Goal: Task Accomplishment & Management: Manage account settings

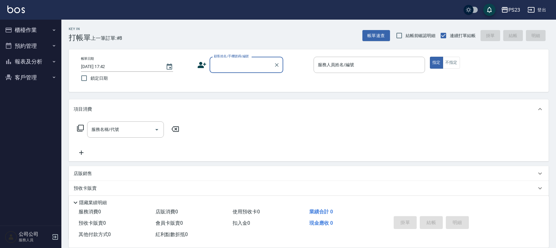
click at [229, 66] on input "顧客姓名/手機號碼/編號" at bounding box center [241, 65] width 59 height 11
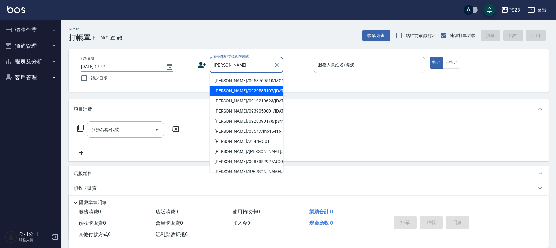
click at [247, 96] on li "[PERSON_NAME]/0920585107/[DATE]" at bounding box center [247, 91] width 74 height 10
type input "[PERSON_NAME]/0920585107/[DATE]"
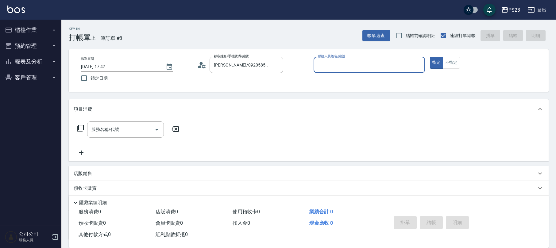
type input "SAMMI-1"
click at [81, 130] on icon at bounding box center [80, 128] width 7 height 7
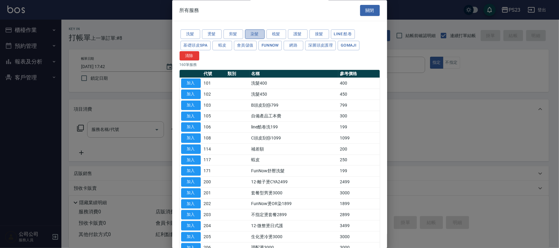
click at [258, 35] on button "染髮" at bounding box center [255, 35] width 20 height 10
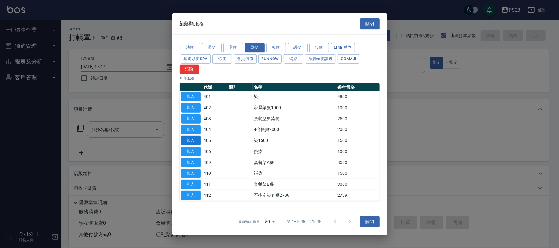
click at [190, 141] on button "加入" at bounding box center [191, 141] width 20 height 10
type input "染1500(405)"
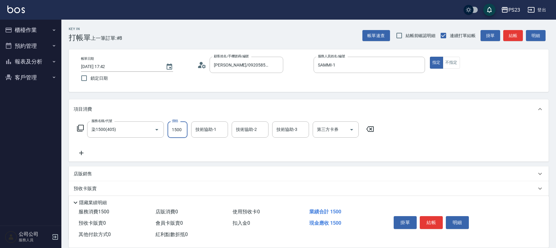
click at [177, 132] on input "1500" at bounding box center [178, 130] width 20 height 17
type input "2800"
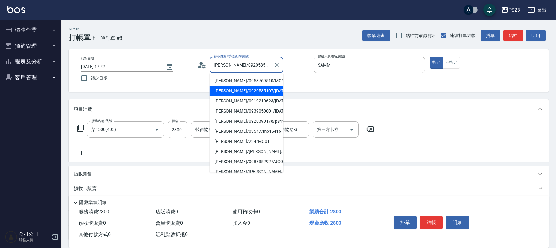
drag, startPoint x: 225, startPoint y: 64, endPoint x: 213, endPoint y: 65, distance: 12.1
click at [213, 65] on input "[PERSON_NAME]/0920585107/[DATE]" at bounding box center [241, 65] width 59 height 11
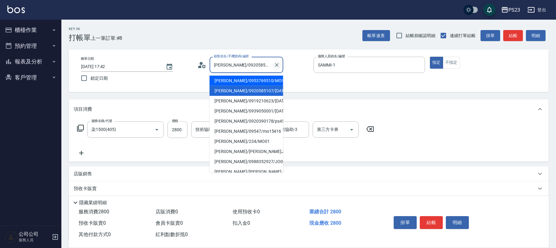
click at [278, 68] on icon "Clear" at bounding box center [277, 65] width 6 height 6
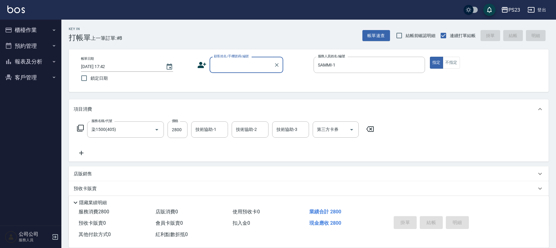
click at [235, 65] on input "顧客姓名/手機號碼/編號" at bounding box center [241, 65] width 59 height 11
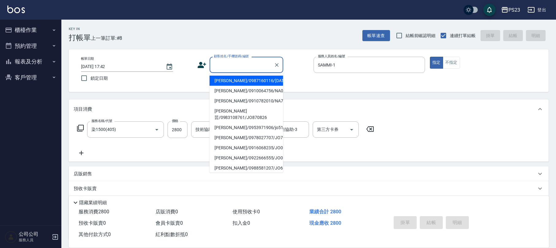
paste input "張淑娟"
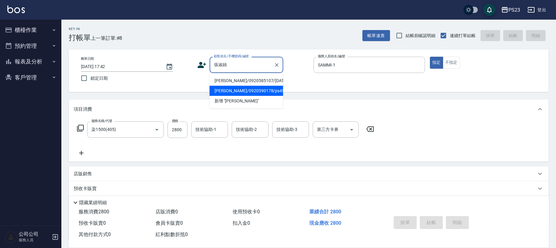
click at [247, 92] on li "[PERSON_NAME]/0920390178/ps4546" at bounding box center [247, 91] width 74 height 10
type input "[PERSON_NAME]/0920390178/ps4546"
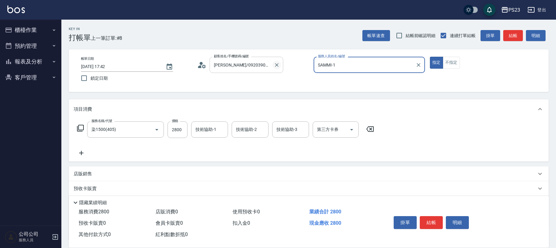
click at [276, 65] on icon "Clear" at bounding box center [277, 65] width 6 height 6
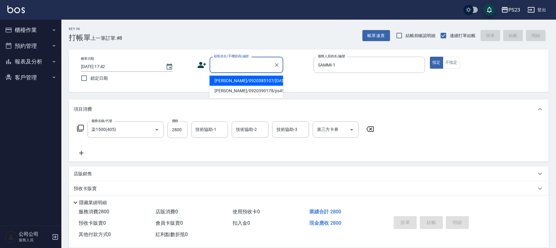
click at [247, 65] on input "顧客姓名/手機號碼/編號" at bounding box center [241, 65] width 59 height 11
paste input "張淑娟"
click at [243, 82] on li "[PERSON_NAME]/0920585107/[DATE]" at bounding box center [247, 81] width 74 height 10
type input "[PERSON_NAME]/0920585107/[DATE]"
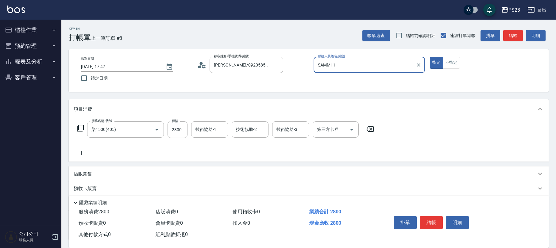
scroll to position [49, 0]
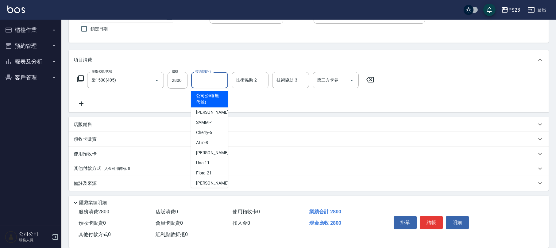
click at [216, 81] on input "技術協助-1" at bounding box center [209, 80] width 31 height 11
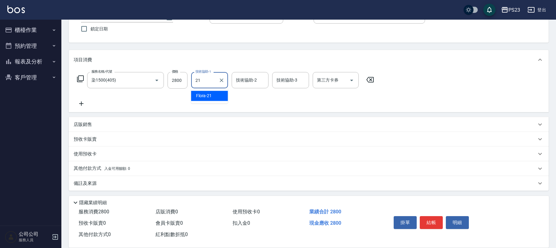
type input "Flora-21"
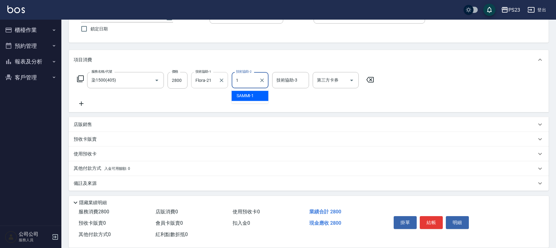
type input "SAMMI-1"
click at [79, 79] on icon at bounding box center [80, 78] width 7 height 7
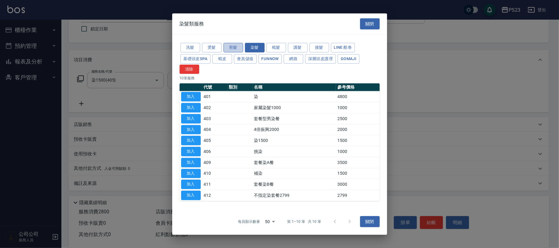
click at [235, 47] on button "剪髮" at bounding box center [233, 48] width 20 height 10
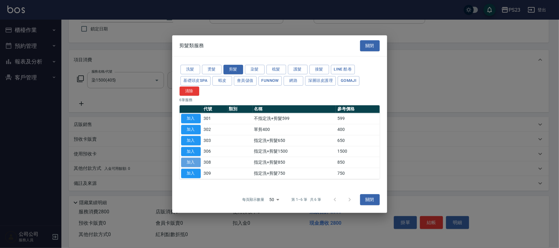
click at [190, 163] on button "加入" at bounding box center [191, 163] width 20 height 10
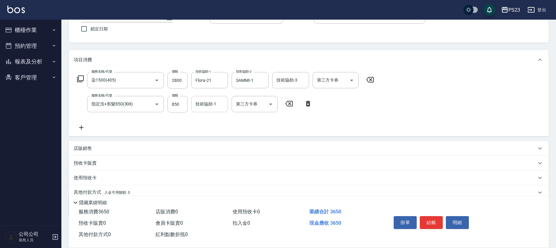
drag, startPoint x: 210, startPoint y: 103, endPoint x: 214, endPoint y: 99, distance: 5.0
click at [211, 102] on div "技術協助-1 技術協助-1" at bounding box center [209, 104] width 37 height 16
type input "SAMMI-1"
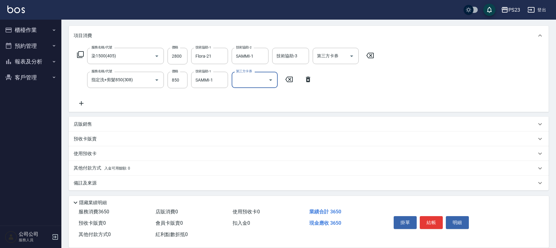
click at [433, 218] on button "結帳" at bounding box center [431, 222] width 23 height 13
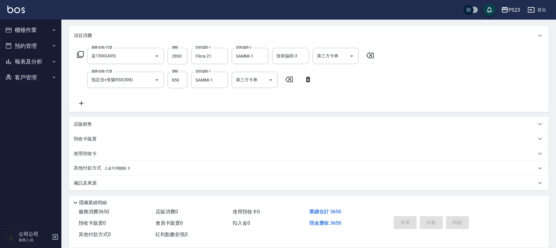
type input "[DATE] 18:27"
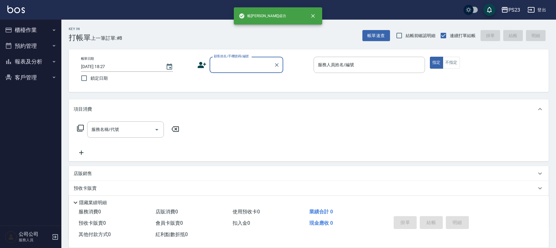
scroll to position [0, 0]
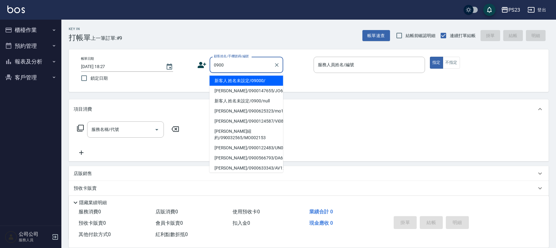
drag, startPoint x: 238, startPoint y: 79, endPoint x: 236, endPoint y: 81, distance: 3.2
click at [236, 81] on li "新客人 姓名未設定/09000/" at bounding box center [247, 81] width 74 height 10
type input "新客人 姓名未設定/09000/"
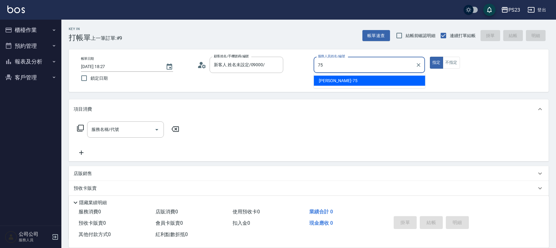
type input "Donna-75"
type button "true"
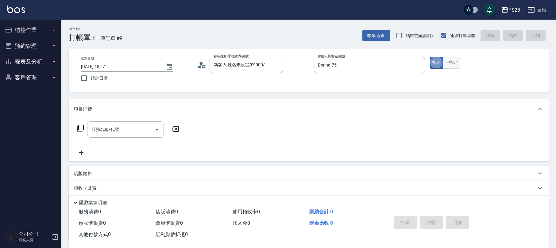
click at [451, 63] on button "不指定" at bounding box center [451, 63] width 17 height 12
click at [81, 129] on icon at bounding box center [80, 128] width 7 height 7
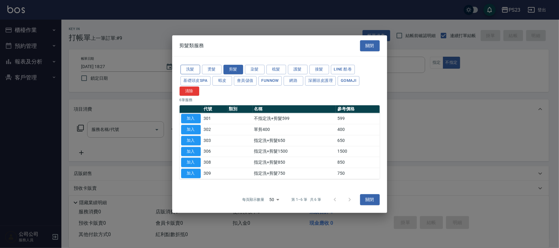
click at [195, 72] on button "洗髮" at bounding box center [191, 70] width 20 height 10
click at [236, 70] on button "剪髮" at bounding box center [233, 70] width 20 height 10
click at [189, 118] on button "加入" at bounding box center [191, 119] width 20 height 10
type input "不指定洗+剪髮599(301)"
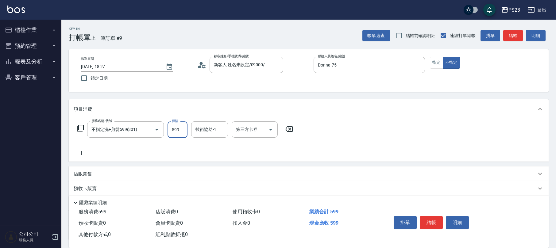
click at [184, 133] on input "599" at bounding box center [178, 130] width 20 height 17
type input "699"
type input "Donna-75"
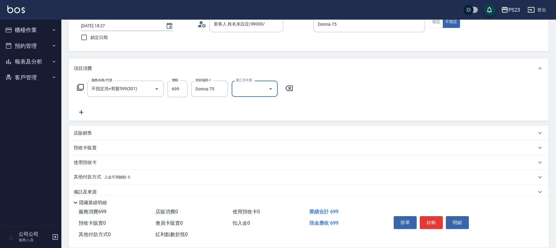
scroll to position [49, 0]
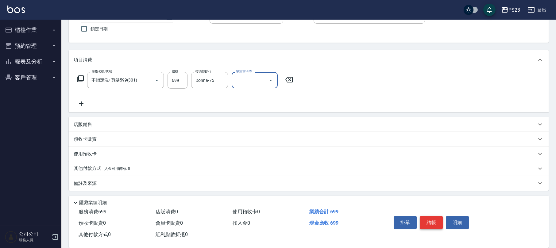
click at [430, 222] on button "結帳" at bounding box center [431, 222] width 23 height 13
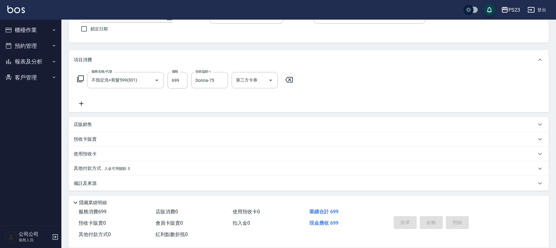
type input "[DATE] 18:28"
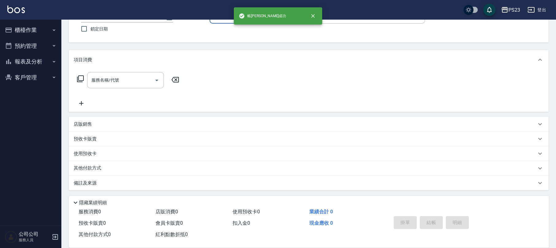
scroll to position [0, 0]
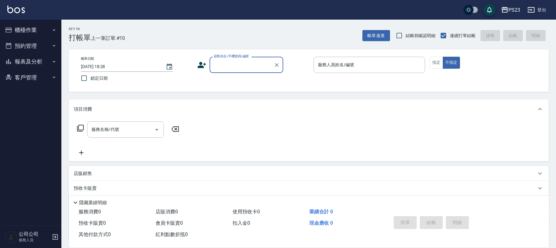
click at [230, 64] on input "顧客姓名/手機號碼/編號" at bounding box center [241, 65] width 59 height 11
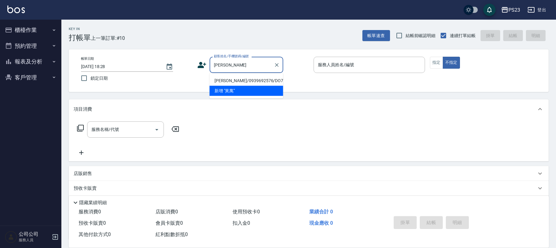
click at [241, 77] on li "[PERSON_NAME]/0939692576/DO731230" at bounding box center [247, 81] width 74 height 10
type input "[PERSON_NAME]/0939692576/DO731230"
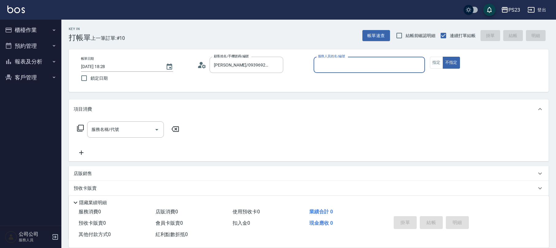
click at [201, 64] on circle at bounding box center [201, 63] width 3 height 3
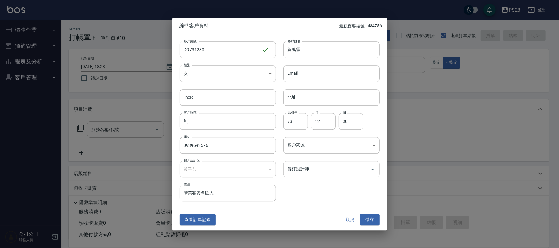
click at [309, 169] on input "偏好設計師" at bounding box center [327, 169] width 82 height 11
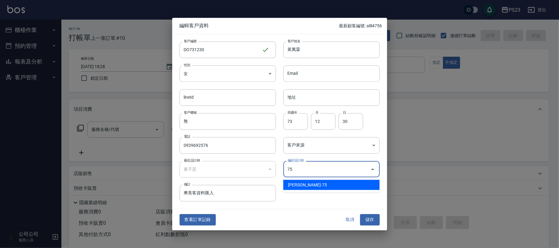
type input "黃子芸"
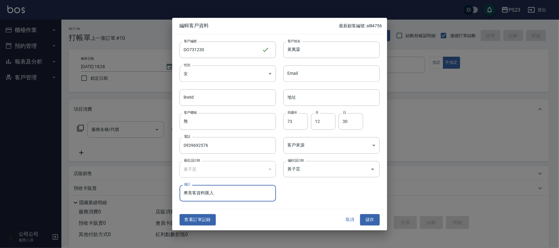
click at [370, 219] on button "儲存" at bounding box center [370, 220] width 20 height 11
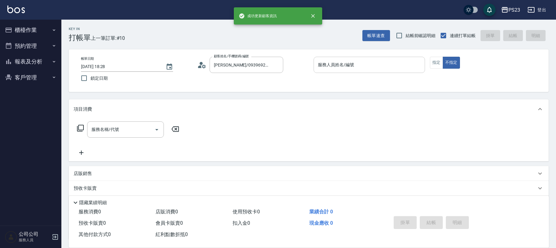
click at [338, 64] on input "服務人員姓名/編號" at bounding box center [370, 65] width 106 height 11
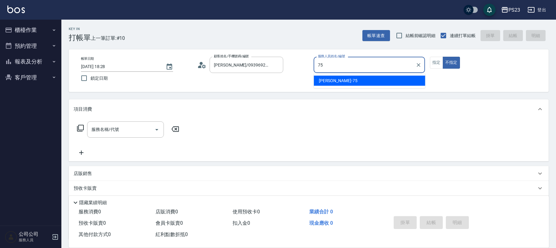
type input "Donna-75"
type button "false"
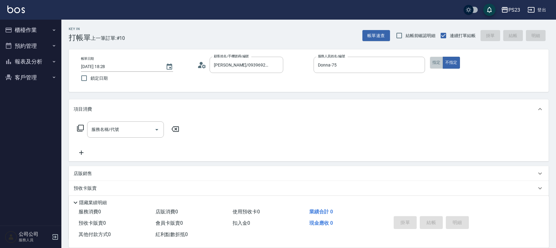
click at [436, 64] on button "指定" at bounding box center [436, 63] width 13 height 12
click at [82, 126] on icon at bounding box center [80, 128] width 7 height 7
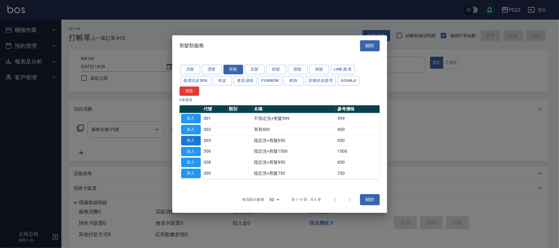
click at [191, 140] on button "加入" at bounding box center [191, 141] width 20 height 10
type input "指定洗+剪髮650(303)"
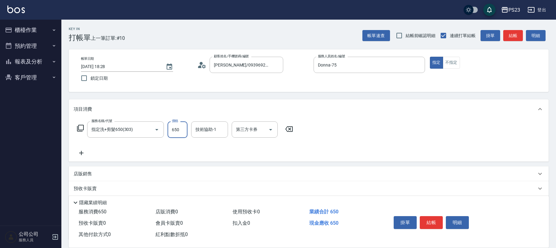
click at [175, 131] on input "650" at bounding box center [178, 130] width 20 height 17
type input "722"
type input "Donna-75"
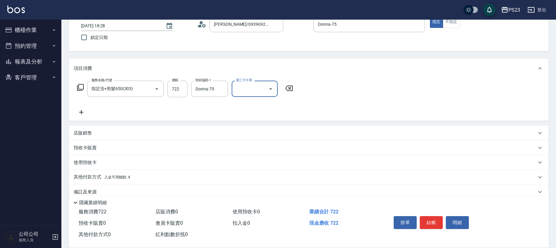
scroll to position [49, 0]
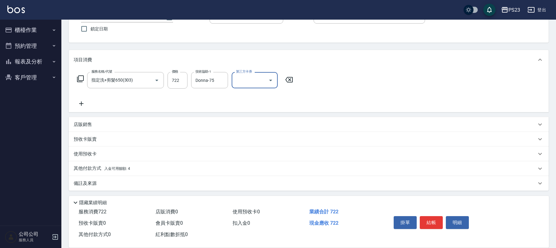
click at [172, 170] on div "其他付款方式 入金可用餘額: 4" at bounding box center [305, 168] width 463 height 7
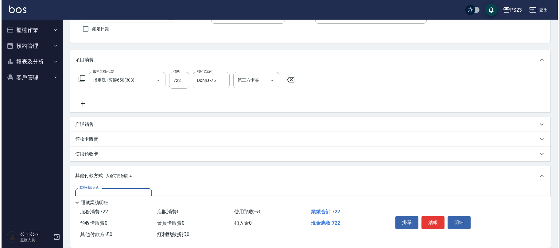
scroll to position [122, 0]
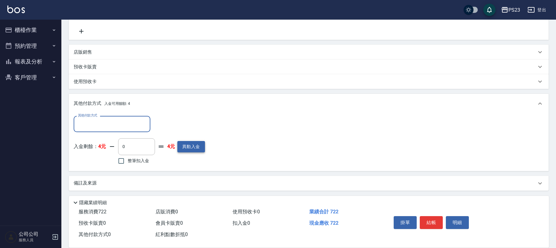
click at [192, 148] on button "異動入金" at bounding box center [191, 146] width 28 height 11
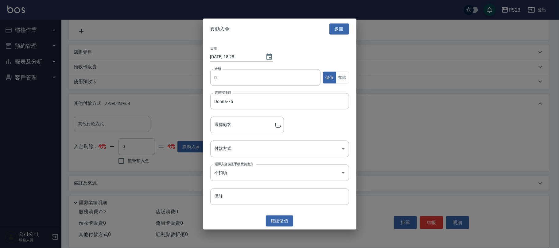
type input "[PERSON_NAME]/0939692576/DO731230"
click at [223, 79] on input "0" at bounding box center [265, 77] width 111 height 17
type input "3000"
click at [247, 148] on body "PS23 登出 櫃檯作業 打帳單 帳單列表 現金收支登錄 材料自購登錄 每日結帳 排班表 現場電腦打卡 預約管理 預約管理 單日預約紀錄 單週預約紀錄 報表及…" at bounding box center [279, 63] width 559 height 371
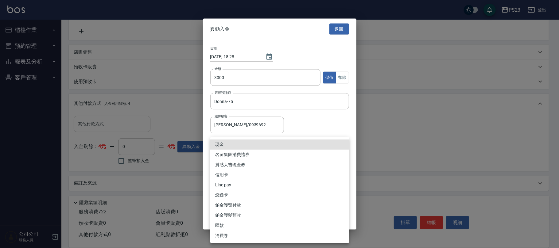
click at [247, 143] on li "現金" at bounding box center [279, 145] width 139 height 10
type input "現金"
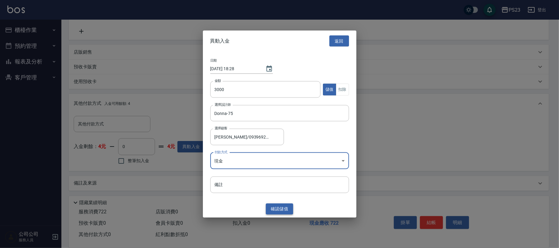
click at [271, 208] on button "確認 儲值" at bounding box center [280, 209] width 28 height 11
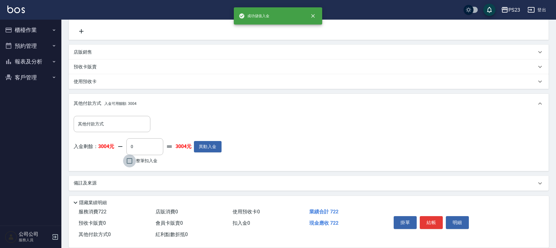
click at [136, 160] on input "整筆扣入金" at bounding box center [129, 161] width 13 height 13
checkbox input "true"
type input "722"
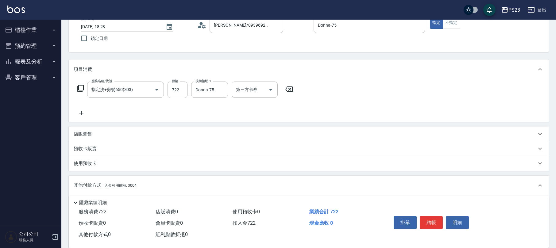
scroll to position [0, 0]
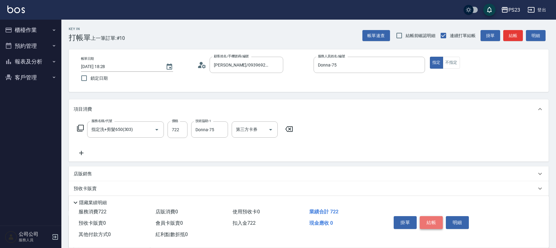
click at [429, 221] on button "結帳" at bounding box center [431, 222] width 23 height 13
type input "[DATE] 18:29"
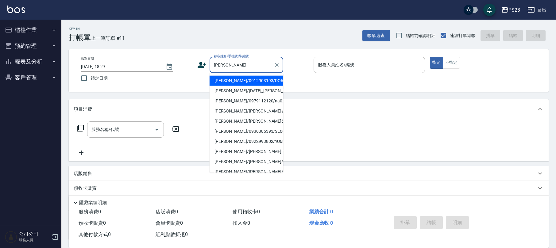
click at [263, 81] on li "[PERSON_NAME]/0912903193/DO65" at bounding box center [247, 81] width 74 height 10
type input "[PERSON_NAME]/0912903193/DO65"
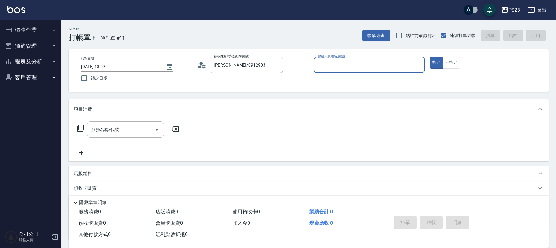
click at [202, 64] on circle at bounding box center [201, 63] width 3 height 3
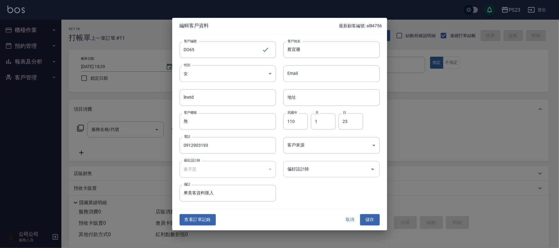
click at [300, 171] on input "偏好設計師" at bounding box center [327, 169] width 82 height 11
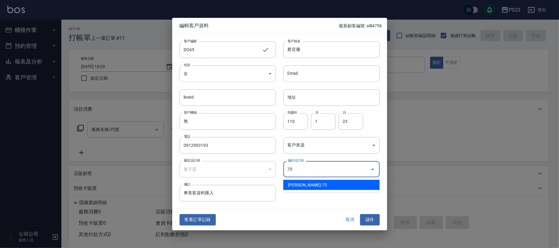
type input "黃子芸"
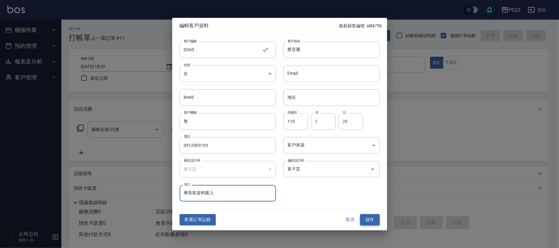
click at [368, 218] on button "儲存" at bounding box center [370, 220] width 20 height 11
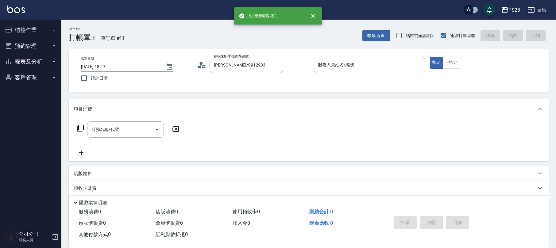
click at [363, 67] on input "服務人員姓名/編號" at bounding box center [370, 65] width 106 height 11
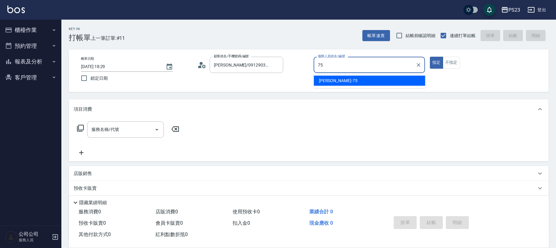
type input "Donna-75"
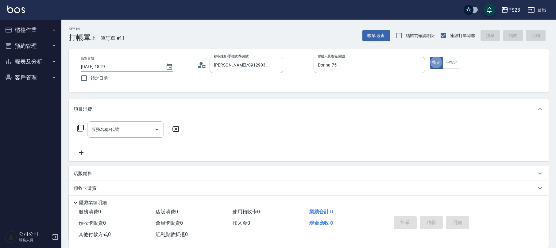
click at [80, 126] on icon at bounding box center [80, 128] width 7 height 7
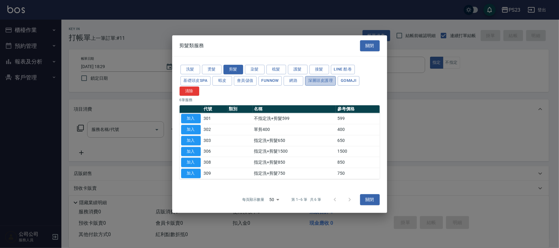
click at [315, 81] on button "深層頭皮護理" at bounding box center [320, 81] width 31 height 10
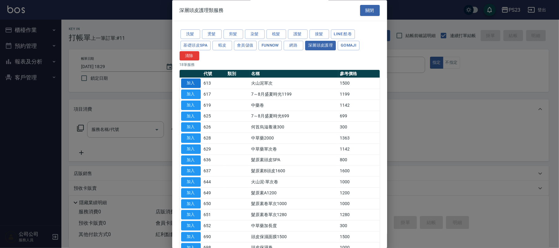
click at [196, 86] on button "加入" at bounding box center [191, 84] width 20 height 10
type input "火山泥單次(613)"
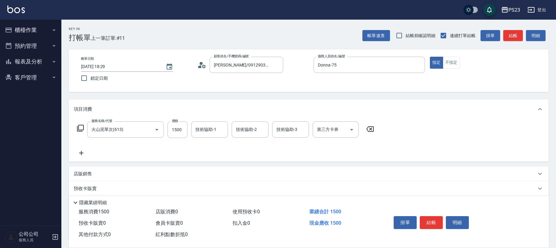
click at [78, 129] on icon at bounding box center [80, 128] width 7 height 7
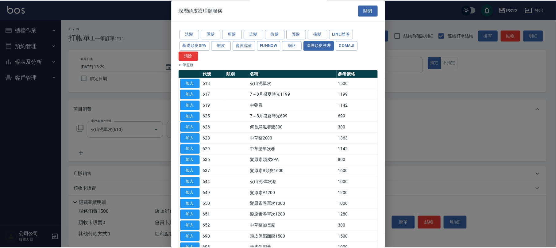
scroll to position [63, 0]
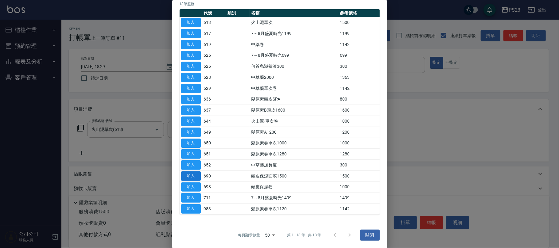
click at [191, 174] on button "加入" at bounding box center [191, 176] width 20 height 10
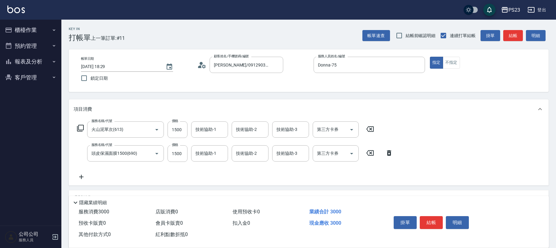
click at [81, 128] on icon at bounding box center [80, 128] width 7 height 7
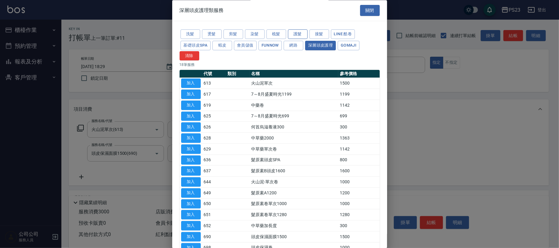
click at [296, 36] on button "護髮" at bounding box center [298, 35] width 20 height 10
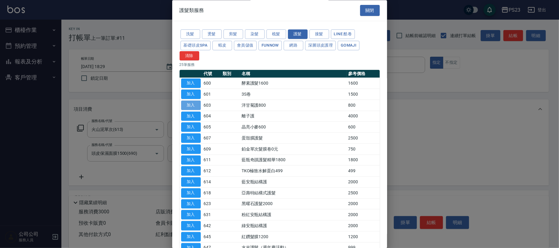
click at [193, 106] on button "加入" at bounding box center [191, 106] width 20 height 10
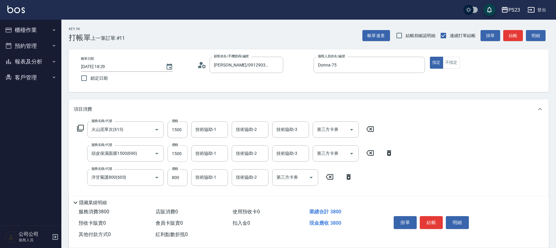
click at [181, 154] on input "1500" at bounding box center [178, 154] width 20 height 17
click at [181, 146] on input "1500" at bounding box center [178, 154] width 20 height 17
type input "1530"
click at [176, 134] on input "1500" at bounding box center [178, 130] width 20 height 17
type input "1530"
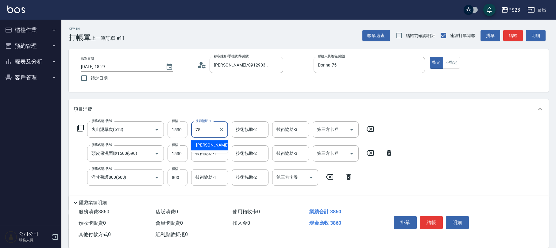
type input "Donna-75"
click at [215, 154] on input "技術協助-1" at bounding box center [209, 153] width 31 height 11
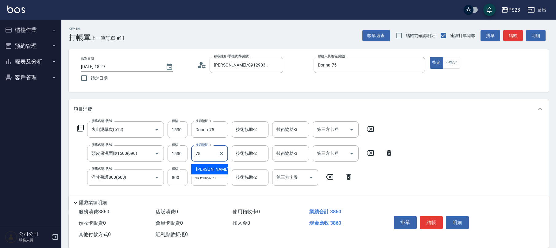
type input "Donna-75"
click at [212, 182] on input "技術協助-1" at bounding box center [209, 177] width 31 height 11
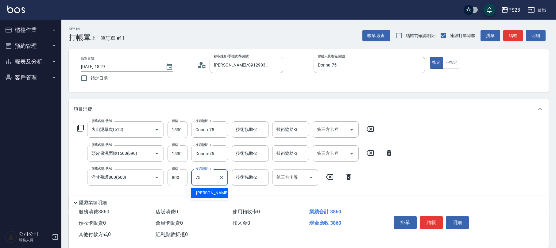
type input "Donna-75"
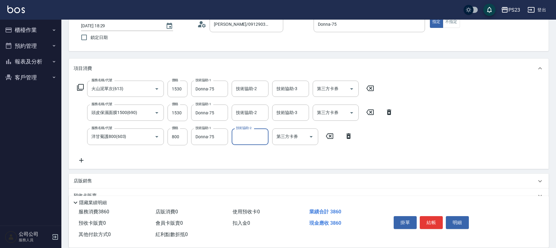
scroll to position [98, 0]
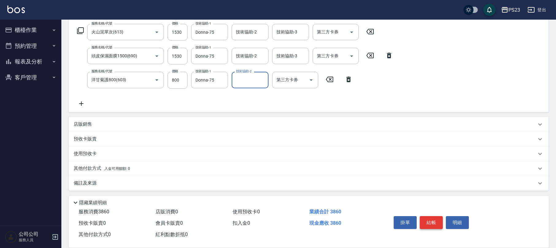
click at [430, 221] on button "結帳" at bounding box center [431, 222] width 23 height 13
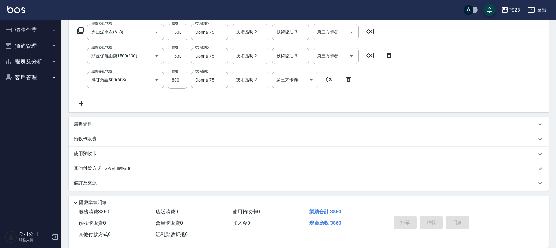
type input "[DATE] 18:30"
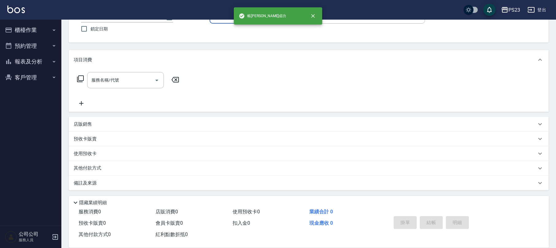
scroll to position [0, 0]
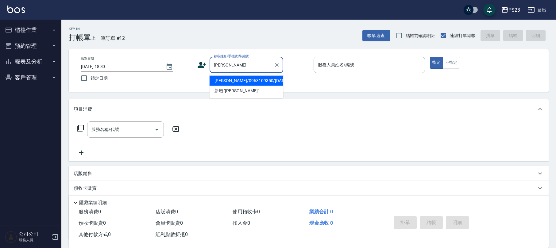
click at [265, 78] on li "[PERSON_NAME]/0963109350/[DATE]" at bounding box center [247, 81] width 74 height 10
type input "[PERSON_NAME]/0963109350/[DATE]"
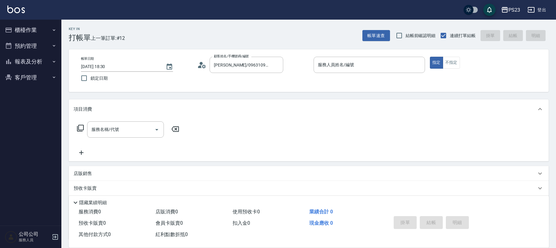
click at [202, 65] on icon at bounding box center [201, 64] width 9 height 9
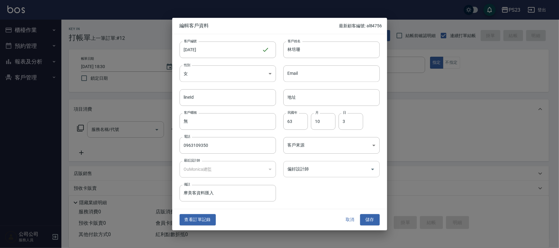
click at [309, 166] on input "偏好設計師" at bounding box center [327, 169] width 82 height 11
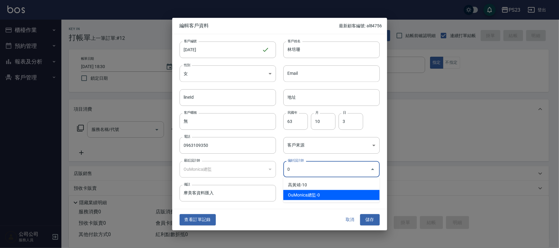
click at [310, 194] on li "OuMonica總監-0" at bounding box center [331, 195] width 96 height 10
type input "OuMonica總監"
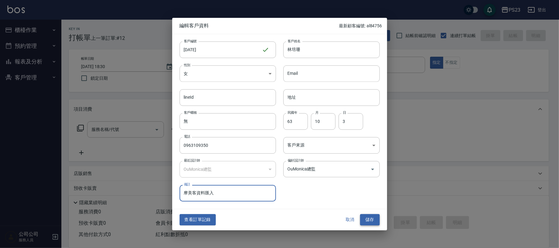
click at [375, 219] on button "儲存" at bounding box center [370, 220] width 20 height 11
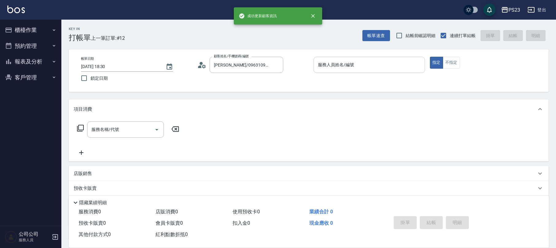
click at [335, 65] on input "服務人員姓名/編號" at bounding box center [370, 65] width 106 height 11
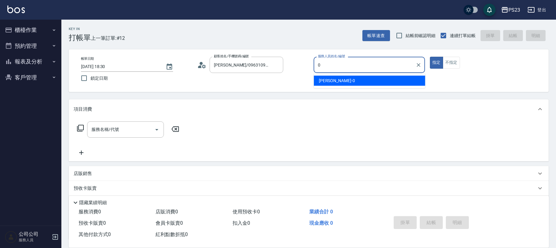
type input "[PERSON_NAME]-0"
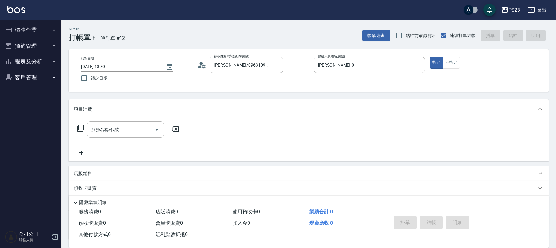
click at [78, 127] on icon at bounding box center [80, 128] width 7 height 7
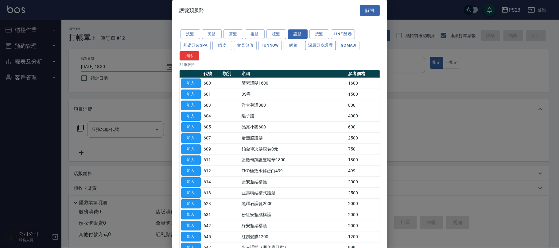
click at [320, 46] on button "深層頭皮護理" at bounding box center [320, 46] width 31 height 10
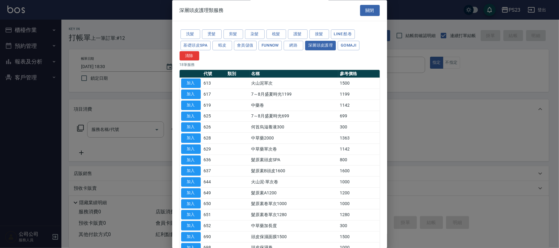
drag, startPoint x: 255, startPoint y: 37, endPoint x: 252, endPoint y: 41, distance: 4.4
click at [255, 37] on button "染髮" at bounding box center [255, 35] width 20 height 10
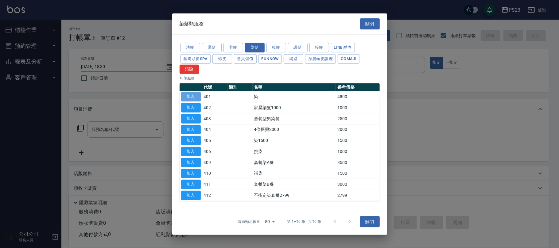
click at [193, 94] on button "加入" at bounding box center [191, 97] width 20 height 10
type input "染(401)"
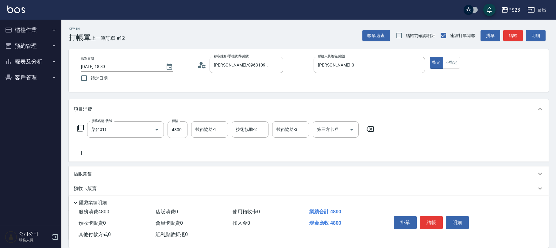
click at [80, 129] on icon at bounding box center [80, 128] width 7 height 7
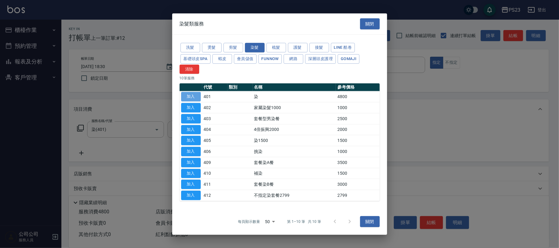
click at [193, 94] on button "加入" at bounding box center [191, 97] width 20 height 10
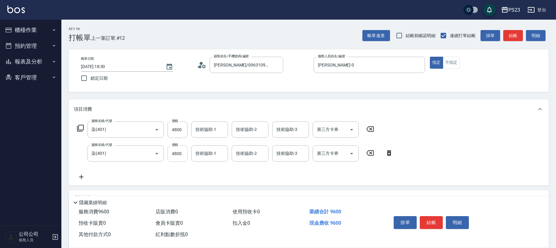
click at [174, 157] on input "4800" at bounding box center [178, 154] width 20 height 17
type input "3800"
type input "Flora-21"
click at [184, 132] on input "4800" at bounding box center [178, 130] width 20 height 17
click at [185, 131] on input "4800" at bounding box center [178, 130] width 20 height 17
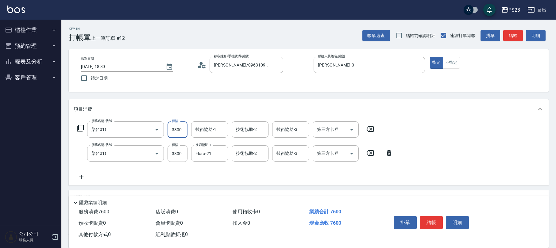
type input "3800"
type input "[PERSON_NAME]-0"
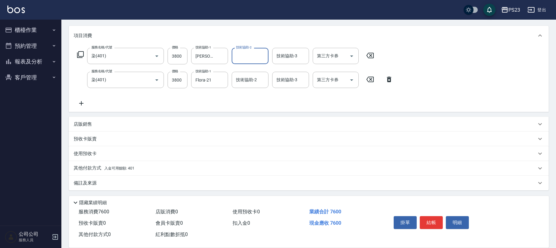
click at [82, 121] on div "店販銷售" at bounding box center [309, 124] width 480 height 15
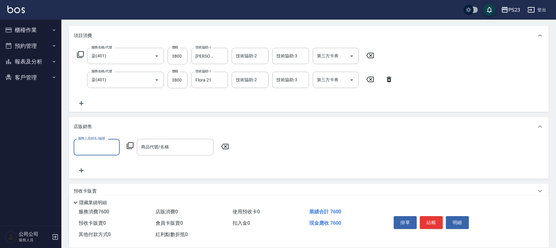
scroll to position [0, 0]
type input "[PERSON_NAME]-0"
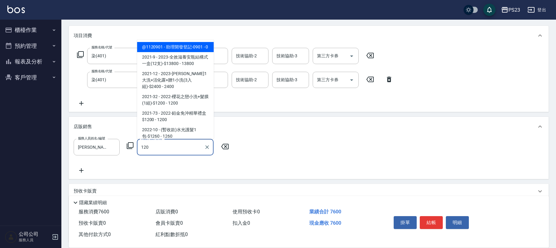
type input "1200"
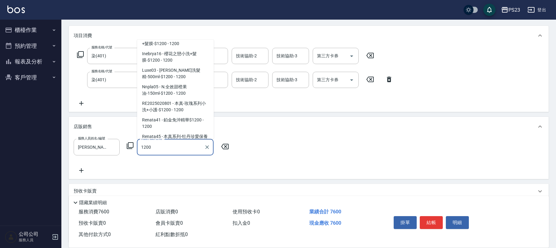
scroll to position [188, 0]
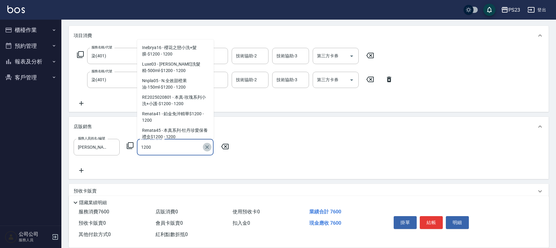
click at [204, 146] on icon "Clear" at bounding box center [207, 147] width 6 height 6
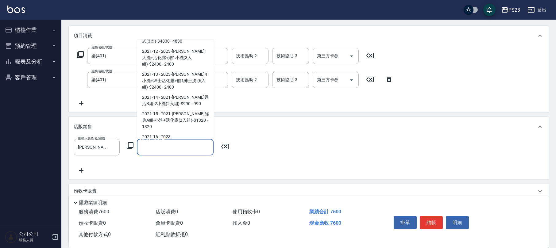
scroll to position [2, 0]
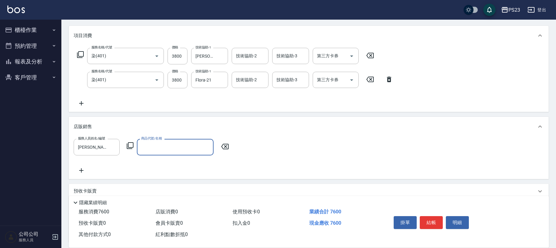
click at [173, 146] on input "商品代號/名稱" at bounding box center [175, 147] width 71 height 11
click at [177, 163] on span "Renata77 - 冰漾涼感限量禮盒(冰薄潔髮露+護)-$1200 - 1200" at bounding box center [175, 166] width 77 height 17
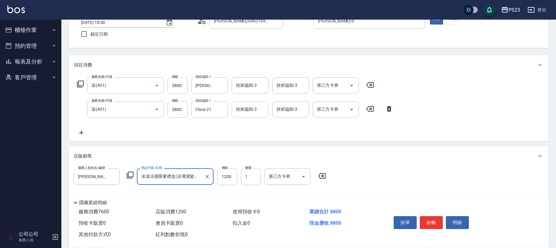
scroll to position [0, 0]
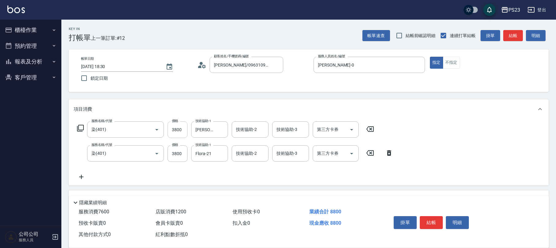
type input "冰漾涼感限量禮盒(冰薄潔髮露+護)-$1200"
click at [177, 130] on input "3800" at bounding box center [178, 130] width 20 height 17
type input "3500"
click at [255, 170] on div "服務名稱/代號 染(401) 服務名稱/代號 價格 3800 價格 技術協助-1 Monica-0 技術協助-1 技術協助-2 技術協助-2 技術協助-3 技…" at bounding box center [235, 151] width 323 height 59
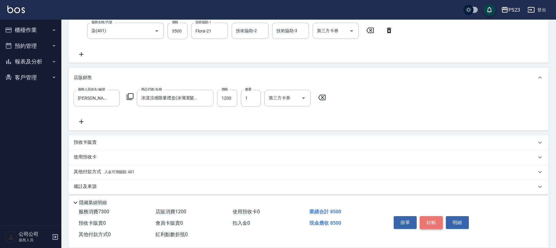
click at [437, 221] on button "結帳" at bounding box center [431, 222] width 23 height 13
type input "[DATE] 18:31"
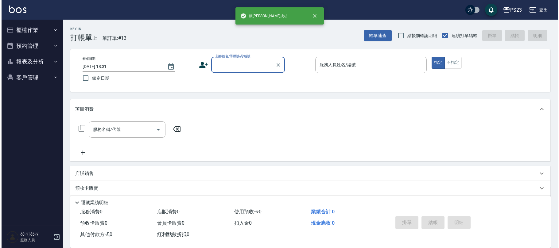
scroll to position [0, 0]
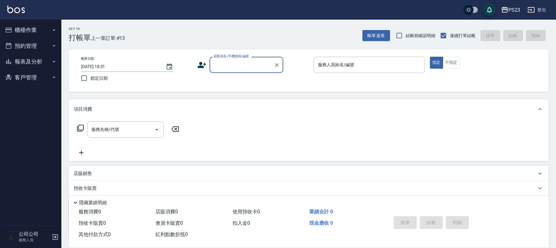
click at [226, 64] on input "顧客姓名/手機號碼/編號" at bounding box center [241, 65] width 59 height 11
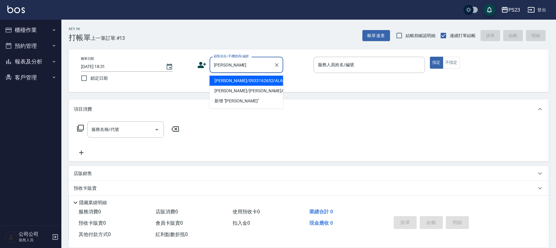
click at [241, 81] on li "[PERSON_NAME]/0933162652/AL681010" at bounding box center [247, 81] width 74 height 10
type input "[PERSON_NAME]/0933162652/AL681010"
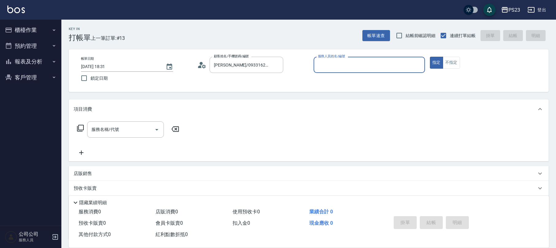
click at [198, 62] on icon at bounding box center [201, 64] width 9 height 9
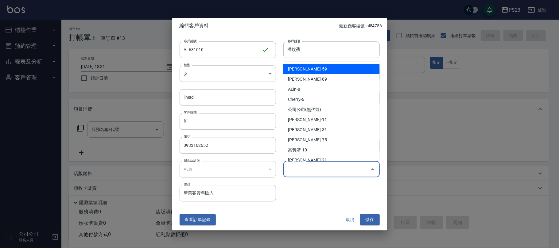
click at [291, 165] on div "偏好設計師 偏好設計師" at bounding box center [331, 169] width 96 height 16
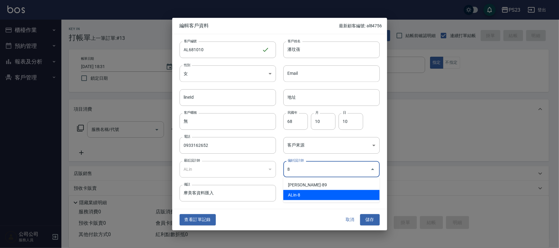
click at [313, 193] on li "ALin-8" at bounding box center [331, 195] width 96 height 10
type input "ALin"
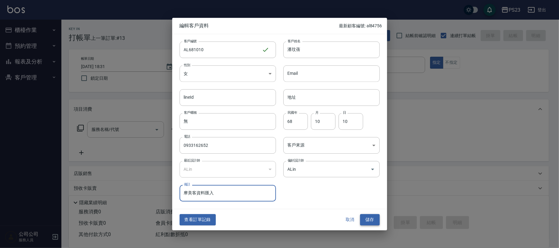
click at [371, 222] on button "儲存" at bounding box center [370, 220] width 20 height 11
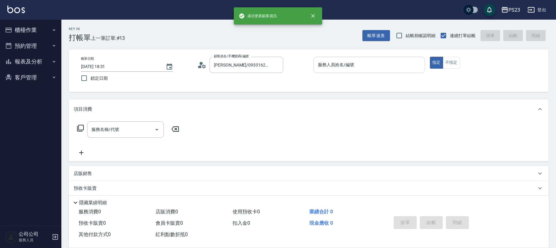
click at [328, 63] on input "服務人員姓名/編號" at bounding box center [370, 65] width 106 height 11
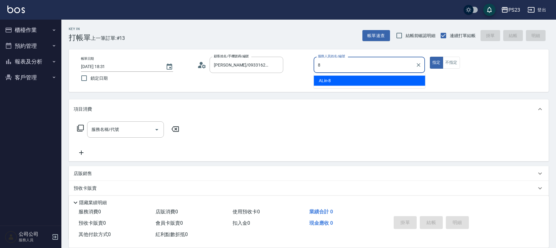
type input "ALin-8"
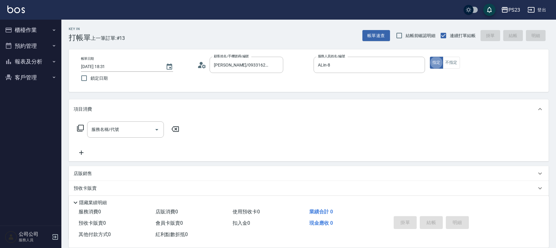
click at [82, 130] on icon at bounding box center [80, 128] width 7 height 7
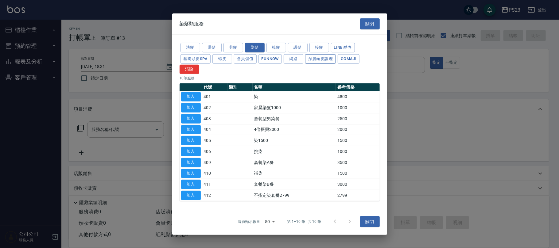
click at [323, 57] on button "深層頭皮護理" at bounding box center [320, 59] width 31 height 10
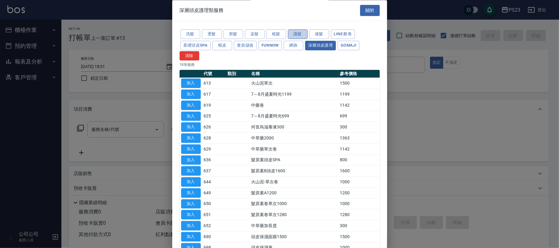
click at [301, 35] on button "護髮" at bounding box center [298, 35] width 20 height 10
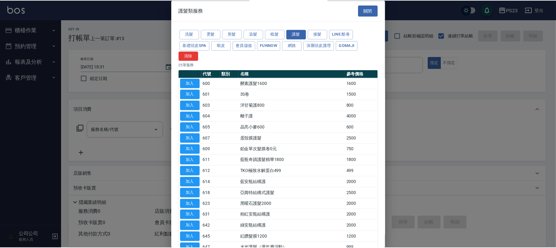
scroll to position [123, 0]
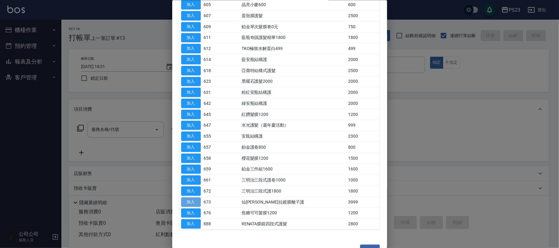
click at [189, 202] on button "加入" at bounding box center [191, 202] width 20 height 10
type input "仙[PERSON_NAME]拉鍍膜離子護(673)"
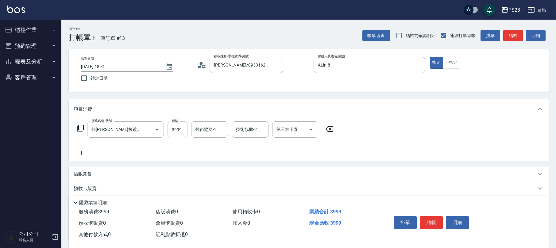
click at [178, 129] on input "3999" at bounding box center [178, 130] width 20 height 17
click at [182, 130] on input "6000" at bounding box center [178, 130] width 20 height 17
type input "4800"
type input "ALin-8"
click at [80, 130] on icon at bounding box center [80, 128] width 7 height 7
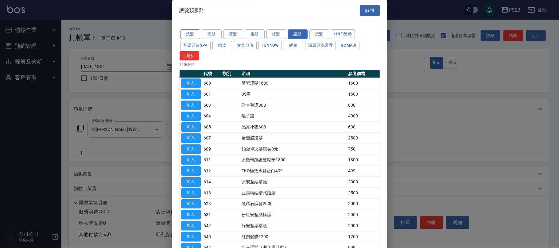
click at [195, 35] on button "洗髮" at bounding box center [191, 35] width 20 height 10
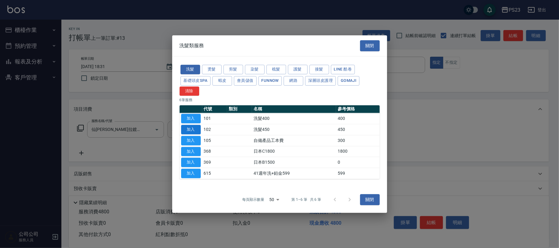
click at [189, 134] on button "加入" at bounding box center [191, 130] width 20 height 10
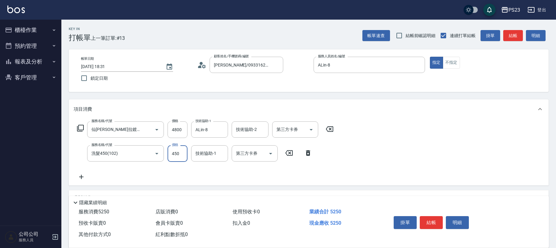
click at [184, 155] on input "450" at bounding box center [178, 154] width 20 height 17
type input "475"
type input "ALin-8"
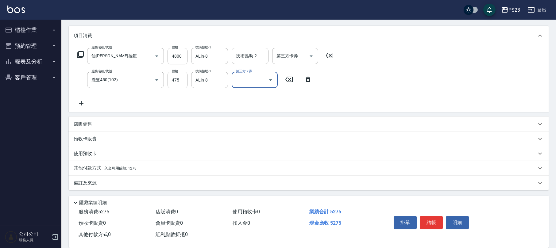
click at [100, 122] on div "店販銷售" at bounding box center [305, 124] width 463 height 6
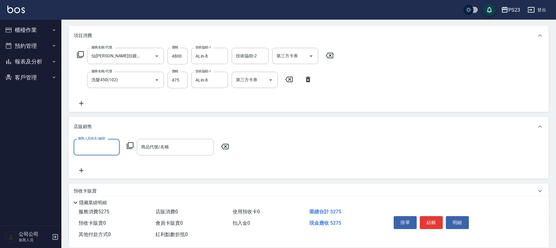
scroll to position [0, 0]
type input "ALin-8"
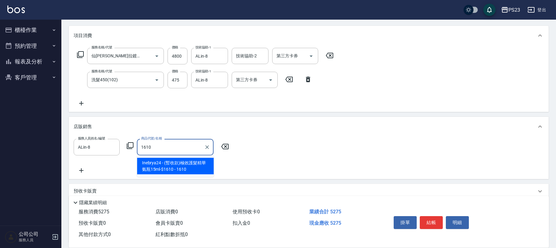
click at [152, 171] on span "Inebrya24 - (暫收款)極效護髮精華氨瓶15ml-$1610 - 1610" at bounding box center [175, 166] width 77 height 17
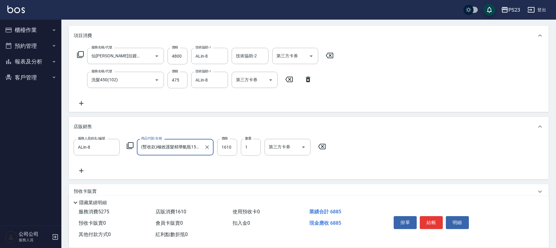
scroll to position [115, 0]
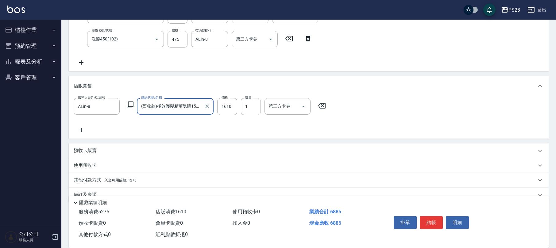
type input "(暫收款)極效護髮精華氨瓶15ml-$1610"
click at [166, 176] on div "其他付款方式 入金可用餘額: 1278" at bounding box center [309, 180] width 480 height 15
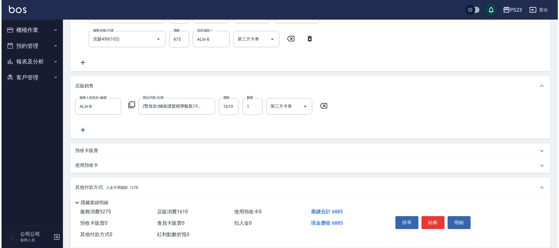
scroll to position [196, 0]
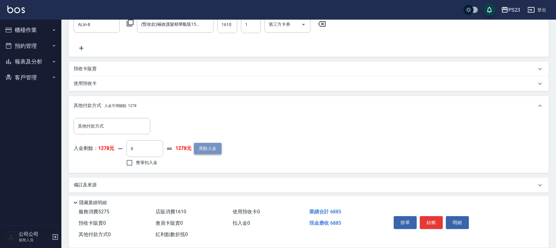
click at [210, 149] on button "異動入金" at bounding box center [208, 148] width 28 height 11
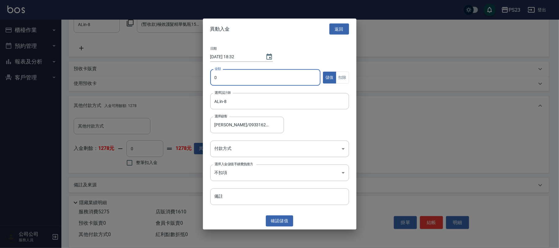
click at [227, 80] on input "0" at bounding box center [265, 77] width 111 height 17
type input "6000"
click at [282, 218] on button "確認 儲值" at bounding box center [280, 221] width 28 height 11
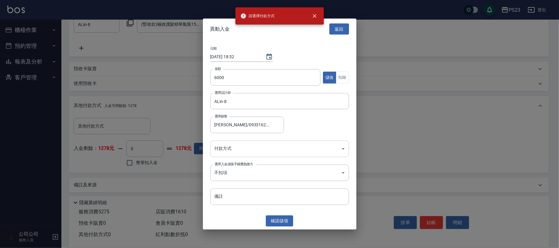
click at [243, 147] on body "請選擇付款方式 PS23 登出 櫃檯作業 打帳單 帳單列表 現金收支登錄 材料自購登錄 每日結帳 排班表 現場電腦打卡 預約管理 預約管理 單日預約紀錄 單週…" at bounding box center [279, 27] width 559 height 447
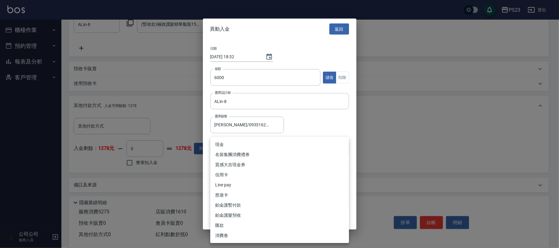
click at [237, 150] on li "名留集團消費禮券" at bounding box center [279, 155] width 139 height 10
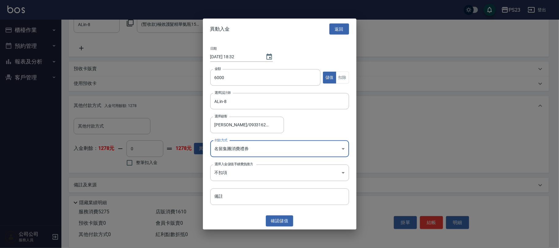
click at [242, 149] on body "PS23 登出 櫃檯作業 打帳單 帳單列表 現金收支登錄 材料自購登錄 每日結帳 排班表 現場電腦打卡 預約管理 預約管理 單日預約紀錄 單週預約紀錄 報表及…" at bounding box center [279, 27] width 559 height 447
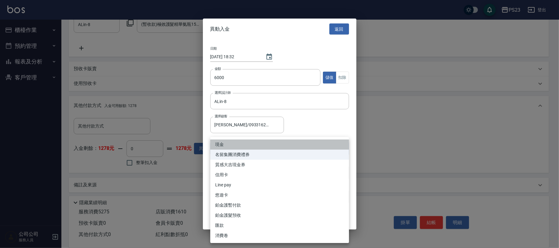
click at [247, 144] on li "現金" at bounding box center [279, 145] width 139 height 10
type input "現金"
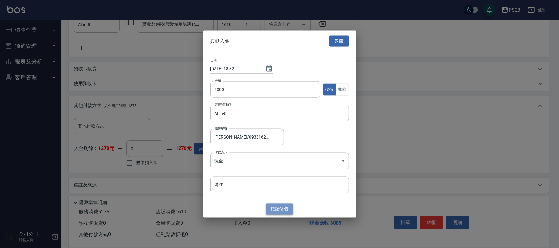
click at [278, 210] on button "確認 儲值" at bounding box center [280, 209] width 28 height 11
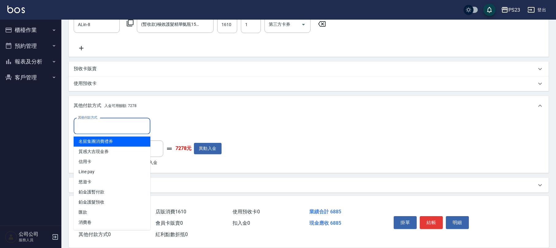
click at [128, 124] on input "其他付款方式" at bounding box center [111, 126] width 71 height 11
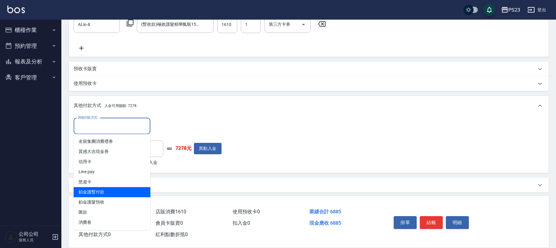
click at [131, 190] on span "鉑金護暫付款" at bounding box center [112, 192] width 77 height 10
type input "鉑金護暫付款"
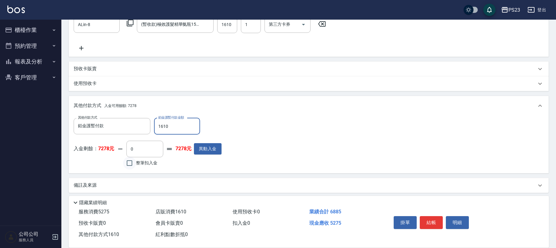
type input "1610"
click at [128, 165] on input "整筆扣入金" at bounding box center [129, 163] width 13 height 13
checkbox input "true"
type input "5275"
click at [426, 219] on button "結帳" at bounding box center [431, 222] width 23 height 13
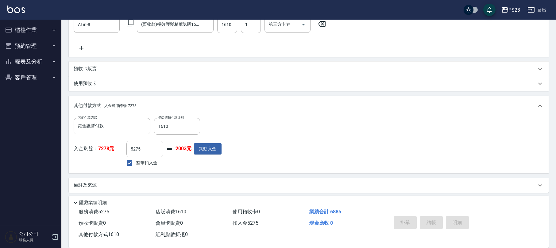
type input "[DATE] 18:33"
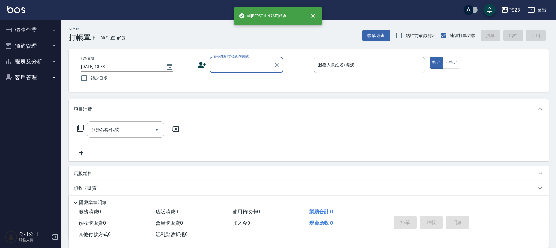
scroll to position [0, 0]
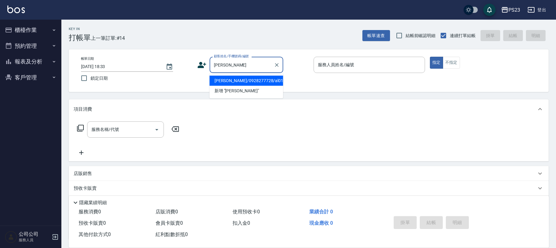
click at [268, 80] on li "[PERSON_NAME]/0928277728/al0131" at bounding box center [247, 81] width 74 height 10
type input "[PERSON_NAME]/0928277728/al0131"
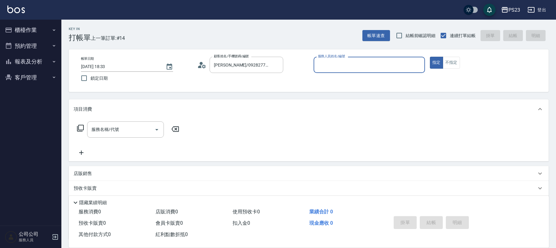
type input "ALin-8"
click at [82, 127] on icon at bounding box center [80, 128] width 7 height 7
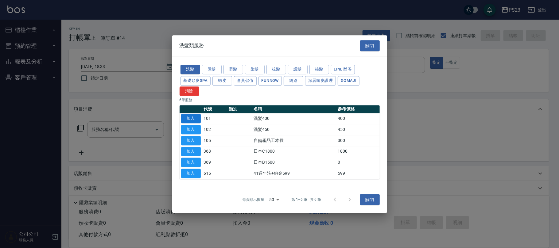
click at [187, 120] on button "加入" at bounding box center [191, 119] width 20 height 10
type input "洗髮400(101)"
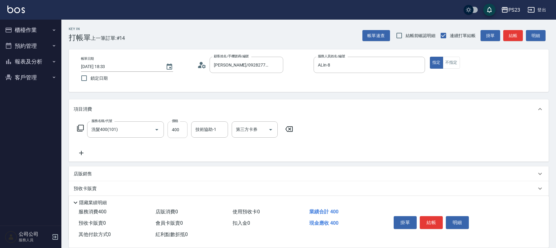
click at [180, 136] on input "400" at bounding box center [178, 130] width 20 height 17
type input "450"
type input "Flora-21"
click at [80, 126] on icon at bounding box center [80, 128] width 7 height 7
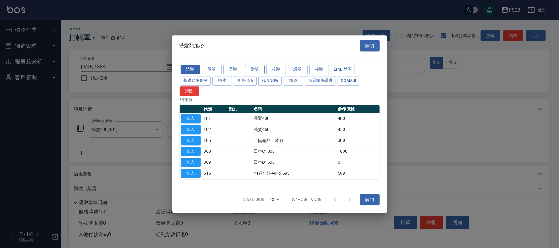
click at [249, 70] on button "染髮" at bounding box center [255, 70] width 20 height 10
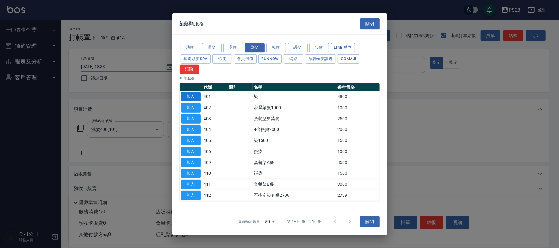
click at [198, 95] on button "加入" at bounding box center [191, 97] width 20 height 10
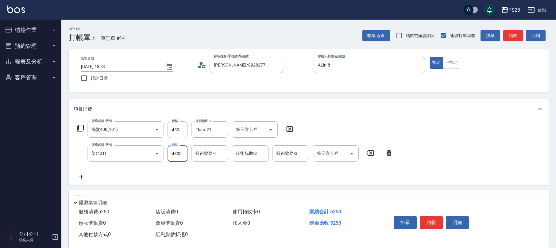
click at [180, 150] on input "4800" at bounding box center [178, 154] width 20 height 17
type input "1500"
type input "ALin-8"
click at [81, 128] on icon at bounding box center [80, 128] width 7 height 7
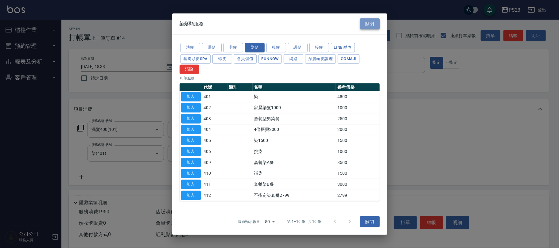
click at [367, 20] on button "關閉" at bounding box center [370, 23] width 20 height 11
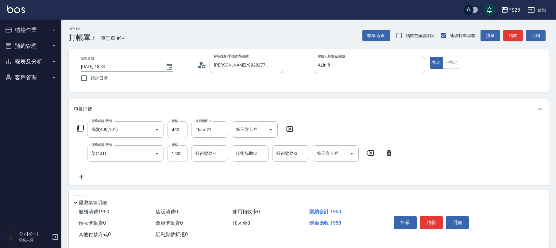
scroll to position [74, 0]
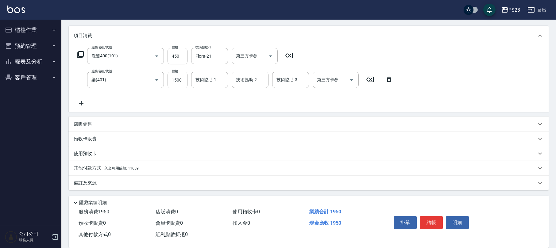
click at [107, 122] on div "店販銷售" at bounding box center [305, 124] width 463 height 6
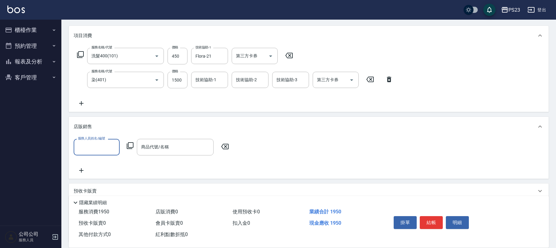
scroll to position [0, 0]
type input "ALin-8"
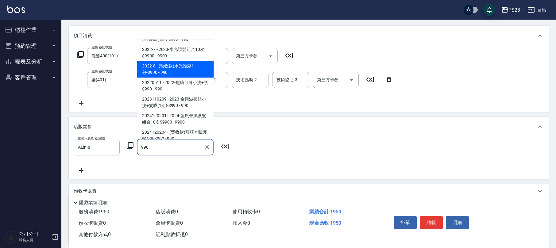
scroll to position [38, 0]
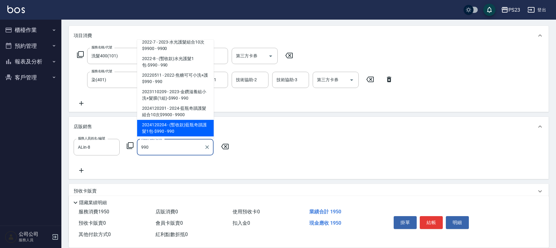
click at [185, 131] on span "2024120204 - (暫收款)藍瓶奇蹟護髮1包-$990 - 990" at bounding box center [175, 128] width 77 height 17
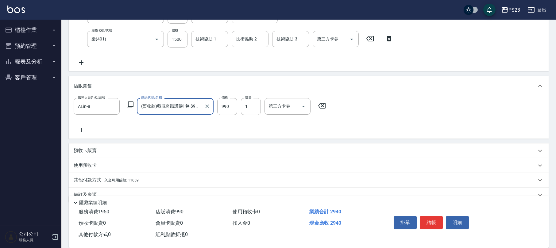
scroll to position [126, 0]
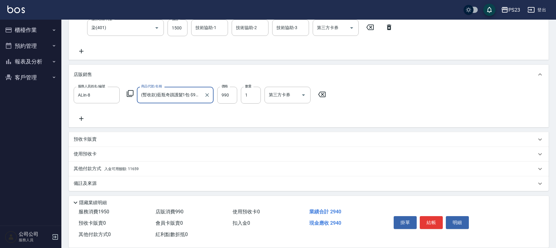
type input "(暫收款)藍瓶奇蹟護髮1包-$990"
click at [144, 171] on div "其他付款方式 入金可用餘額: 11659" at bounding box center [305, 169] width 463 height 7
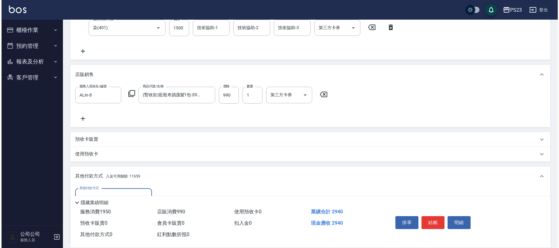
scroll to position [198, 0]
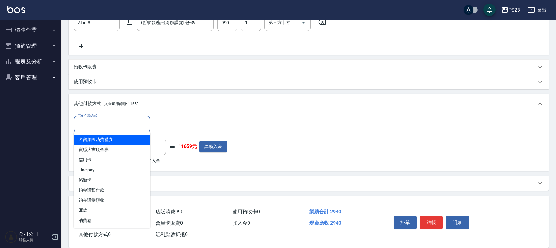
click at [142, 124] on input "其他付款方式" at bounding box center [111, 124] width 71 height 11
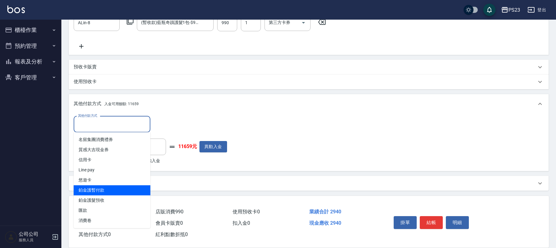
click at [135, 185] on span "鉑金護暫付款" at bounding box center [112, 190] width 77 height 10
type input "鉑金護暫付款"
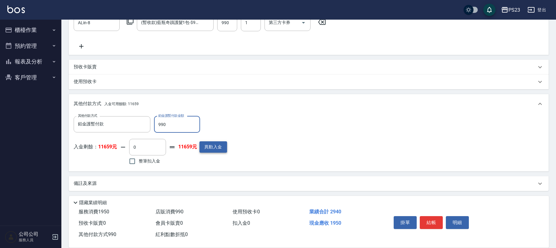
type input "990"
click at [214, 146] on button "異動入金" at bounding box center [214, 147] width 28 height 11
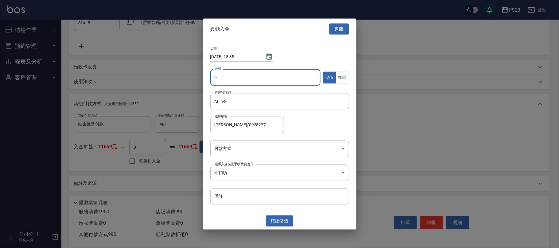
click at [231, 80] on input "0" at bounding box center [265, 77] width 111 height 17
type input "3000"
click at [235, 151] on body "PS23 登出 櫃檯作業 打帳單 帳單列表 現金收支登錄 材料自購登錄 每日結帳 排班表 現場電腦打卡 預約管理 預約管理 單日預約紀錄 單週預約紀錄 報表及…" at bounding box center [279, 25] width 559 height 447
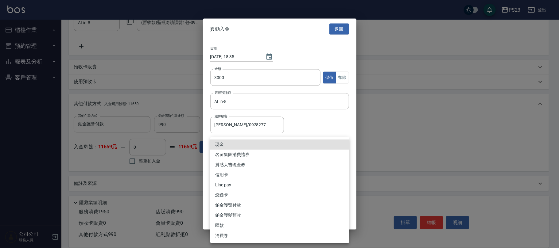
click at [236, 173] on li "信用卡" at bounding box center [279, 175] width 139 height 10
type input "信用卡"
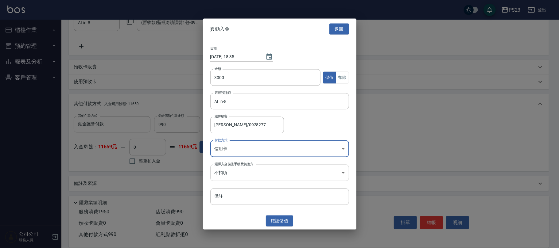
click at [236, 174] on body "PS23 登出 櫃檯作業 打帳單 帳單列表 現金收支登錄 材料自購登錄 每日結帳 排班表 現場電腦打卡 預約管理 預約管理 單日預約紀錄 單週預約紀錄 報表及…" at bounding box center [279, 25] width 559 height 447
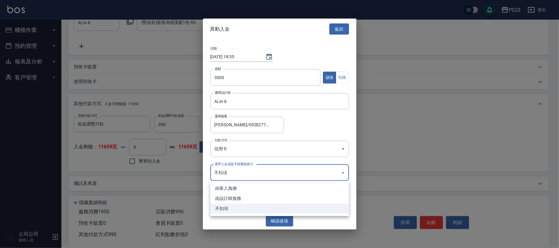
click at [232, 200] on li "由設計師負擔" at bounding box center [279, 199] width 139 height 10
type input "BYDESIGNER"
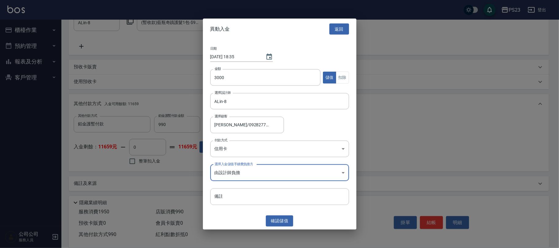
click at [280, 221] on button "確認 儲值" at bounding box center [280, 221] width 28 height 11
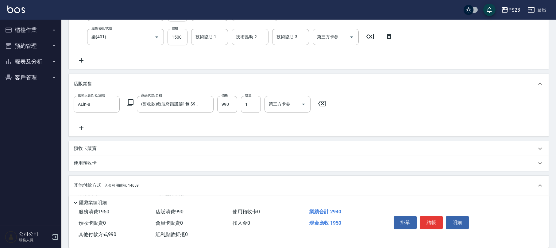
scroll to position [76, 0]
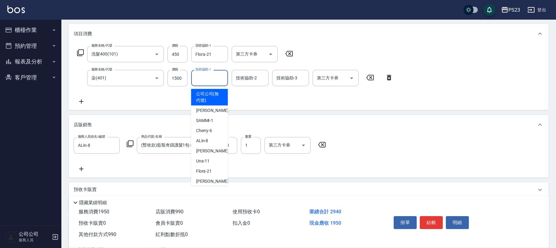
click at [211, 78] on input "技術協助-1" at bounding box center [209, 78] width 31 height 11
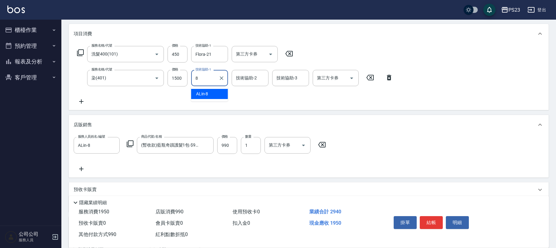
type input "ALin-8"
type input "0"
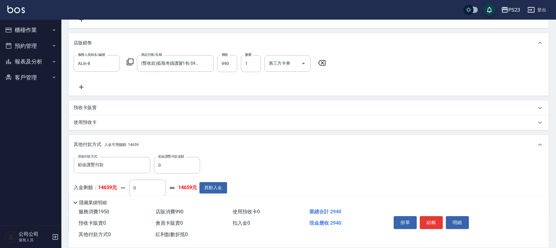
scroll to position [199, 0]
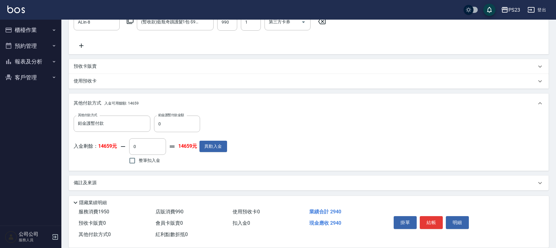
click at [139, 163] on span "整筆扣入金" at bounding box center [149, 160] width 21 height 6
click at [139, 163] on input "整筆扣入金" at bounding box center [132, 160] width 13 height 13
checkbox input "true"
type input "2940"
click at [162, 124] on input "0" at bounding box center [177, 124] width 46 height 17
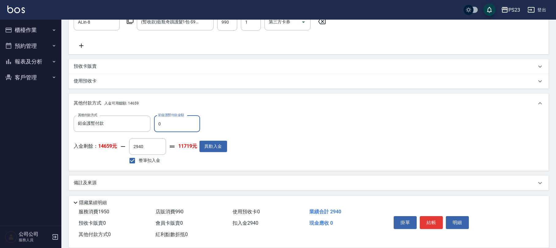
type input "0"
click at [134, 156] on input "整筆扣入金" at bounding box center [132, 160] width 13 height 13
checkbox input "false"
type input "0"
click at [164, 124] on input "0" at bounding box center [177, 124] width 46 height 17
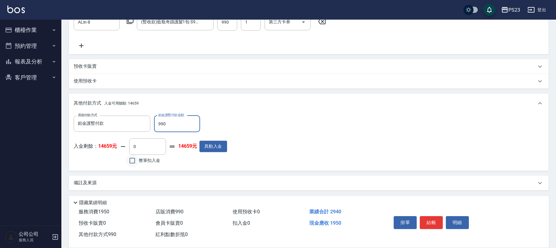
type input "990"
click at [133, 158] on input "整筆扣入金" at bounding box center [132, 160] width 13 height 13
checkbox input "true"
type input "1950"
click at [428, 222] on button "結帳" at bounding box center [431, 222] width 23 height 13
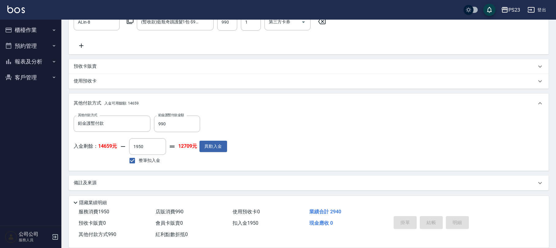
type input "[DATE] 18:35"
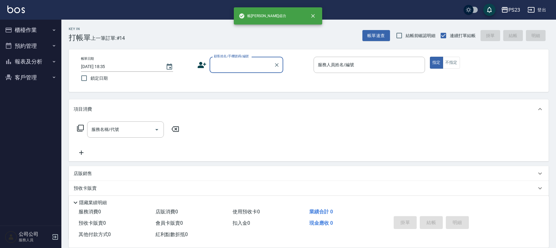
scroll to position [0, 0]
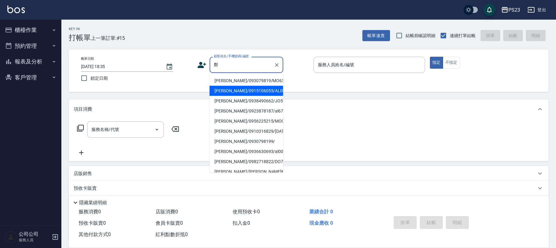
click at [250, 88] on li "[PERSON_NAME]/0915106055/AL001018" at bounding box center [247, 91] width 74 height 10
type input "[PERSON_NAME]/0915106055/AL001018"
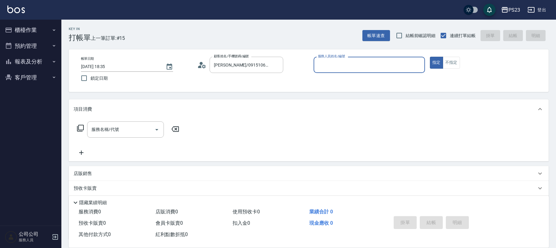
type input "ALin-8"
click at [78, 128] on icon at bounding box center [80, 128] width 7 height 7
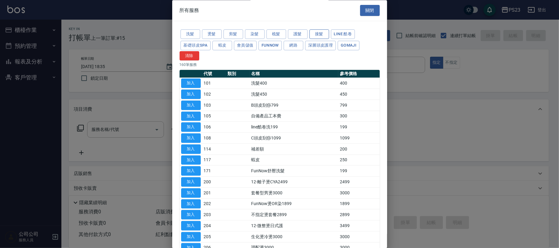
click at [319, 35] on button "接髮" at bounding box center [319, 35] width 20 height 10
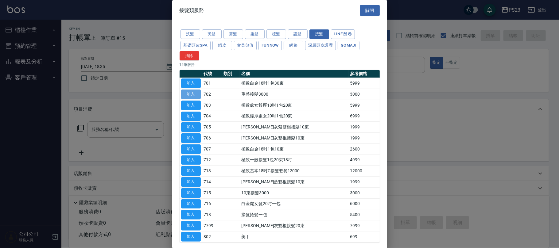
click at [195, 96] on button "加入" at bounding box center [191, 95] width 20 height 10
type input "重整接髮3000(702)"
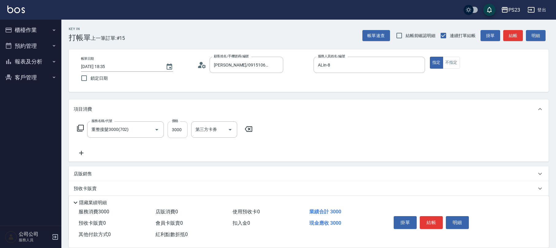
click at [185, 130] on input "3000" at bounding box center [178, 130] width 20 height 17
type input "2000"
click at [83, 126] on icon at bounding box center [80, 128] width 7 height 7
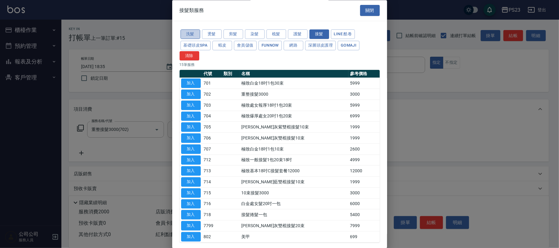
click at [192, 35] on button "洗髮" at bounding box center [191, 35] width 20 height 10
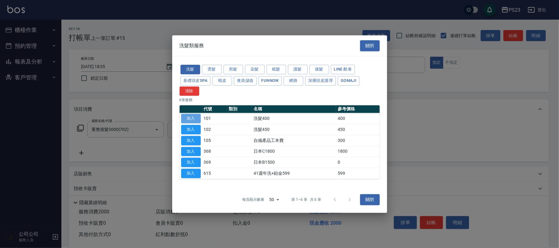
click at [193, 114] on button "加入" at bounding box center [191, 119] width 20 height 10
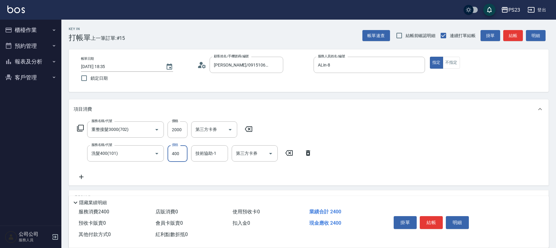
click at [184, 157] on input "400" at bounding box center [178, 154] width 20 height 17
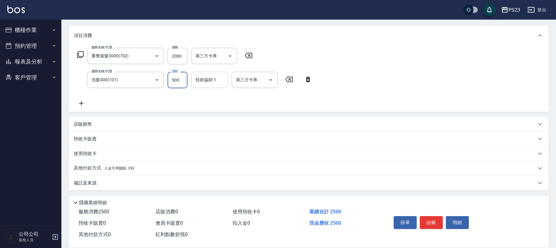
type input "500"
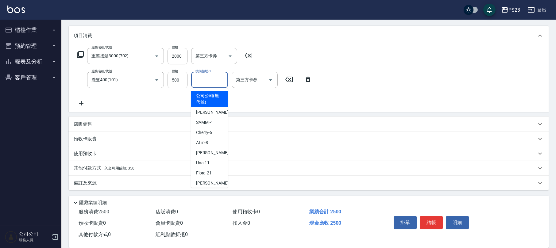
click at [198, 77] on div "技術協助-1 技術協助-1" at bounding box center [209, 80] width 37 height 16
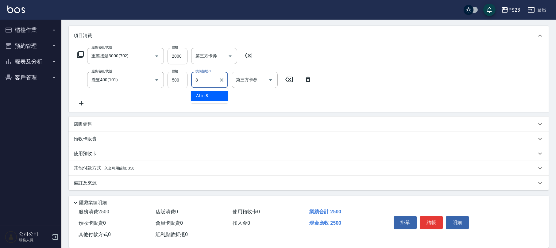
type input "ALin-8"
click at [128, 124] on div "店販銷售" at bounding box center [305, 124] width 463 height 6
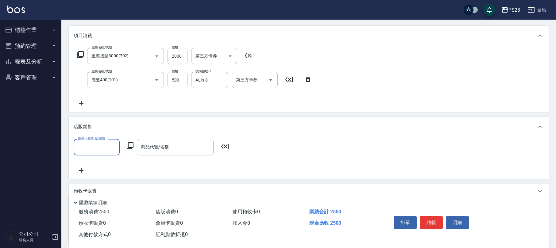
scroll to position [0, 0]
click at [537, 123] on icon at bounding box center [540, 126] width 7 height 7
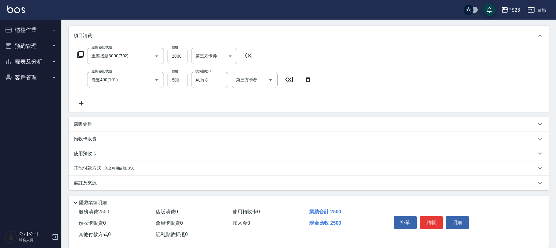
click at [122, 166] on span "入金可用餘額: 350" at bounding box center [119, 168] width 30 height 4
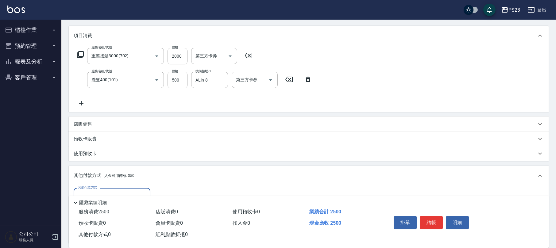
scroll to position [146, 0]
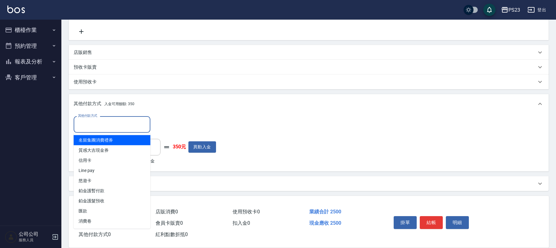
click at [121, 123] on input "其他付款方式" at bounding box center [111, 124] width 71 height 11
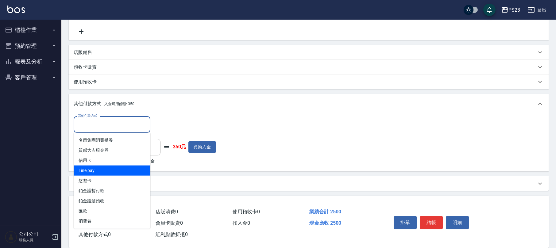
click at [107, 168] on span "Line pay" at bounding box center [112, 171] width 77 height 10
type input "Line pay"
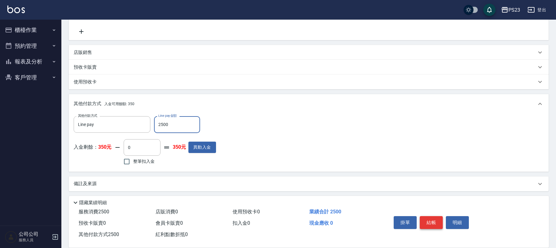
type input "2500"
click at [425, 223] on button "結帳" at bounding box center [431, 222] width 23 height 13
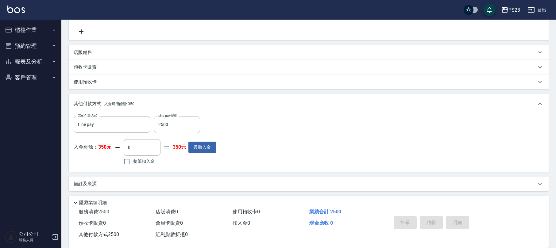
type input "[DATE] 18:36"
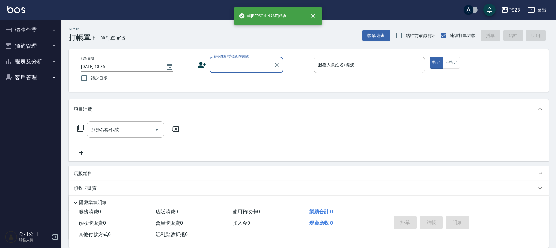
scroll to position [0, 0]
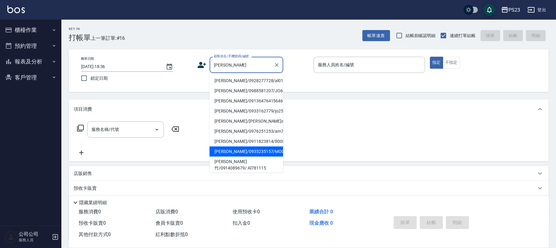
click at [266, 157] on li "[PERSON_NAME]/0935235157/MO08080" at bounding box center [247, 152] width 74 height 10
type input "[PERSON_NAME]/0935235157/MO08080"
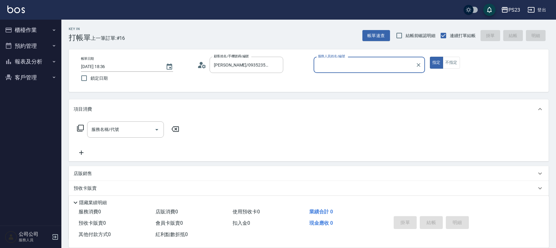
type input "[PERSON_NAME]-0"
click at [80, 128] on icon at bounding box center [80, 128] width 7 height 7
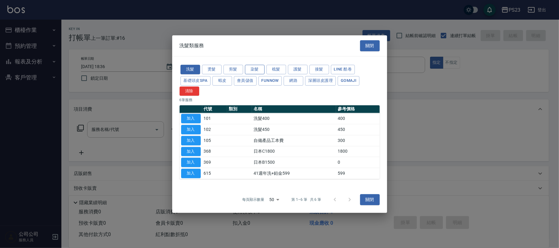
click at [259, 72] on button "染髮" at bounding box center [255, 70] width 20 height 10
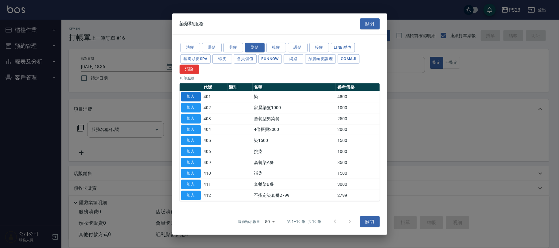
click at [193, 99] on button "加入" at bounding box center [191, 97] width 20 height 10
type input "染(401)"
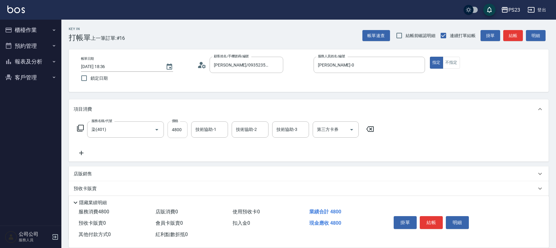
click at [185, 129] on input "4800" at bounding box center [178, 130] width 20 height 17
type input "550"
type input "[PERSON_NAME]-0"
type input "Flora-21"
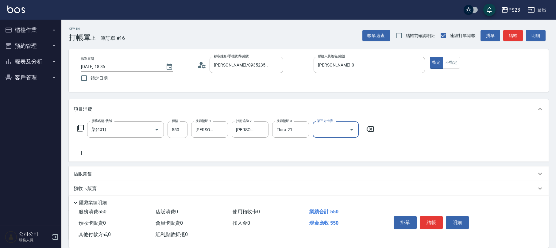
scroll to position [41, 0]
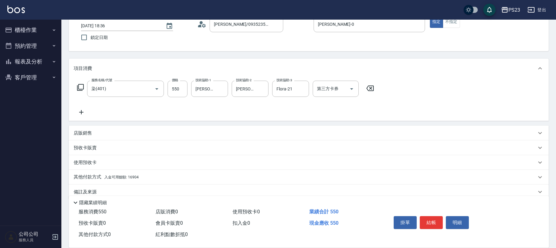
click at [103, 135] on div "店販銷售" at bounding box center [305, 133] width 463 height 6
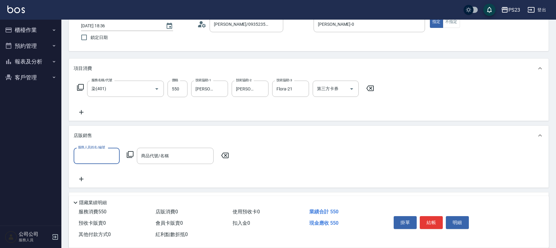
scroll to position [0, 0]
type input "[PERSON_NAME]-0"
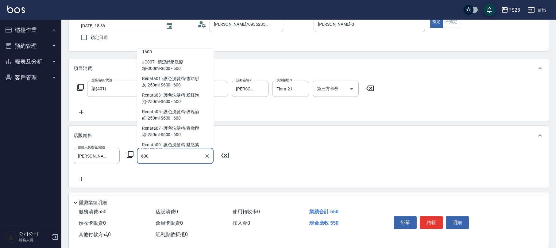
scroll to position [589, 0]
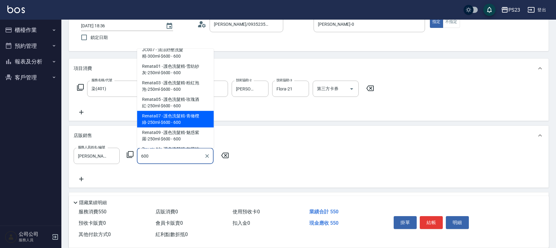
click at [194, 111] on span "Renata07 - 護色洗髮精-青橄欖綠-250ml-$600 - 600" at bounding box center [175, 119] width 77 height 17
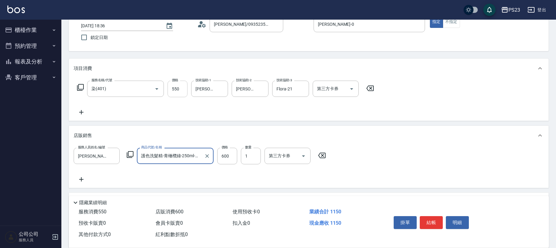
type input "護色洗髮精-青橄欖綠-250ml-$600"
click at [180, 86] on input "550" at bounding box center [178, 89] width 20 height 17
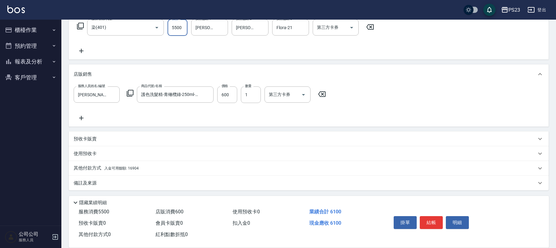
type input "5500"
click at [150, 165] on div "其他付款方式 入金可用餘額: 16904" at bounding box center [309, 168] width 480 height 15
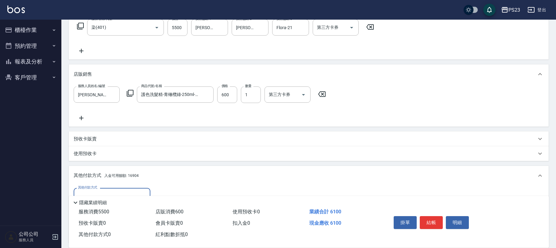
scroll to position [174, 0]
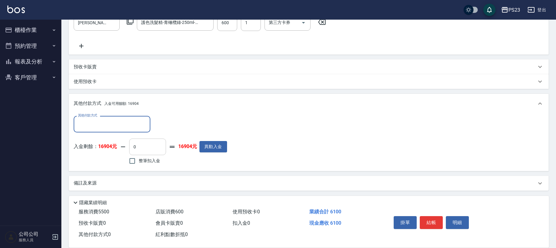
click at [130, 154] on input "0" at bounding box center [147, 147] width 37 height 17
click at [133, 162] on input "整筆扣入金" at bounding box center [132, 161] width 13 height 13
checkbox input "true"
type input "6100"
click at [434, 222] on button "結帳" at bounding box center [431, 222] width 23 height 13
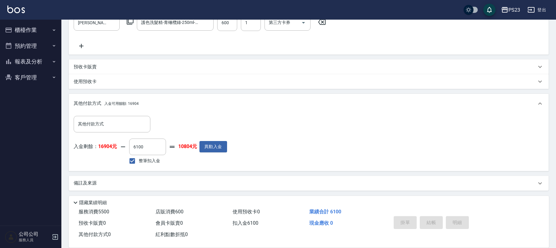
type input "[DATE] 18:38"
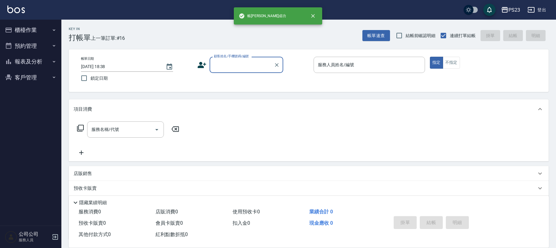
scroll to position [0, 0]
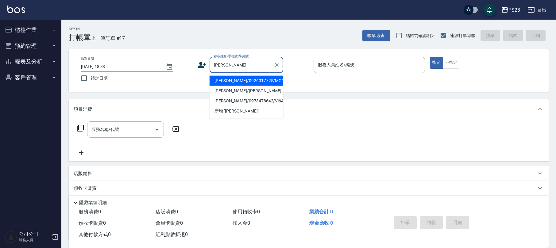
click at [251, 80] on li "[PERSON_NAME]/0926017725/MO951753" at bounding box center [247, 81] width 74 height 10
type input "[PERSON_NAME]/0926017725/MO951753"
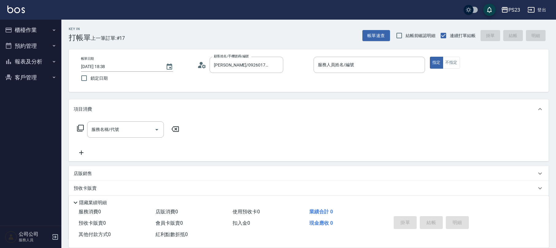
click at [200, 67] on icon at bounding box center [200, 66] width 4 height 3
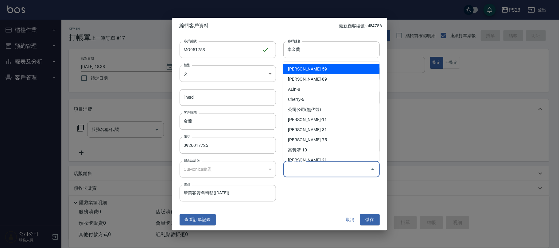
click at [293, 170] on input "偏好設計師" at bounding box center [327, 169] width 82 height 11
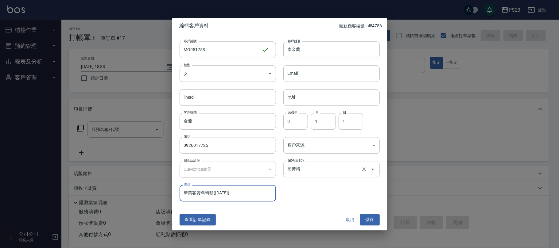
click at [370, 168] on icon "Open" at bounding box center [372, 169] width 7 height 7
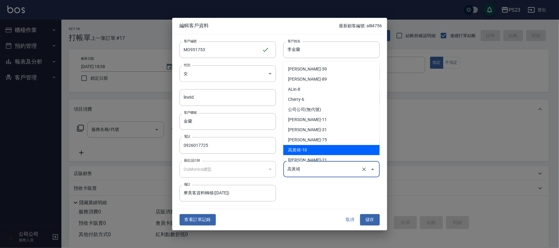
click at [285, 176] on div "高黃靖 偏好設計師" at bounding box center [331, 169] width 96 height 16
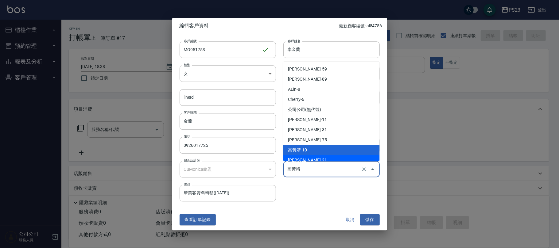
click at [340, 157] on li "[PERSON_NAME]-21" at bounding box center [331, 160] width 96 height 10
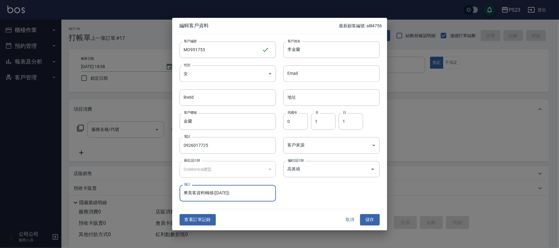
type input "[PERSON_NAME]"
click at [366, 169] on icon "Clear" at bounding box center [364, 169] width 6 height 6
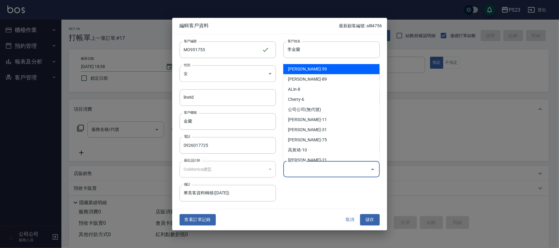
click at [333, 170] on input "偏好設計師" at bounding box center [327, 169] width 82 height 11
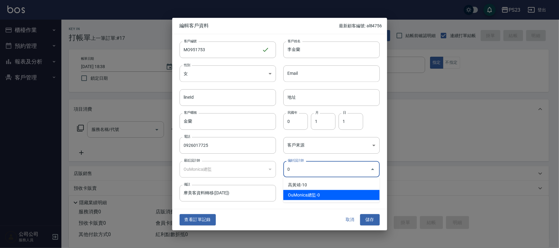
click at [323, 195] on li "OuMonica總監-0" at bounding box center [331, 195] width 96 height 10
type input "OuMonica總監"
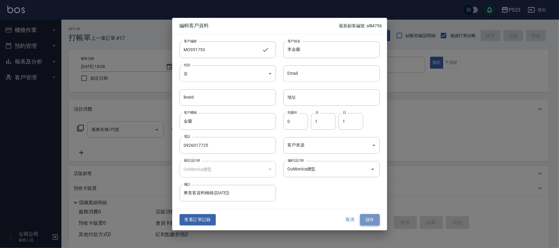
click at [373, 218] on button "儲存" at bounding box center [370, 220] width 20 height 11
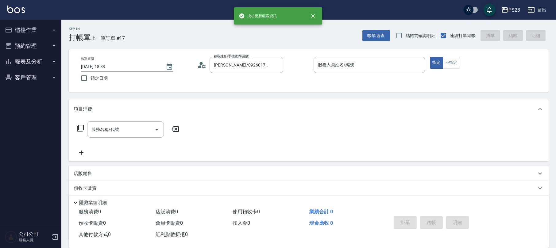
click at [80, 126] on icon at bounding box center [80, 128] width 7 height 7
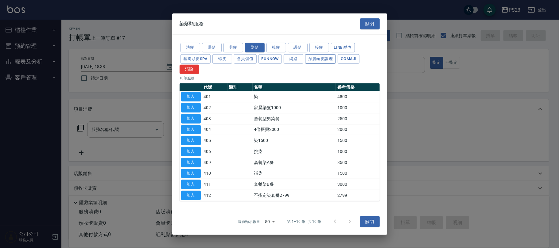
click at [315, 59] on button "深層頭皮護理" at bounding box center [320, 59] width 31 height 10
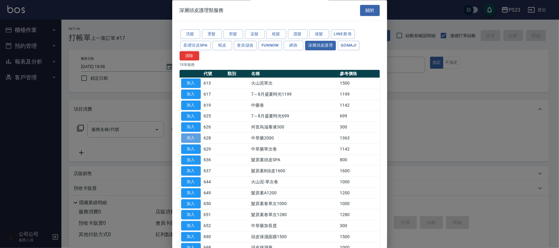
click at [189, 139] on button "加入" at bounding box center [191, 139] width 20 height 10
type input "中草藥2000(628)"
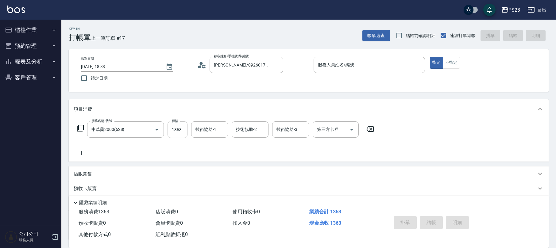
click at [182, 133] on input "1363" at bounding box center [178, 130] width 20 height 17
type input "1500"
type input "Flora-21"
click at [338, 63] on input "服務人員姓名/編號" at bounding box center [370, 65] width 106 height 11
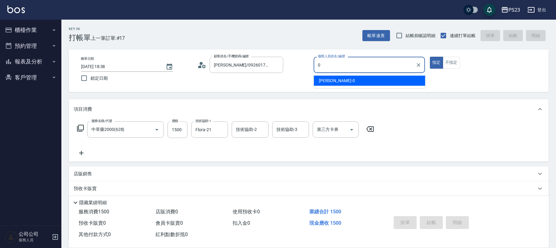
type input "[PERSON_NAME]-0"
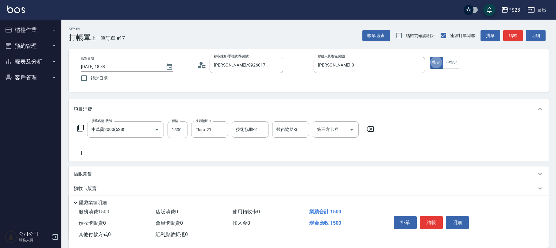
scroll to position [49, 0]
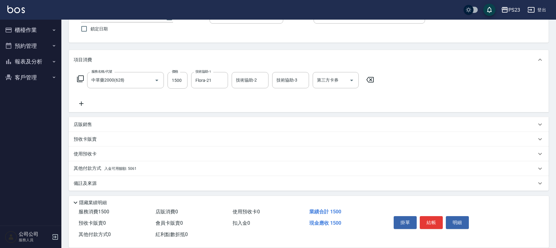
click at [161, 166] on div "其他付款方式 入金可用餘額: 5061" at bounding box center [305, 168] width 463 height 7
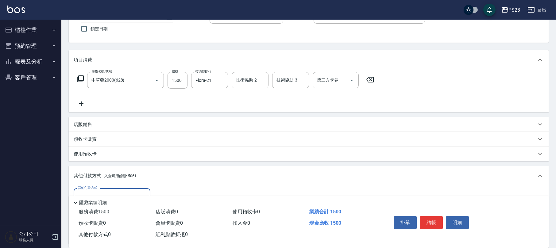
scroll to position [122, 0]
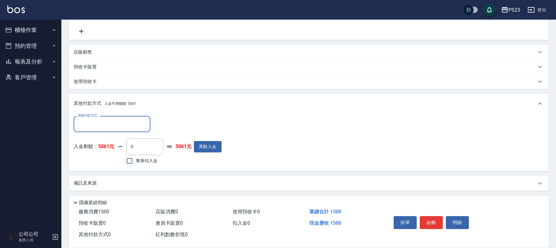
click at [130, 160] on input "整筆扣入金" at bounding box center [129, 161] width 13 height 13
checkbox input "true"
type input "1500"
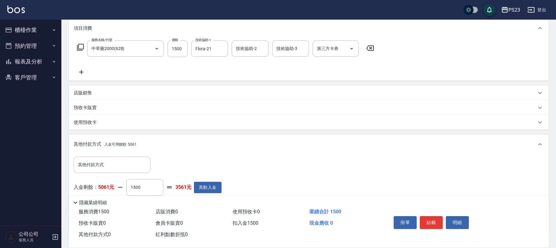
scroll to position [40, 0]
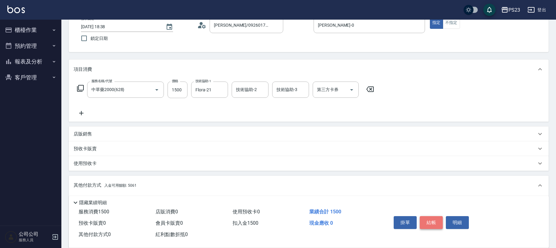
click at [437, 223] on button "結帳" at bounding box center [431, 222] width 23 height 13
type input "[DATE] 18:39"
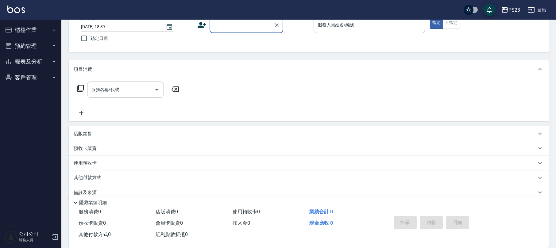
scroll to position [0, 0]
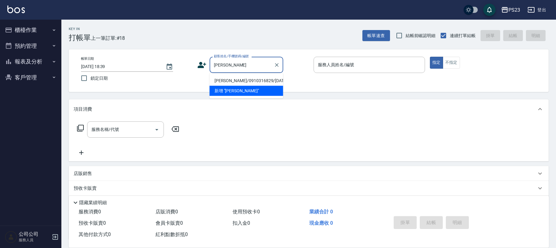
click at [239, 80] on li "[PERSON_NAME]/0910316829/[DATE]" at bounding box center [247, 81] width 74 height 10
type input "[PERSON_NAME]/0910316829/[DATE]"
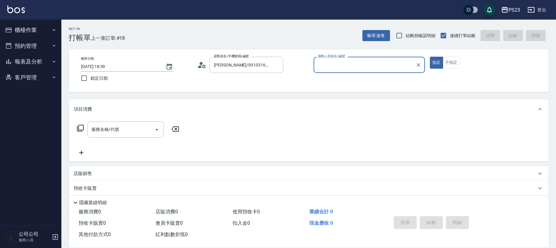
type input "[PERSON_NAME]-0"
click at [81, 126] on icon at bounding box center [80, 128] width 7 height 7
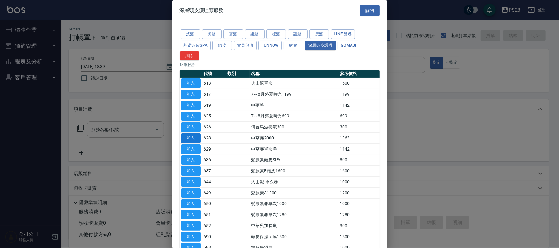
click at [195, 136] on button "加入" at bounding box center [191, 139] width 20 height 10
type input "中草藥2000(628)"
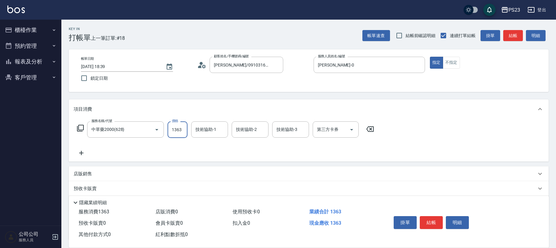
click at [171, 133] on input "1363" at bounding box center [178, 130] width 20 height 17
type input "1500"
type input "Flora-21"
click at [78, 129] on icon at bounding box center [80, 128] width 7 height 7
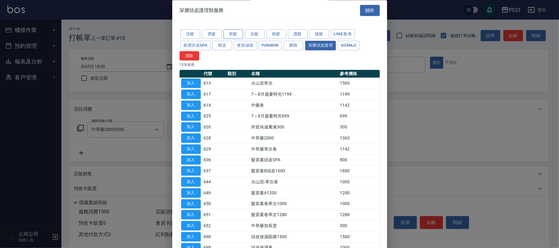
click at [237, 34] on button "剪髮" at bounding box center [233, 35] width 20 height 10
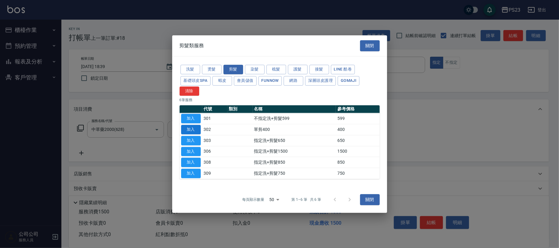
click at [193, 130] on button "加入" at bounding box center [191, 130] width 20 height 10
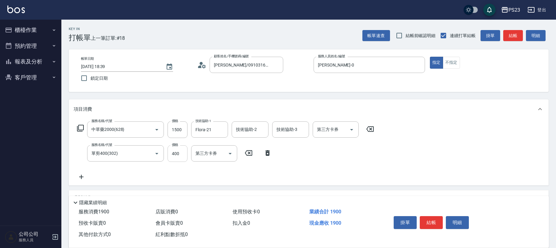
click at [176, 154] on input "400" at bounding box center [178, 154] width 20 height 17
type input "1080"
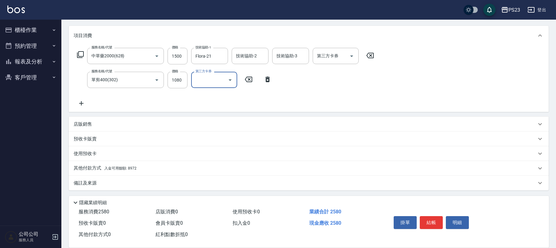
click at [144, 165] on div "其他付款方式 入金可用餘額: 8972" at bounding box center [309, 168] width 480 height 15
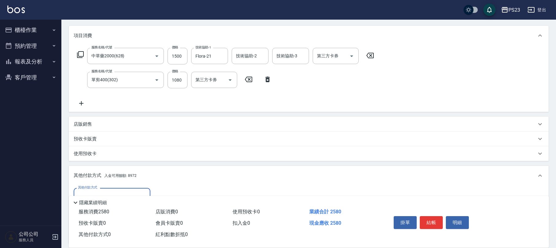
scroll to position [115, 0]
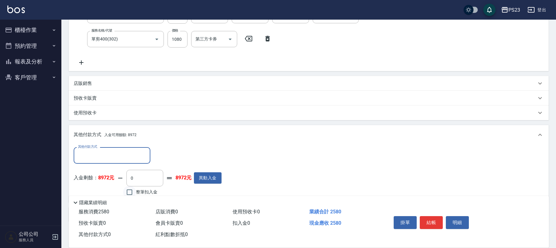
click at [130, 193] on input "整筆扣入金" at bounding box center [129, 192] width 13 height 13
checkbox input "true"
type input "2580"
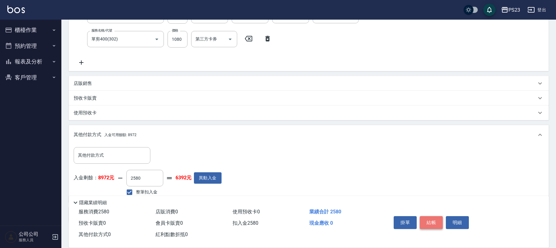
click at [429, 221] on button "結帳" at bounding box center [431, 222] width 23 height 13
type input "[DATE] 18:40"
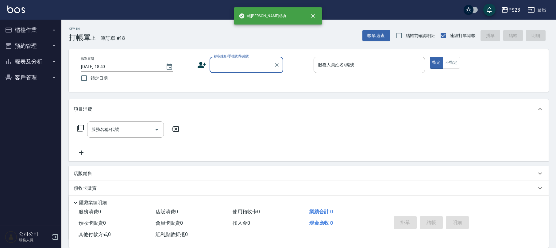
scroll to position [0, 0]
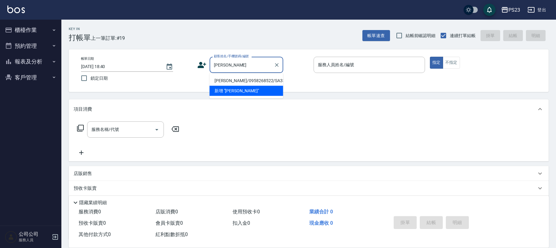
click at [239, 81] on li "[PERSON_NAME]/0958268522/SA333" at bounding box center [247, 81] width 74 height 10
type input "[PERSON_NAME]/0958268522/SA333"
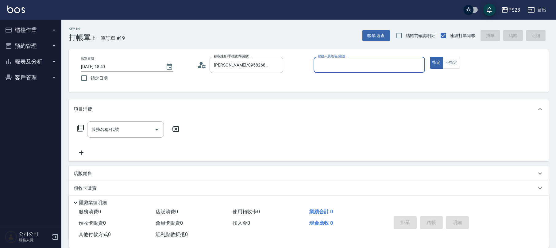
type input "SAMMI-1"
click at [80, 126] on icon at bounding box center [80, 128] width 7 height 7
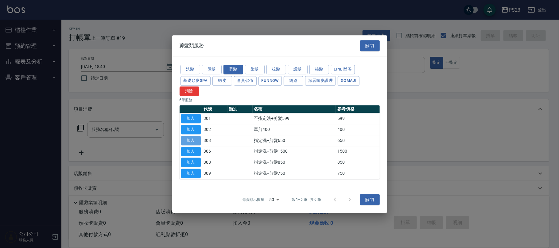
click at [187, 139] on button "加入" at bounding box center [191, 141] width 20 height 10
type input "指定洗+剪髮650(303)"
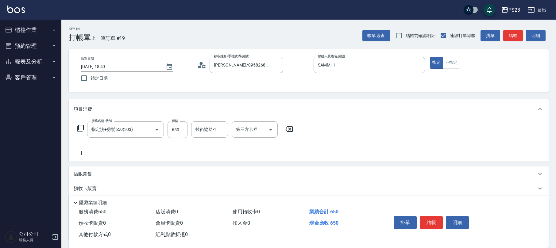
click at [287, 127] on icon at bounding box center [289, 129] width 7 height 6
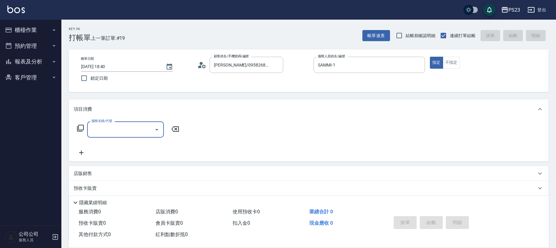
scroll to position [49, 0]
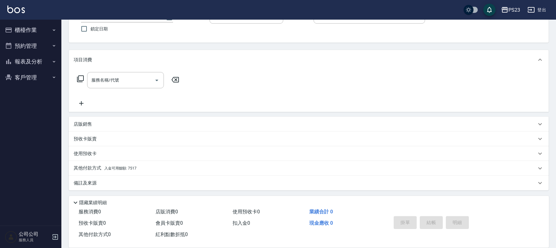
click at [99, 125] on div "店販銷售" at bounding box center [305, 124] width 463 height 6
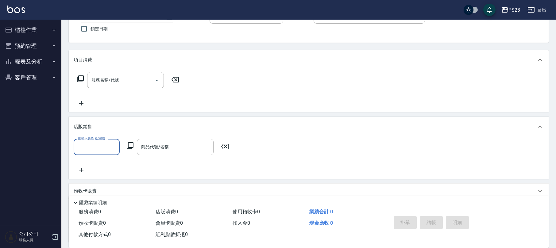
scroll to position [0, 0]
type input "SAMMI-1"
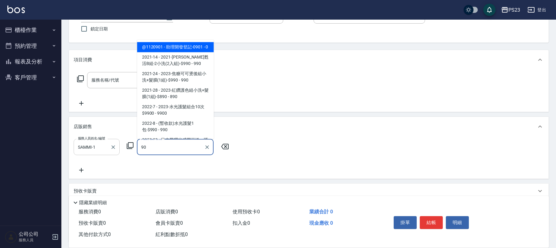
type input "9"
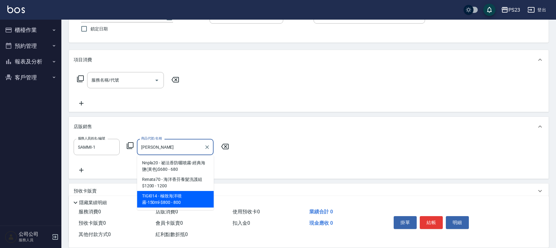
click at [177, 195] on span "TIGI014 - 極致海洋噴霧-150ml-$800 - 800" at bounding box center [175, 199] width 77 height 17
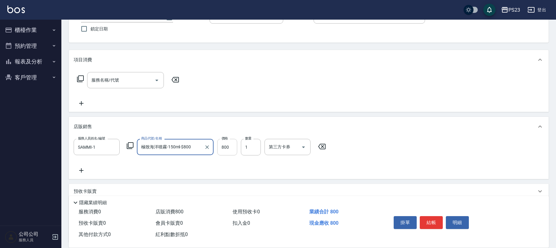
type input "極致海洋噴霧-150ml-$800"
click at [228, 147] on input "800" at bounding box center [227, 147] width 20 height 17
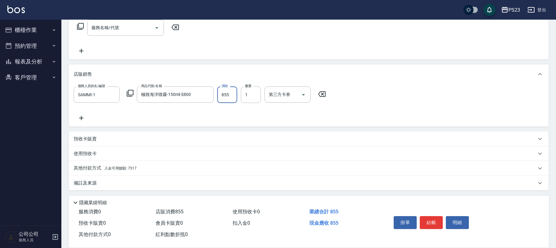
type input "855"
click at [150, 167] on div "其他付款方式 入金可用餘額: 7517" at bounding box center [305, 168] width 463 height 7
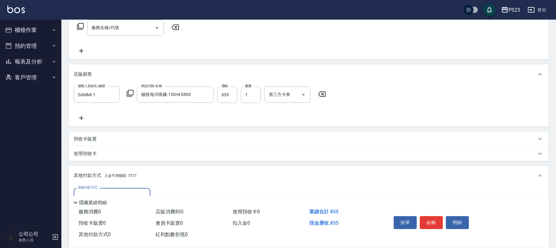
scroll to position [174, 0]
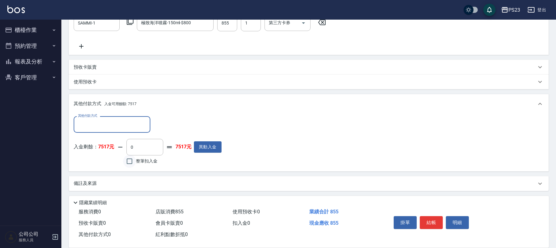
click at [133, 160] on input "整筆扣入金" at bounding box center [129, 161] width 13 height 13
checkbox input "true"
type input "855"
click at [441, 216] on button "結帳" at bounding box center [431, 222] width 23 height 13
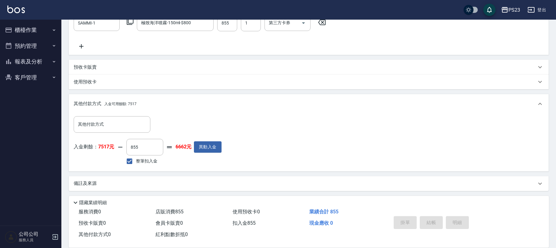
type input "[DATE] 18:41"
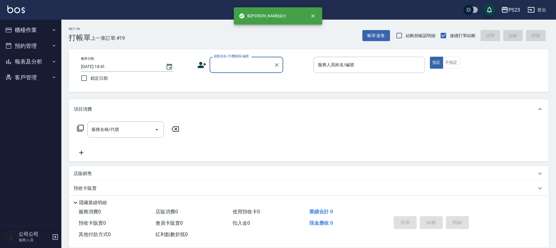
scroll to position [0, 0]
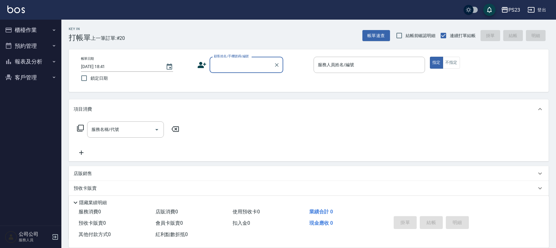
click at [229, 64] on input "顧客姓名/手機號碼/編號" at bounding box center [241, 65] width 59 height 11
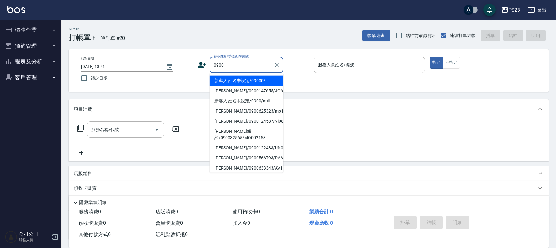
drag, startPoint x: 245, startPoint y: 75, endPoint x: 248, endPoint y: 80, distance: 5.5
click at [249, 79] on li "新客人 姓名未設定/09000/" at bounding box center [247, 81] width 74 height 10
type input "新客人 姓名未設定/09000/"
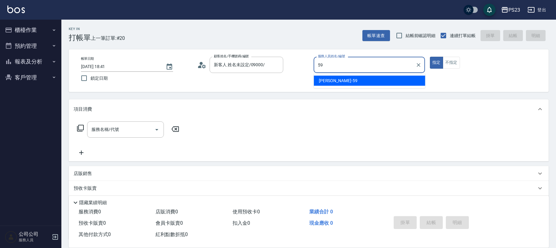
type input "Nanako-59"
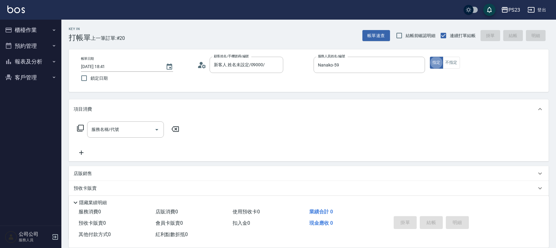
click at [83, 130] on icon at bounding box center [80, 128] width 7 height 7
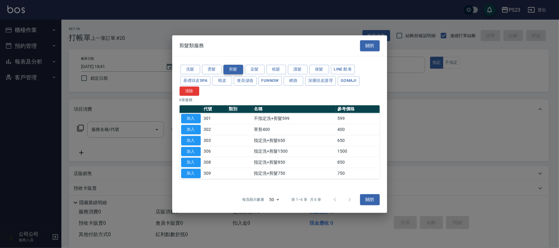
click at [233, 68] on button "剪髮" at bounding box center [233, 70] width 20 height 10
click at [192, 141] on button "加入" at bounding box center [191, 141] width 20 height 10
type input "指定洗+剪髮650(303)"
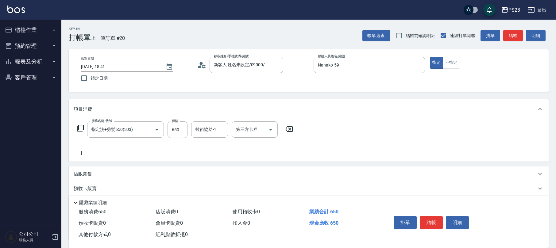
click at [291, 131] on icon at bounding box center [289, 129] width 15 height 7
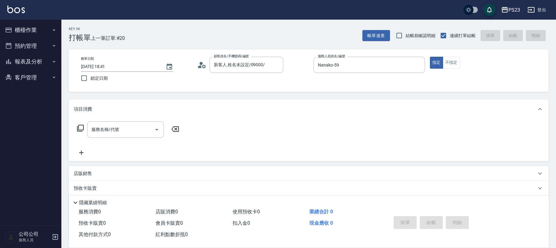
click at [80, 128] on icon at bounding box center [80, 128] width 7 height 7
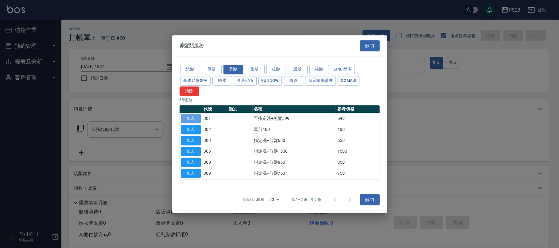
click at [189, 118] on button "加入" at bounding box center [191, 119] width 20 height 10
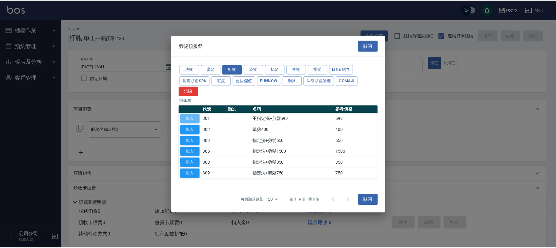
type input "不指定洗+剪髮599(301)"
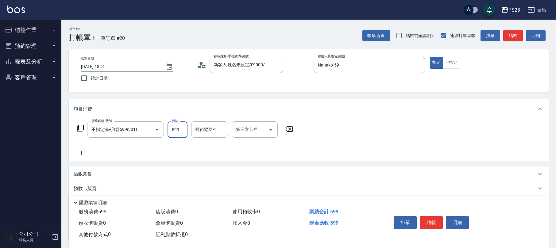
click at [182, 129] on input "599" at bounding box center [178, 130] width 20 height 17
type input "699"
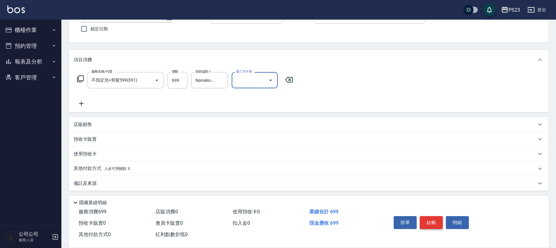
click at [427, 220] on button "結帳" at bounding box center [431, 222] width 23 height 13
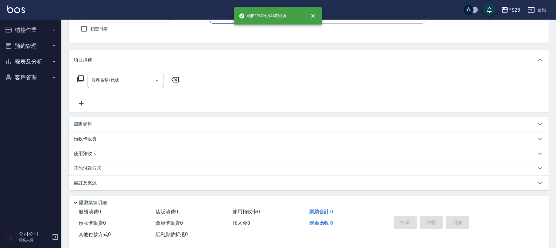
scroll to position [0, 0]
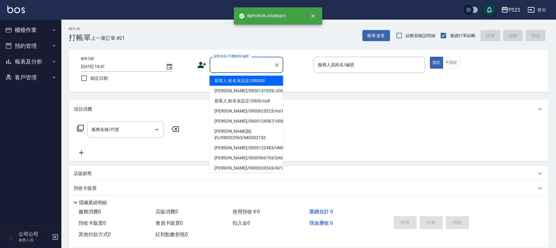
click at [241, 66] on input "顧客姓名/手機號碼/編號" at bounding box center [241, 65] width 59 height 11
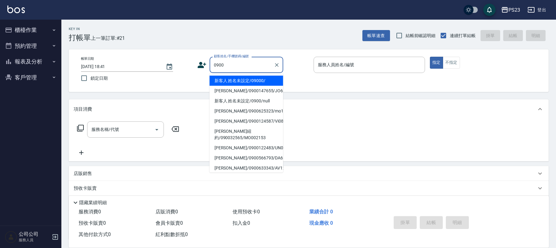
click at [242, 77] on li "新客人 姓名未設定/09000/" at bounding box center [247, 81] width 74 height 10
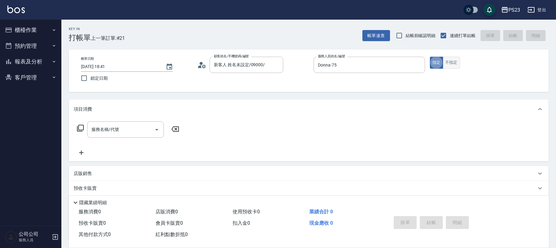
click at [449, 64] on button "不指定" at bounding box center [451, 63] width 17 height 12
click at [82, 129] on icon at bounding box center [80, 128] width 7 height 7
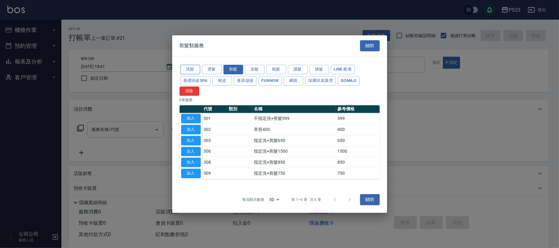
click at [184, 69] on button "洗髮" at bounding box center [191, 70] width 20 height 10
click at [184, 114] on button "加入" at bounding box center [191, 119] width 20 height 10
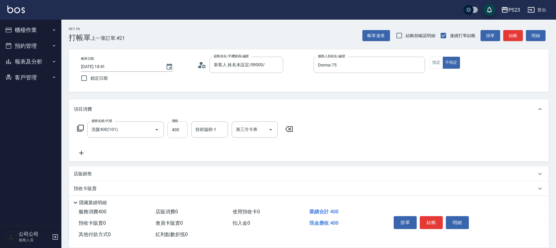
click at [177, 128] on input "400" at bounding box center [178, 130] width 20 height 17
click at [434, 224] on button "結帳" at bounding box center [431, 222] width 23 height 13
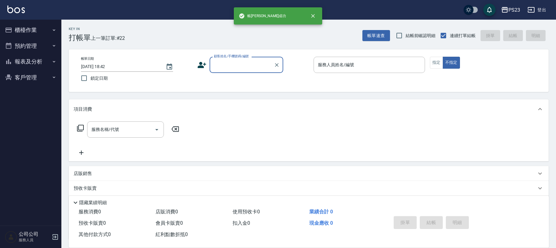
click at [25, 26] on button "櫃檯作業" at bounding box center [30, 30] width 56 height 16
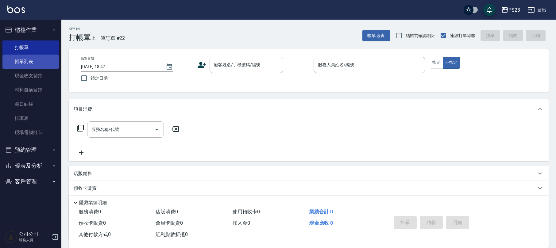
click at [27, 64] on link "帳單列表" at bounding box center [30, 62] width 56 height 14
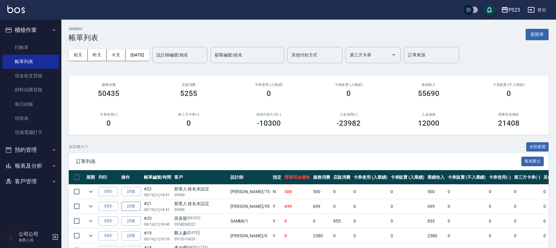
click at [133, 206] on link "詳情" at bounding box center [131, 207] width 20 height 10
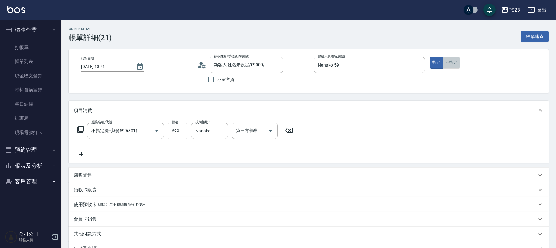
click at [451, 63] on button "不指定" at bounding box center [451, 63] width 17 height 12
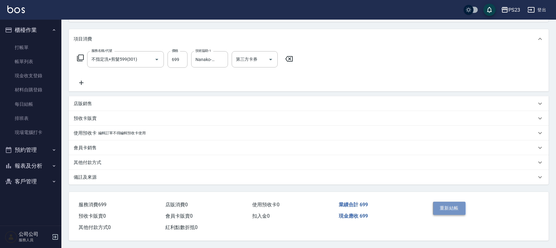
click at [462, 209] on button "重新結帳" at bounding box center [449, 208] width 33 height 13
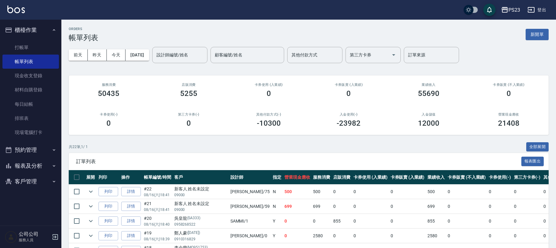
click at [73, 149] on p "共 22 筆, 1 / 1" at bounding box center [78, 147] width 19 height 6
click at [25, 176] on button "客戶管理" at bounding box center [30, 182] width 56 height 16
drag, startPoint x: 32, startPoint y: 204, endPoint x: 33, endPoint y: 198, distance: 6.3
click at [33, 203] on link "客戶列表" at bounding box center [30, 199] width 56 height 14
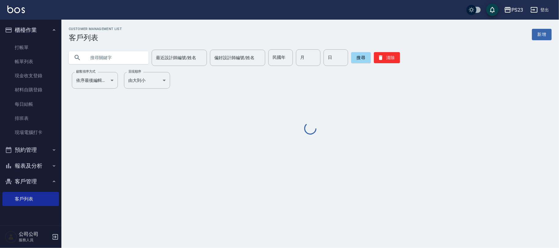
click at [121, 53] on input "text" at bounding box center [115, 57] width 58 height 17
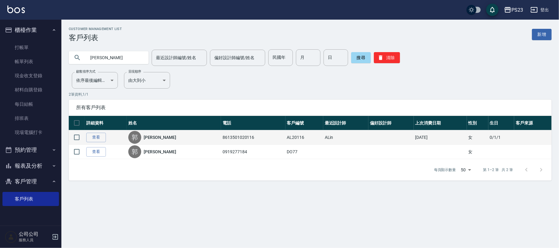
drag, startPoint x: 157, startPoint y: 138, endPoint x: 150, endPoint y: 131, distance: 8.9
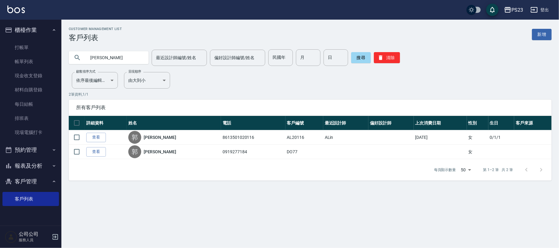
click at [156, 138] on link "[PERSON_NAME]" at bounding box center [160, 137] width 33 height 6
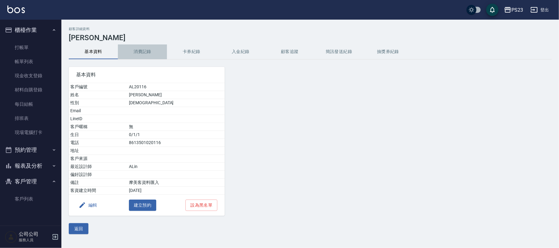
click at [144, 47] on button "消費記錄" at bounding box center [142, 52] width 49 height 15
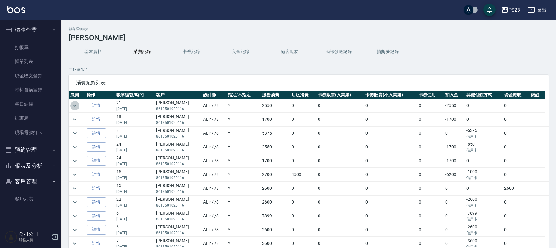
click at [75, 106] on icon "expand row" at bounding box center [75, 106] width 4 height 2
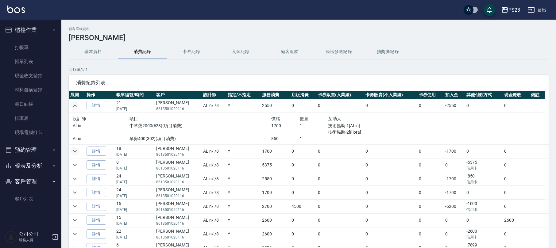
click at [74, 152] on icon "expand row" at bounding box center [75, 151] width 4 height 2
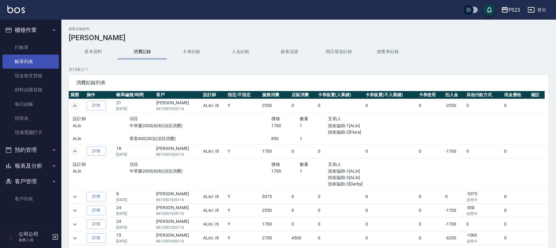
click at [21, 60] on link "帳單列表" at bounding box center [30, 62] width 56 height 14
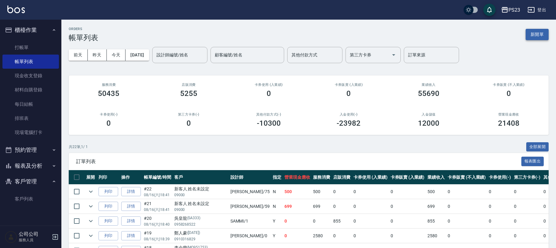
click at [539, 36] on button "新開單" at bounding box center [537, 34] width 23 height 11
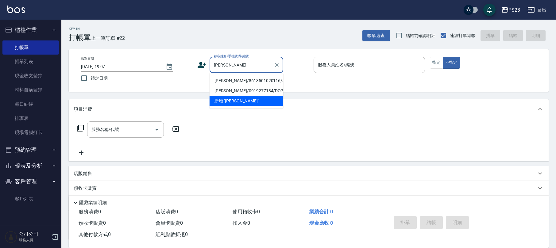
click at [262, 85] on li "[PERSON_NAME]/8613501020116/AL20116" at bounding box center [247, 81] width 74 height 10
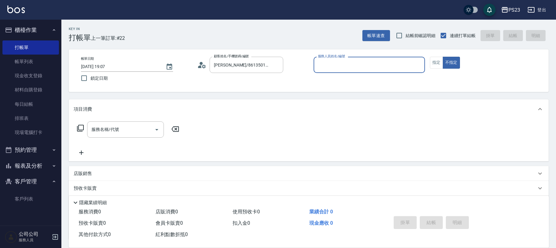
click at [204, 65] on icon at bounding box center [204, 66] width 4 height 4
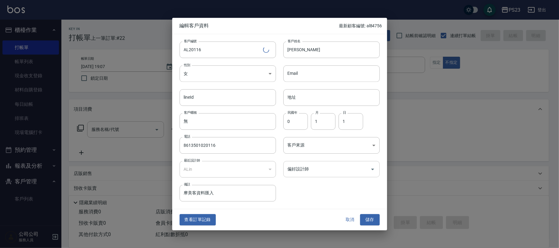
click at [326, 170] on input "偏好設計師" at bounding box center [327, 169] width 82 height 11
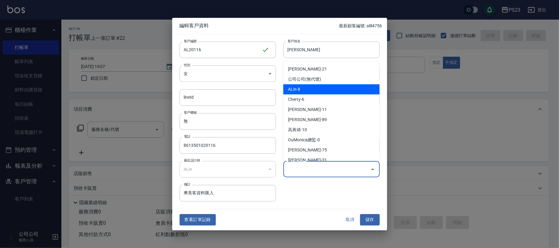
click at [317, 88] on li "ALin-8" at bounding box center [331, 89] width 96 height 10
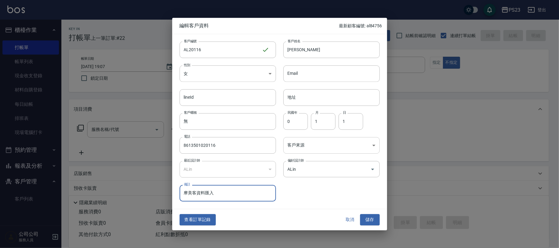
click at [305, 145] on body "PS23 登出 櫃檯作業 打帳單 帳單列表 現金收支登錄 材料自購登錄 每日結帳 排班表 現場電腦打卡 預約管理 預約管理 單日預約紀錄 單週預約紀錄 報表及…" at bounding box center [279, 149] width 559 height 298
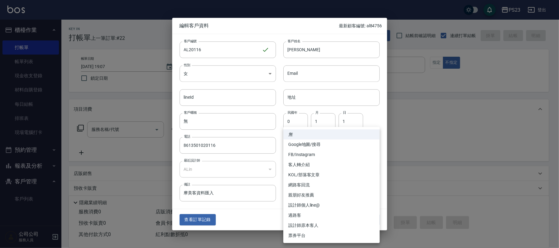
click at [317, 225] on li "設計師原本客人" at bounding box center [331, 226] width 96 height 10
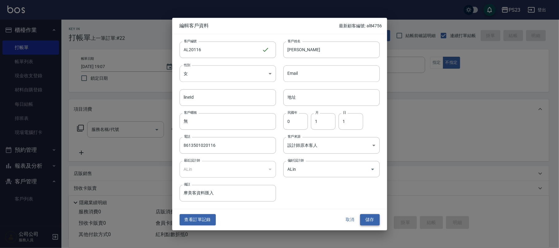
click at [372, 219] on button "儲存" at bounding box center [370, 220] width 20 height 11
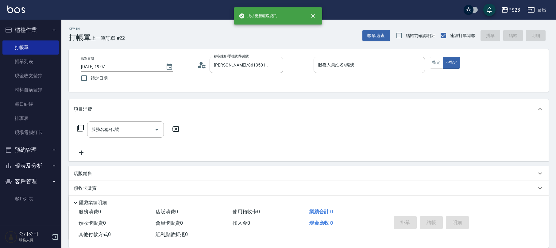
click at [385, 66] on input "服務人員姓名/編號" at bounding box center [370, 65] width 106 height 11
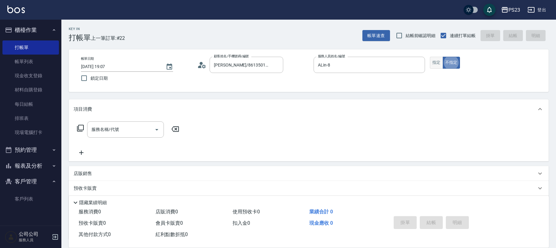
click at [431, 63] on button "指定" at bounding box center [436, 63] width 13 height 12
click at [93, 129] on div "服務名稱/代號 服務名稱/代號" at bounding box center [125, 130] width 77 height 16
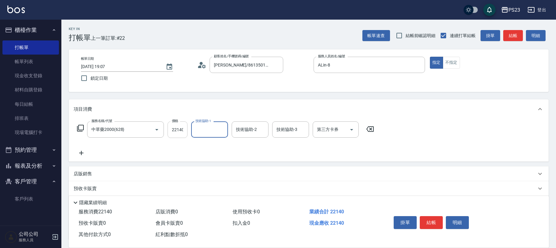
click at [178, 133] on input "22140" at bounding box center [178, 130] width 20 height 17
click at [177, 134] on input "22140" at bounding box center [178, 130] width 20 height 17
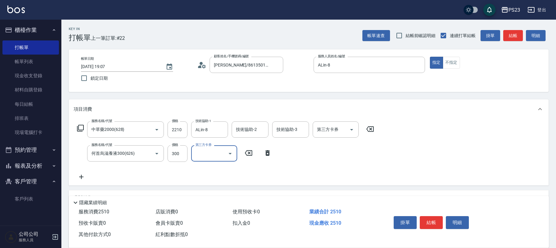
scroll to position [74, 0]
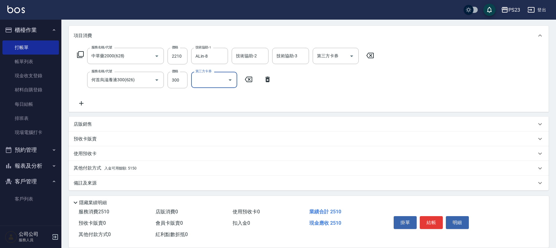
click at [92, 182] on p "備註及來源" at bounding box center [85, 183] width 23 height 6
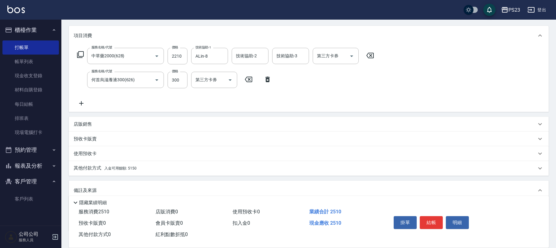
scroll to position [114, 0]
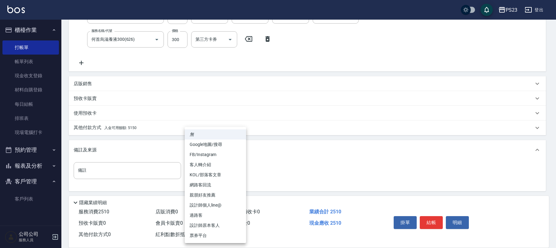
click at [209, 169] on body "PS23 登出 櫃檯作業 打帳單 帳單列表 現金收支登錄 材料自購登錄 每日結帳 排班表 現場電腦打卡 預約管理 預約管理 單日預約紀錄 單週預約紀錄 報表及…" at bounding box center [278, 67] width 556 height 363
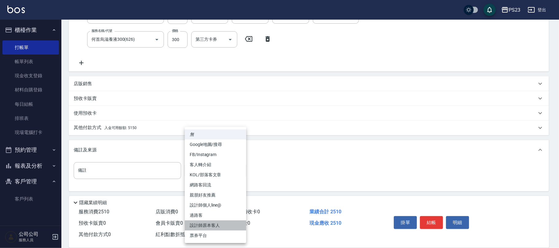
click at [216, 227] on li "設計師原本客人" at bounding box center [215, 226] width 61 height 10
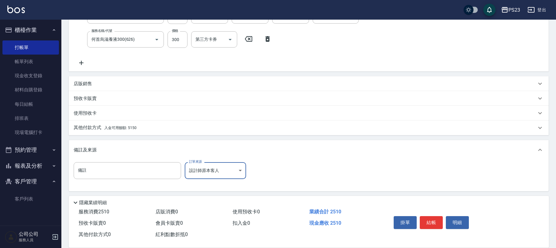
click at [133, 126] on span "入金可用餘額: 5150" at bounding box center [120, 128] width 32 height 4
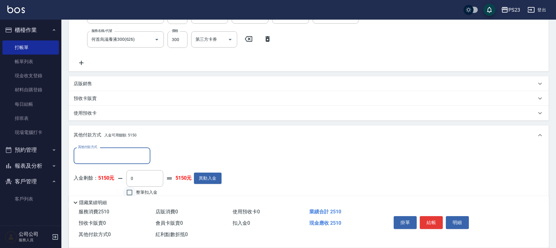
scroll to position [181, 0]
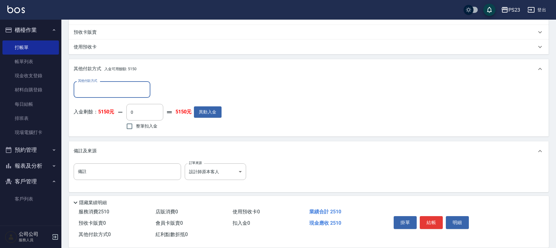
click at [144, 127] on span "整筆扣入金" at bounding box center [146, 126] width 21 height 6
click at [136, 127] on input "整筆扣入金" at bounding box center [129, 126] width 13 height 13
click at [431, 223] on button "結帳" at bounding box center [431, 222] width 23 height 13
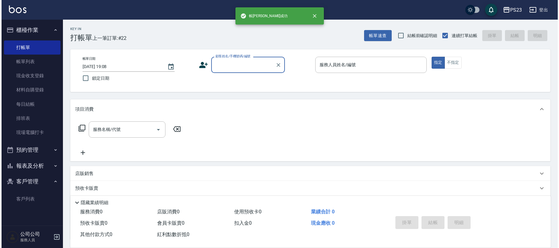
scroll to position [0, 0]
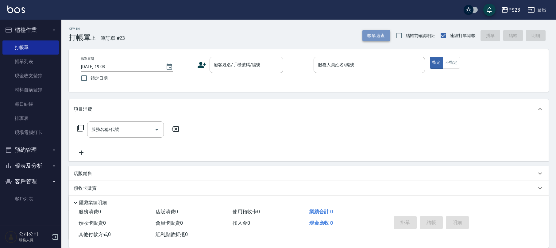
click at [384, 31] on button "帳單速查" at bounding box center [377, 35] width 28 height 11
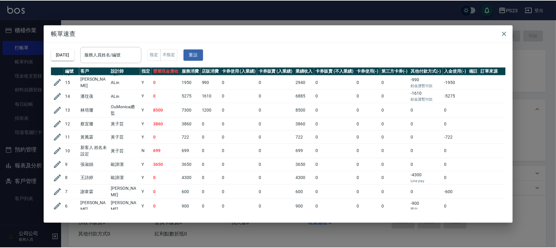
scroll to position [195, 0]
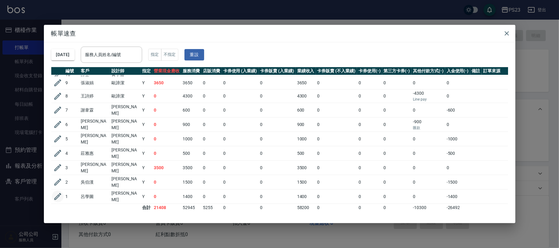
click at [60, 192] on icon "button" at bounding box center [57, 196] width 9 height 9
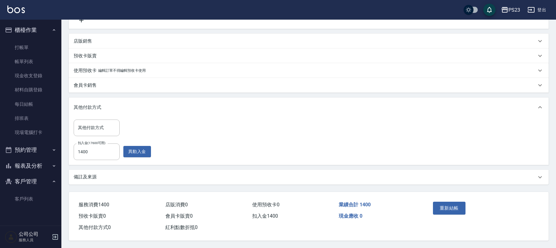
click at [107, 177] on div "備註及來源" at bounding box center [305, 177] width 463 height 6
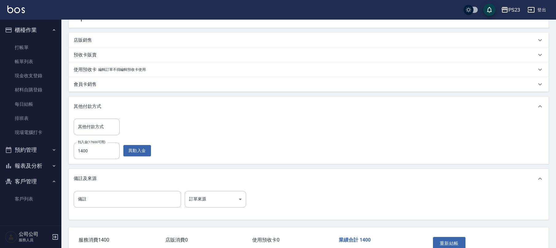
scroll to position [196, 0]
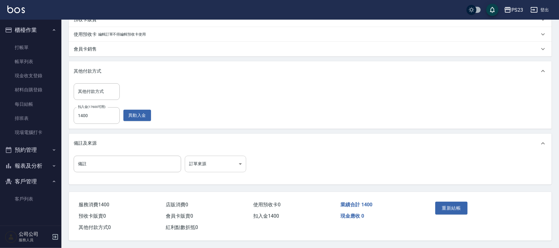
click at [200, 165] on body "PS23 登出 櫃檯作業 打帳單 帳單列表 現金收支登錄 材料自購登錄 每日結帳 排班表 現場電腦打卡 預約管理 預約管理 單日預約紀錄 單週預約紀錄 報表及…" at bounding box center [279, 27] width 559 height 443
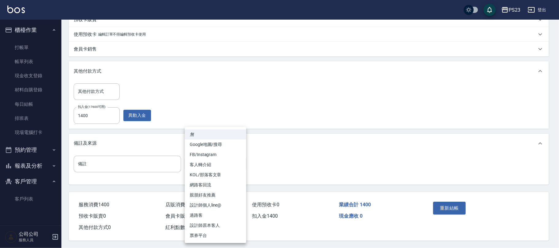
click at [215, 218] on li "過路客" at bounding box center [215, 216] width 61 height 10
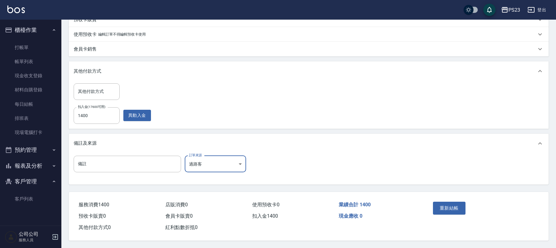
click at [225, 157] on body "PS23 登出 櫃檯作業 打帳單 帳單列表 現金收支登錄 材料自購登錄 每日結帳 排班表 現場電腦打卡 預約管理 預約管理 單日預約紀錄 單週預約紀錄 報表及…" at bounding box center [278, 27] width 556 height 443
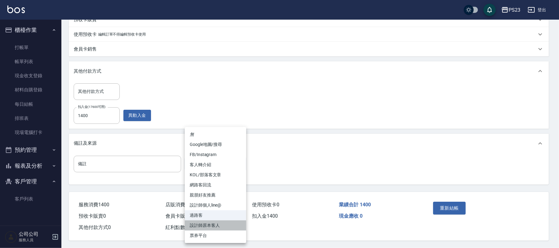
click at [211, 224] on li "設計師原本客人" at bounding box center [215, 226] width 61 height 10
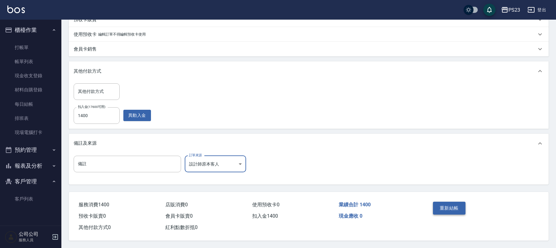
click at [448, 207] on button "重新結帳" at bounding box center [449, 208] width 33 height 13
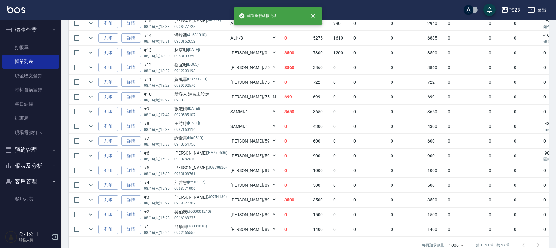
scroll to position [310, 0]
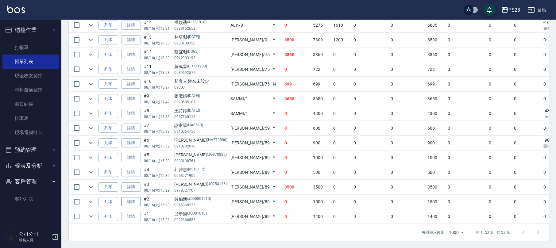
click at [130, 197] on link "詳情" at bounding box center [131, 202] width 20 height 10
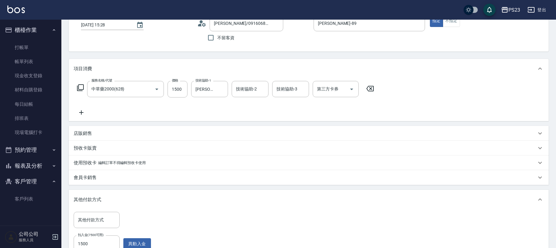
scroll to position [135, 0]
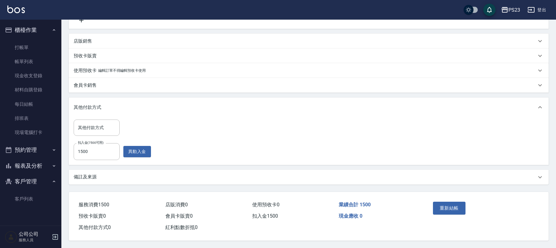
click at [88, 176] on p "備註及來源" at bounding box center [85, 177] width 23 height 6
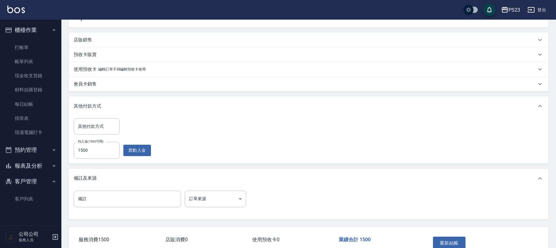
scroll to position [171, 0]
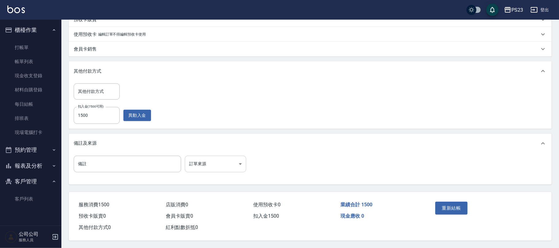
click at [226, 163] on body "PS23 登出 櫃檯作業 打帳單 帳單列表 現金收支登錄 材料自購登錄 每日結帳 排班表 現場電腦打卡 預約管理 預約管理 單日預約紀錄 單週預約紀錄 報表及…" at bounding box center [279, 39] width 559 height 419
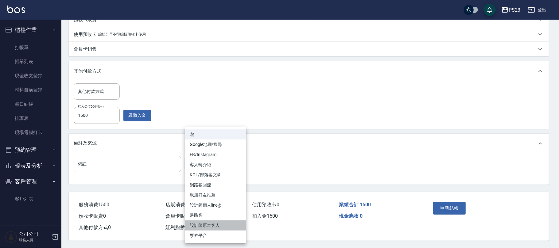
click at [227, 226] on li "設計師原本客人" at bounding box center [215, 226] width 61 height 10
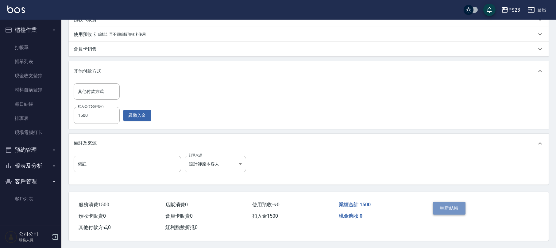
click at [461, 208] on button "重新結帳" at bounding box center [449, 208] width 33 height 13
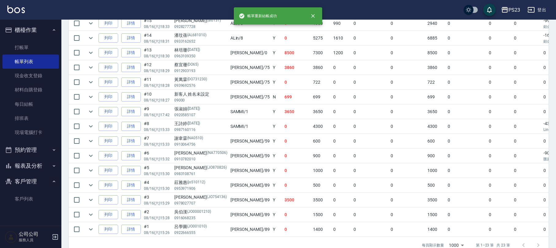
scroll to position [310, 0]
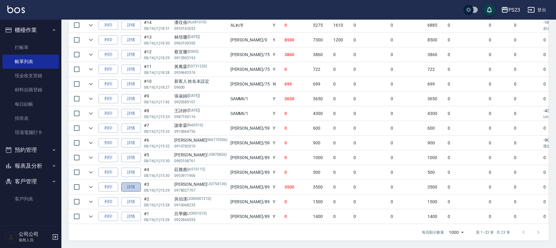
click at [134, 183] on link "詳情" at bounding box center [131, 188] width 20 height 10
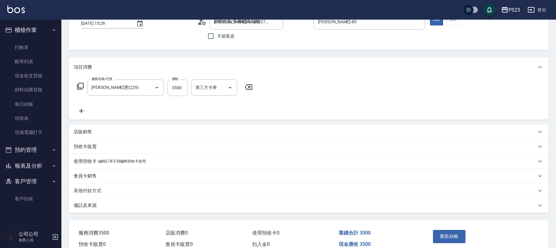
scroll to position [73, 0]
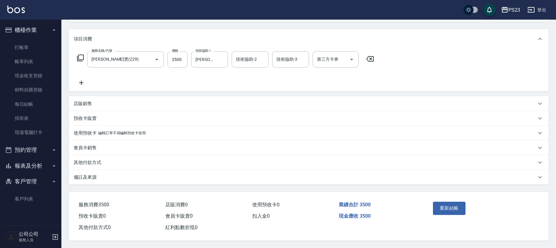
click at [107, 179] on div "備註及來源" at bounding box center [305, 177] width 463 height 6
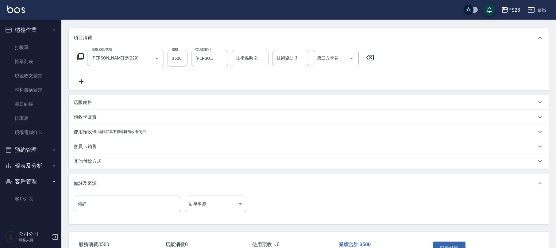
scroll to position [114, 0]
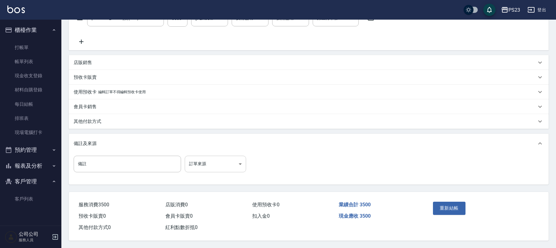
click at [225, 161] on body "PS23 登出 櫃檯作業 打帳單 帳單列表 現金收支登錄 材料自購登錄 每日結帳 排班表 現場電腦打卡 預約管理 預約管理 單日預約紀錄 單週預約紀錄 報表及…" at bounding box center [278, 67] width 556 height 361
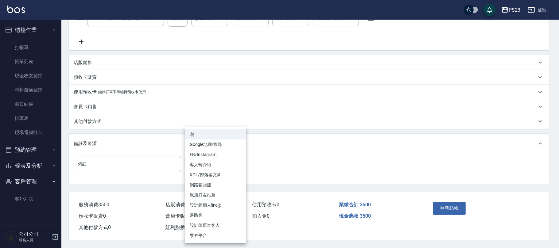
click at [213, 225] on li "設計師原本客人" at bounding box center [215, 226] width 61 height 10
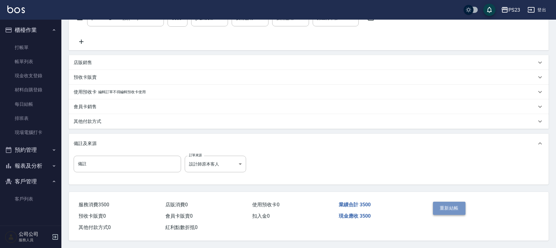
click at [446, 208] on button "重新結帳" at bounding box center [449, 208] width 33 height 13
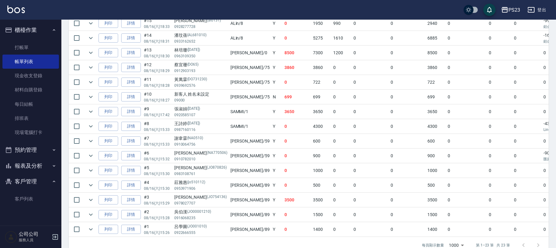
scroll to position [310, 0]
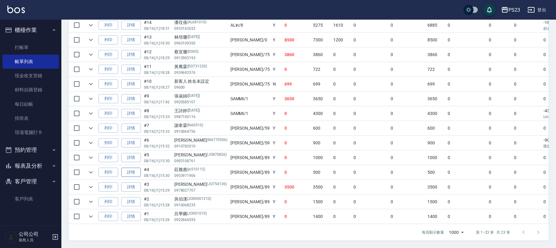
click at [138, 168] on link "詳情" at bounding box center [131, 173] width 20 height 10
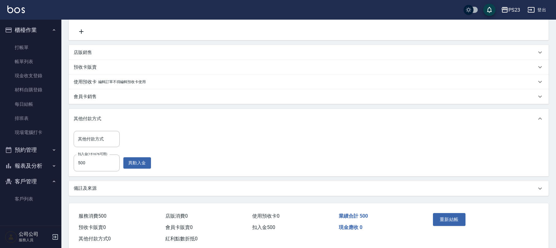
scroll to position [135, 0]
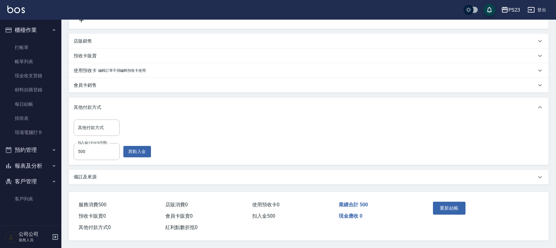
click at [92, 174] on p "備註及來源" at bounding box center [85, 177] width 23 height 6
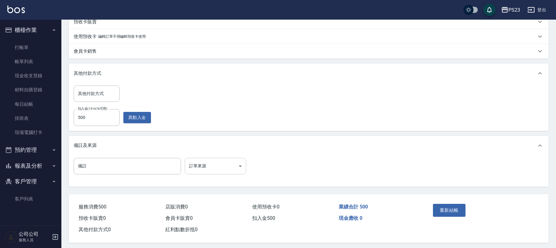
scroll to position [171, 0]
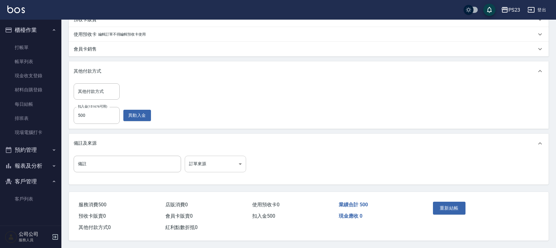
click at [225, 161] on body "PS23 登出 櫃檯作業 打帳單 帳單列表 現金收支登錄 材料自購登錄 每日結帳 排班表 現場電腦打卡 預約管理 預約管理 單日預約紀錄 單週預約紀錄 報表及…" at bounding box center [278, 39] width 556 height 419
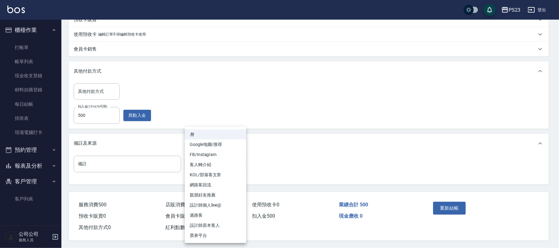
drag, startPoint x: 208, startPoint y: 226, endPoint x: 212, endPoint y: 220, distance: 7.1
click at [208, 225] on li "設計師原本客人" at bounding box center [215, 226] width 61 height 10
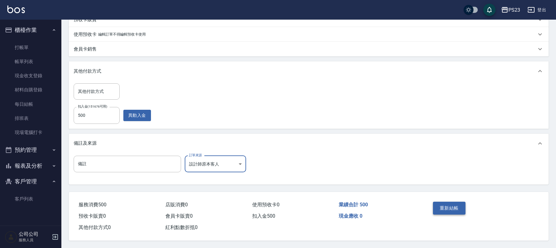
click at [448, 202] on button "重新結帳" at bounding box center [449, 208] width 33 height 13
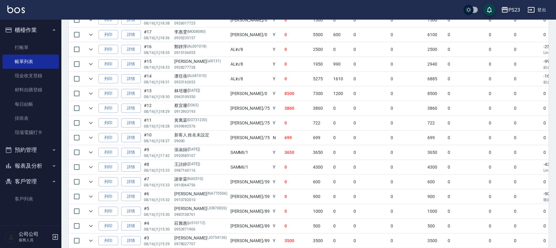
scroll to position [310, 0]
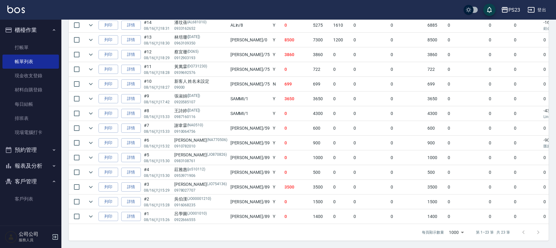
drag, startPoint x: 280, startPoint y: 226, endPoint x: 386, endPoint y: 234, distance: 106.5
click at [387, 235] on div "每頁顯示數量 1000 1000 第 1–23 筆 共 23 筆" at bounding box center [309, 232] width 480 height 17
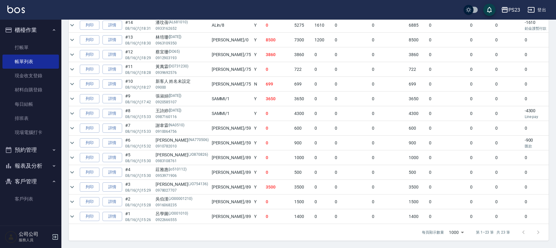
scroll to position [0, 0]
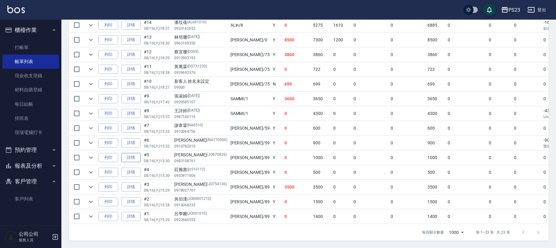
click at [135, 153] on link "詳情" at bounding box center [131, 158] width 20 height 10
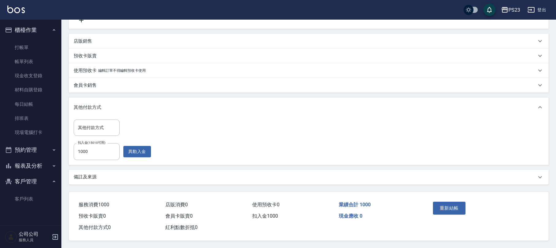
click at [96, 177] on p "備註及來源" at bounding box center [85, 177] width 23 height 6
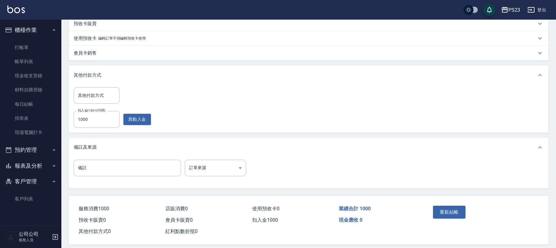
scroll to position [171, 0]
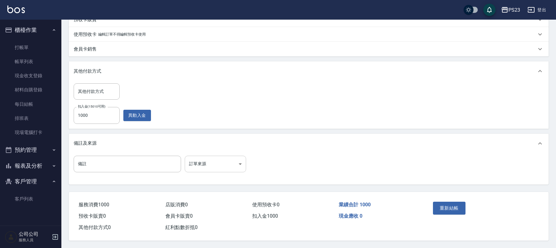
click at [204, 165] on body "PS23 登出 櫃檯作業 打帳單 帳單列表 現金收支登錄 材料自購登錄 每日結帳 排班表 現場電腦打卡 預約管理 預約管理 單日預約紀錄 單週預約紀錄 報表及…" at bounding box center [278, 39] width 556 height 419
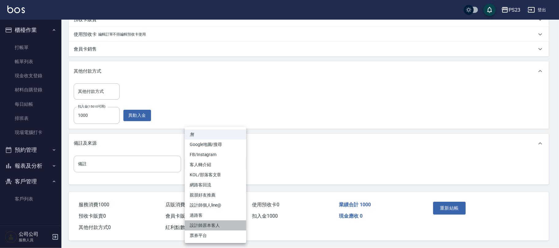
click at [207, 225] on li "設計師原本客人" at bounding box center [215, 226] width 61 height 10
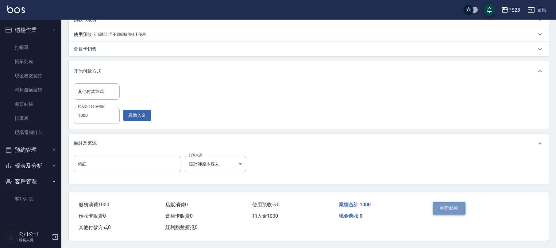
click at [454, 207] on button "重新結帳" at bounding box center [449, 208] width 33 height 13
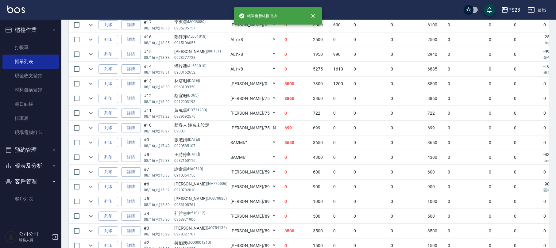
scroll to position [310, 0]
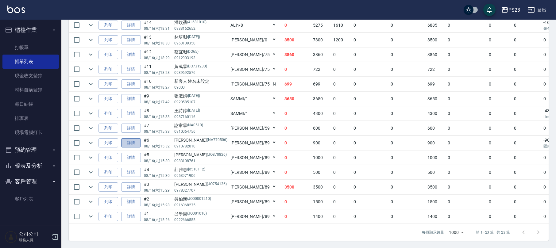
click at [133, 138] on link "詳情" at bounding box center [131, 143] width 20 height 10
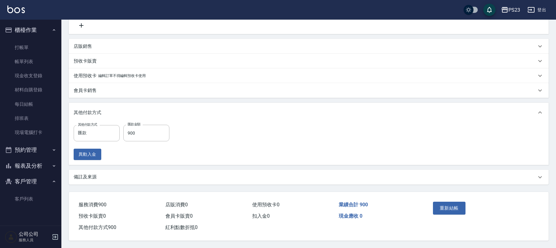
click at [107, 177] on div "備註及來源" at bounding box center [305, 177] width 463 height 6
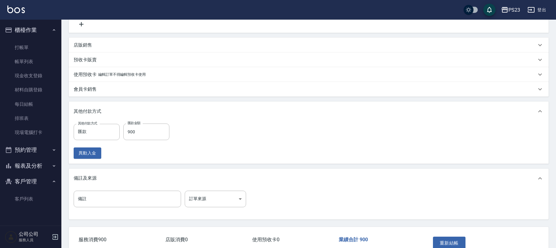
scroll to position [166, 0]
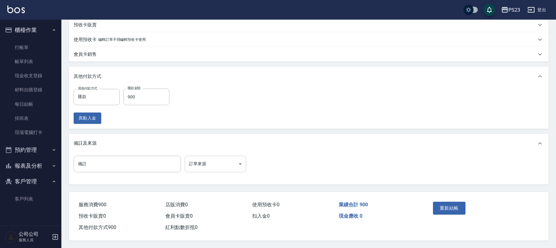
click at [233, 166] on body "PS23 登出 櫃檯作業 打帳單 帳單列表 現金收支登錄 材料自購登錄 每日結帳 排班表 現場電腦打卡 預約管理 預約管理 單日預約紀錄 單週預約紀錄 報表及…" at bounding box center [278, 42] width 556 height 414
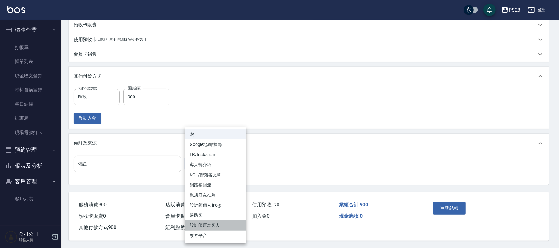
click at [212, 226] on li "設計師原本客人" at bounding box center [215, 226] width 61 height 10
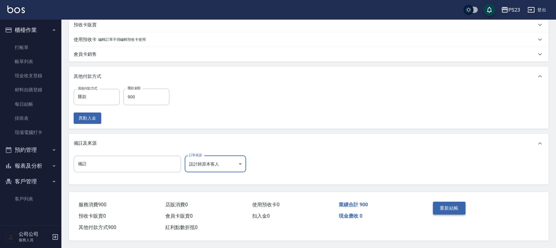
click at [453, 209] on button "重新結帳" at bounding box center [449, 208] width 33 height 13
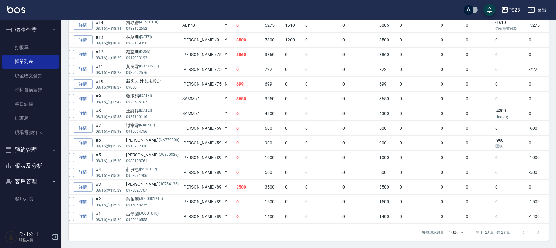
scroll to position [0, 61]
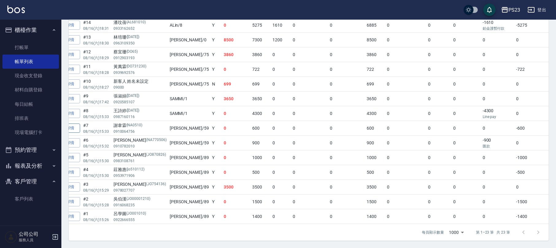
click at [74, 124] on link "詳情" at bounding box center [70, 129] width 20 height 10
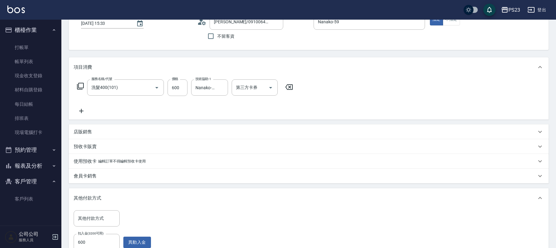
scroll to position [135, 0]
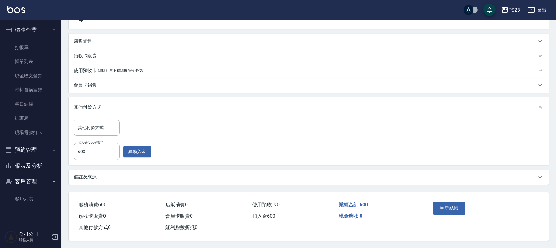
drag, startPoint x: 121, startPoint y: 168, endPoint x: 138, endPoint y: 170, distance: 17.0
click at [121, 170] on div "備註及來源" at bounding box center [309, 177] width 480 height 15
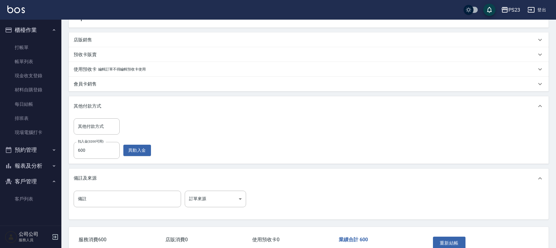
scroll to position [171, 0]
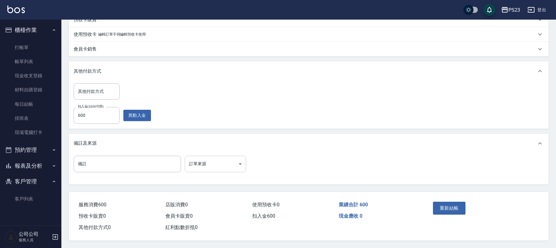
click at [209, 166] on body "PS23 登出 櫃檯作業 打帳單 帳單列表 現金收支登錄 材料自購登錄 每日結帳 排班表 現場電腦打卡 預約管理 預約管理 單日預約紀錄 單週預約紀錄 報表及…" at bounding box center [278, 39] width 556 height 419
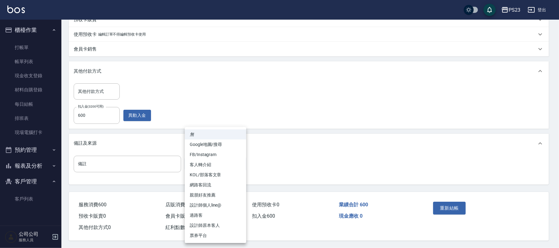
click at [206, 225] on li "設計師原本客人" at bounding box center [215, 226] width 61 height 10
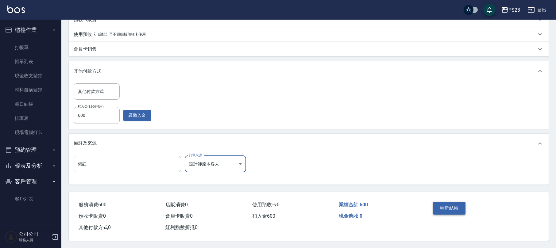
click at [449, 203] on button "重新結帳" at bounding box center [449, 208] width 33 height 13
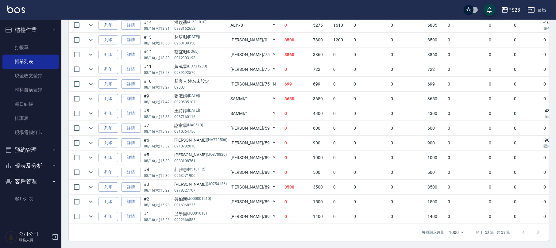
scroll to position [0, 61]
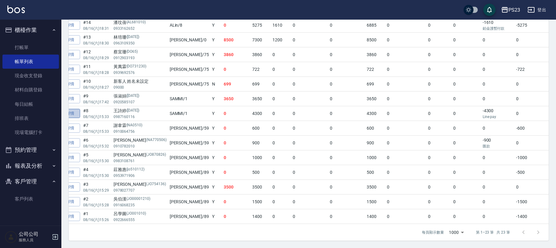
click at [74, 109] on link "詳情" at bounding box center [70, 114] width 20 height 10
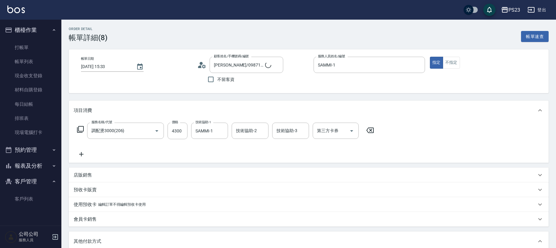
scroll to position [130, 0]
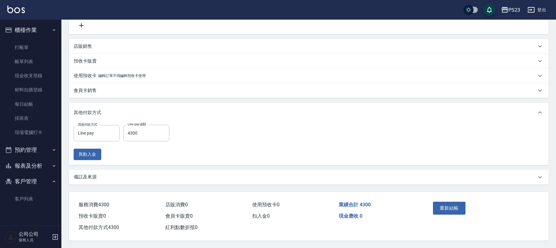
click at [109, 179] on div "備註及來源" at bounding box center [305, 177] width 463 height 6
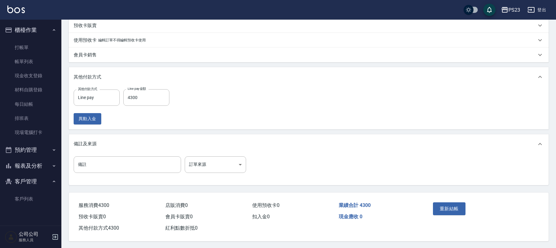
scroll to position [166, 0]
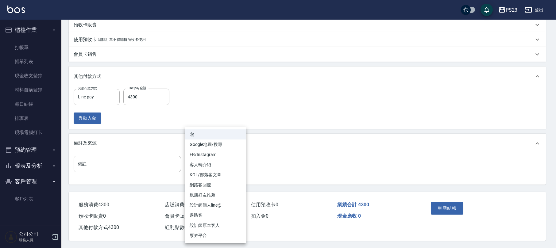
drag, startPoint x: 207, startPoint y: 168, endPoint x: 209, endPoint y: 164, distance: 5.0
click at [208, 168] on body "PS23 登出 櫃檯作業 打帳單 帳單列表 現金收支登錄 材料自購登錄 每日結帳 排班表 現場電腦打卡 預約管理 預約管理 單日預約紀錄 單週預約紀錄 報表及…" at bounding box center [278, 42] width 556 height 414
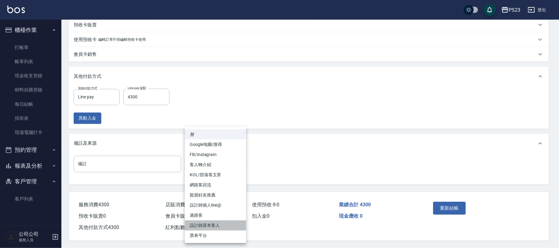
click at [212, 222] on li "設計師原本客人" at bounding box center [215, 226] width 61 height 10
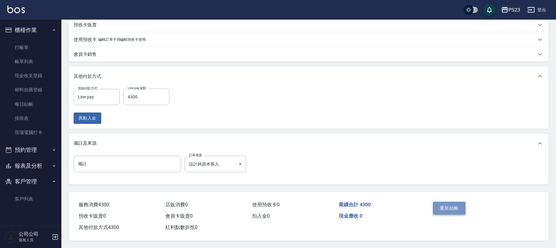
click at [456, 204] on button "重新結帳" at bounding box center [449, 208] width 33 height 13
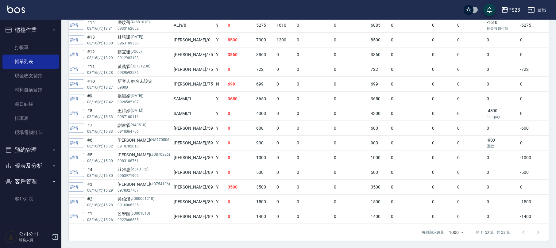
scroll to position [0, 61]
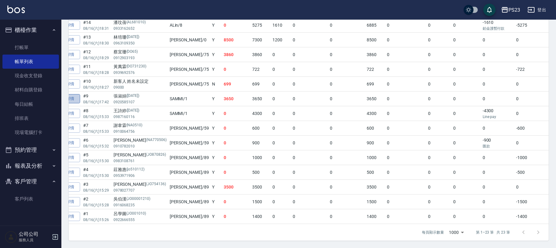
click at [75, 94] on link "詳情" at bounding box center [70, 99] width 20 height 10
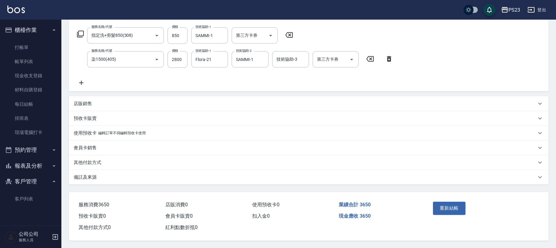
click at [87, 176] on p "備註及來源" at bounding box center [85, 177] width 23 height 6
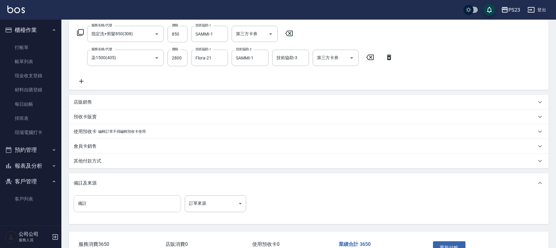
scroll to position [138, 0]
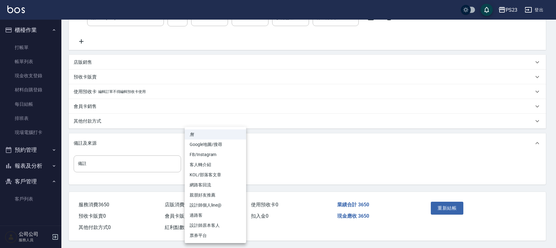
click at [230, 161] on body "PS23 登出 櫃檯作業 打帳單 帳單列表 現金收支登錄 材料自購登錄 每日結帳 排班表 現場電腦打卡 預約管理 預約管理 單日預約紀錄 單週預約紀錄 報表及…" at bounding box center [278, 55] width 556 height 385
click at [206, 224] on li "設計師原本客人" at bounding box center [215, 226] width 61 height 10
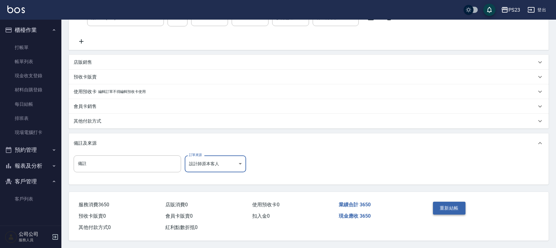
click at [456, 207] on button "重新結帳" at bounding box center [449, 208] width 33 height 13
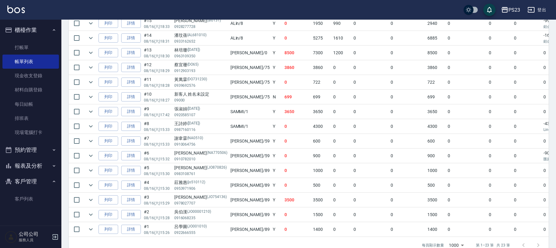
scroll to position [0, 61]
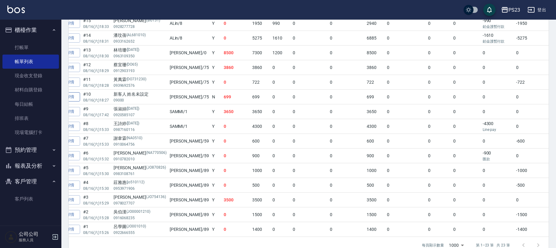
click at [77, 99] on link "詳情" at bounding box center [70, 97] width 20 height 10
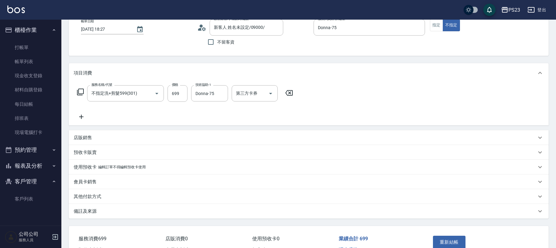
scroll to position [73, 0]
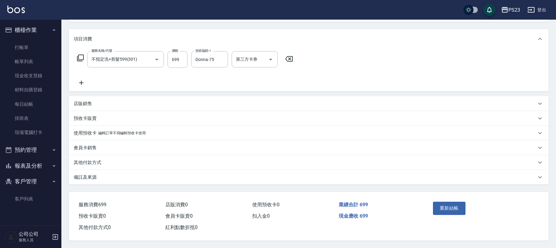
click at [95, 175] on p "備註及來源" at bounding box center [85, 177] width 23 height 6
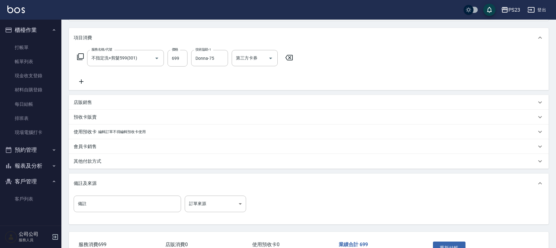
scroll to position [114, 0]
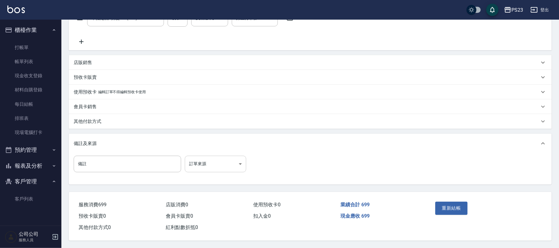
click at [215, 167] on body "PS23 登出 櫃檯作業 打帳單 帳單列表 現金收支登錄 材料自購登錄 每日結帳 排班表 現場電腦打卡 預約管理 預約管理 單日預約紀錄 單週預約紀錄 報表及…" at bounding box center [279, 67] width 559 height 361
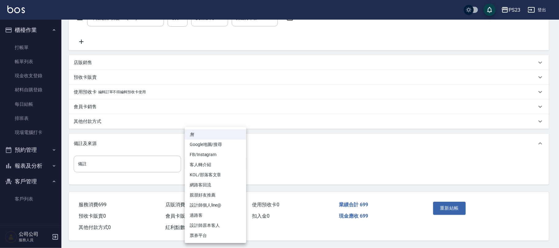
click at [218, 222] on li "設計師原本客人" at bounding box center [215, 226] width 61 height 10
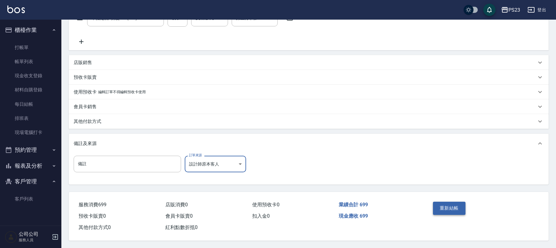
click at [452, 203] on button "重新結帳" at bounding box center [449, 208] width 33 height 13
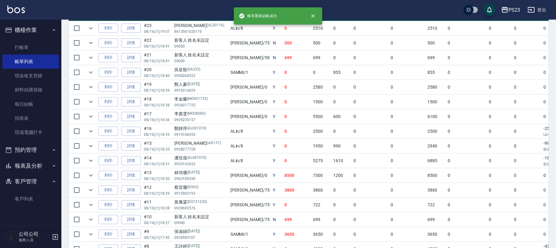
scroll to position [286, 0]
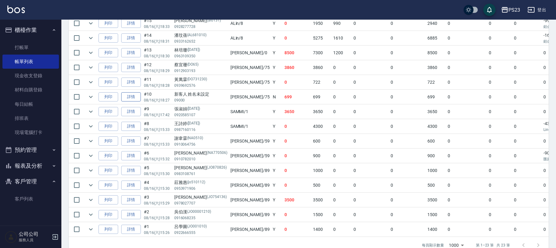
click at [128, 99] on link "詳情" at bounding box center [131, 97] width 20 height 10
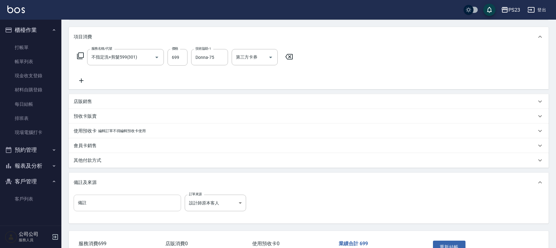
scroll to position [114, 0]
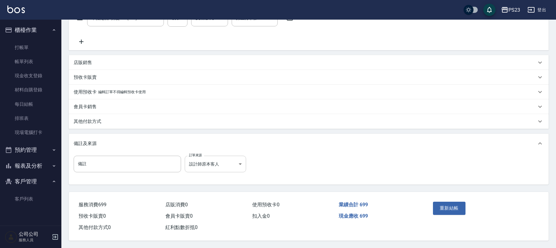
click at [212, 167] on body "PS23 登出 櫃檯作業 打帳單 帳單列表 現金收支登錄 材料自購登錄 每日結帳 排班表 現場電腦打卡 預約管理 預約管理 單日預約紀錄 單週預約紀錄 報表及…" at bounding box center [278, 67] width 556 height 361
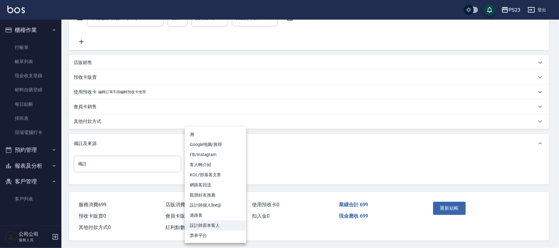
click at [199, 212] on li "過路客" at bounding box center [215, 216] width 61 height 10
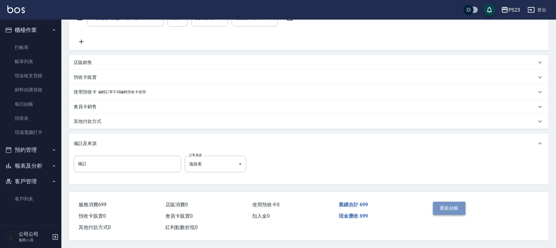
click at [450, 208] on button "重新結帳" at bounding box center [449, 208] width 33 height 13
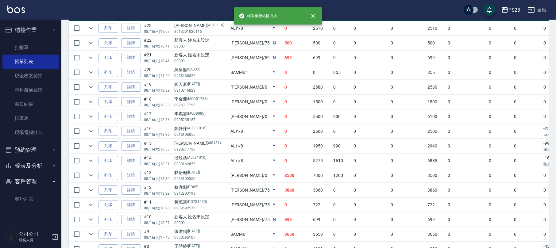
scroll to position [310, 0]
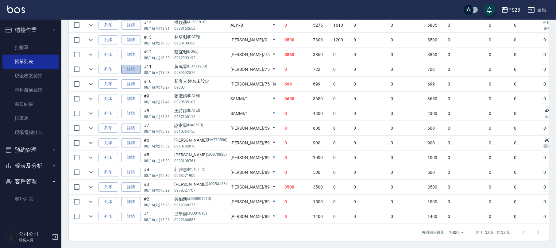
click at [133, 65] on link "詳情" at bounding box center [131, 70] width 20 height 10
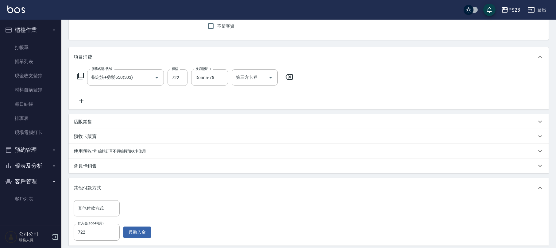
scroll to position [135, 0]
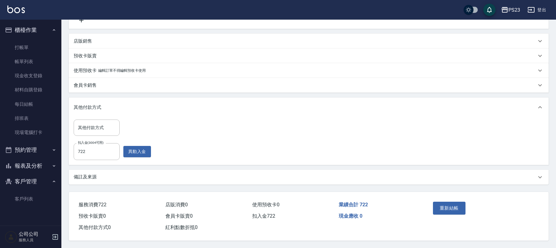
click at [79, 176] on p "備註及來源" at bounding box center [85, 177] width 23 height 6
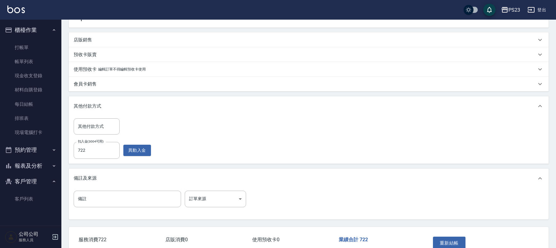
scroll to position [171, 0]
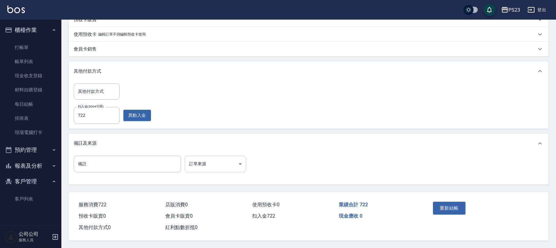
click at [231, 166] on body "PS23 登出 櫃檯作業 打帳單 帳單列表 現金收支登錄 材料自購登錄 每日結帳 排班表 現場電腦打卡 預約管理 預約管理 單日預約紀錄 單週預約紀錄 報表及…" at bounding box center [278, 39] width 556 height 419
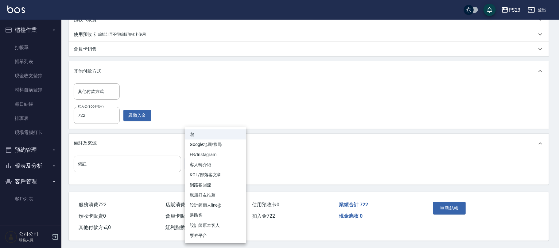
click at [214, 224] on li "設計師原本客人" at bounding box center [215, 226] width 61 height 10
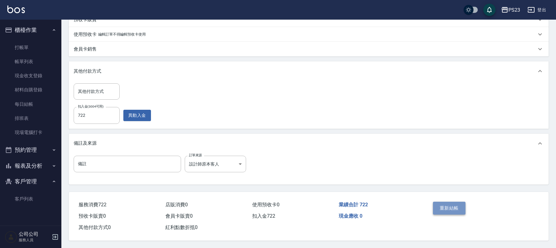
click at [446, 202] on button "重新結帳" at bounding box center [449, 208] width 33 height 13
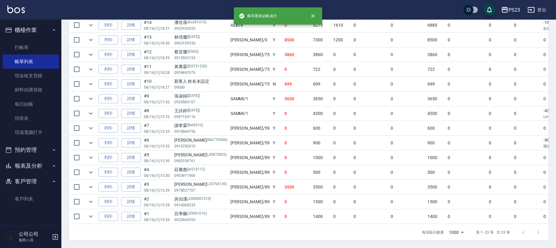
scroll to position [228, 0]
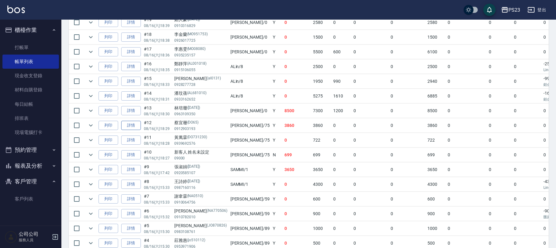
click at [130, 127] on link "詳情" at bounding box center [131, 126] width 20 height 10
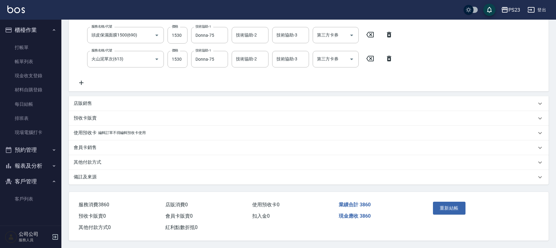
click at [98, 175] on div "備註及來源" at bounding box center [305, 177] width 463 height 6
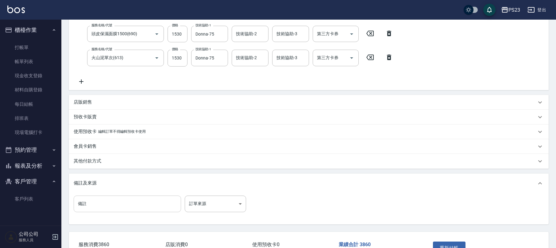
scroll to position [161, 0]
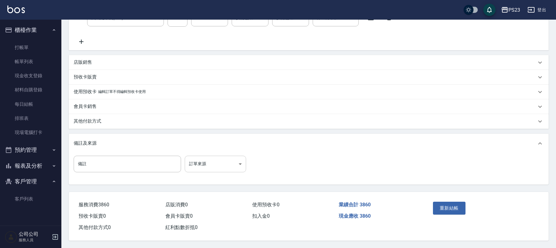
click at [216, 160] on body "PS23 登出 櫃檯作業 打帳單 帳單列表 現金收支登錄 材料自購登錄 每日結帳 排班表 現場電腦打卡 預約管理 預約管理 單日預約紀錄 單週預約紀錄 報表及…" at bounding box center [278, 43] width 556 height 409
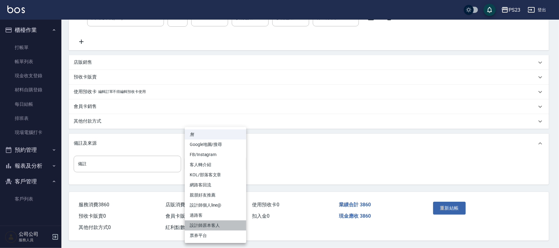
drag, startPoint x: 207, startPoint y: 224, endPoint x: 220, endPoint y: 216, distance: 16.0
click at [207, 224] on li "設計師原本客人" at bounding box center [215, 226] width 61 height 10
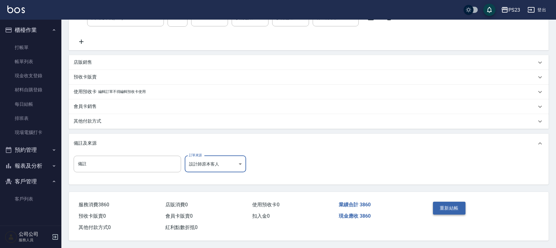
click at [446, 209] on button "重新結帳" at bounding box center [449, 208] width 33 height 13
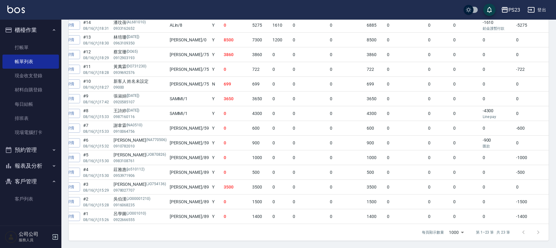
scroll to position [269, 0]
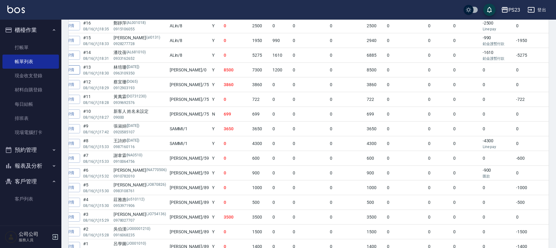
click at [78, 72] on link "詳情" at bounding box center [70, 70] width 20 height 10
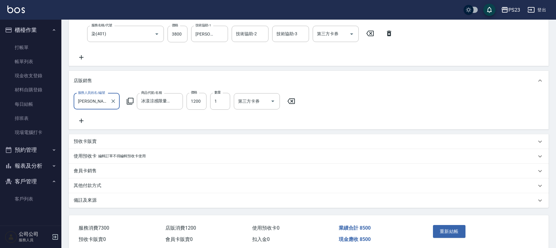
scroll to position [152, 0]
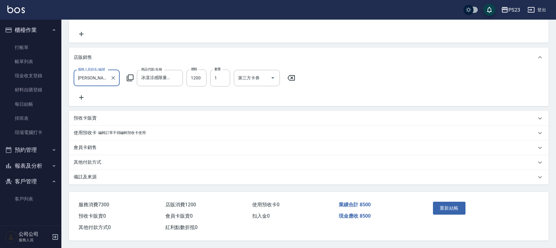
click at [103, 177] on div "備註及來源" at bounding box center [305, 177] width 463 height 6
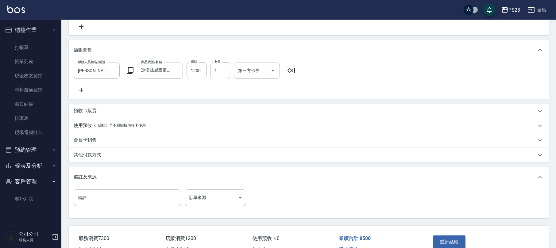
scroll to position [193, 0]
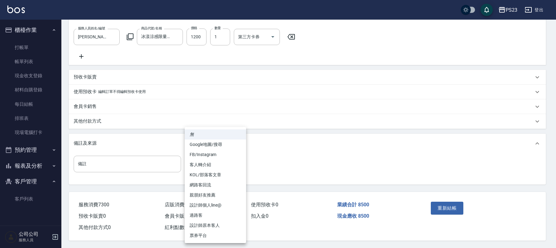
click at [222, 170] on body "PS23 登出 櫃檯作業 打帳單 帳單列表 現金收支登錄 材料自購登錄 每日結帳 排班表 現場電腦打卡 預約管理 預約管理 單日預約紀錄 單週預約紀錄 報表及…" at bounding box center [278, 32] width 556 height 434
click at [218, 224] on li "設計師原本客人" at bounding box center [215, 226] width 61 height 10
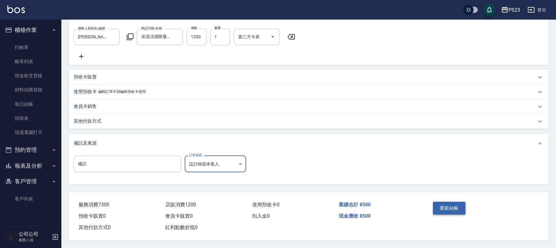
click at [457, 208] on button "重新結帳" at bounding box center [449, 208] width 33 height 13
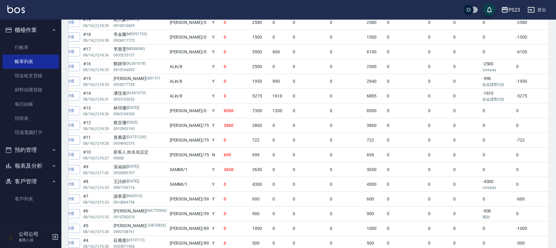
scroll to position [187, 0]
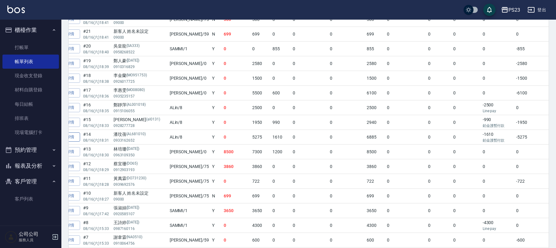
click at [74, 136] on link "詳情" at bounding box center [70, 138] width 20 height 10
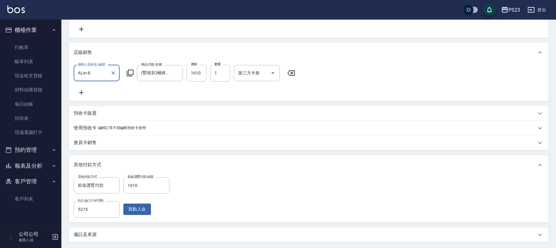
scroll to position [214, 0]
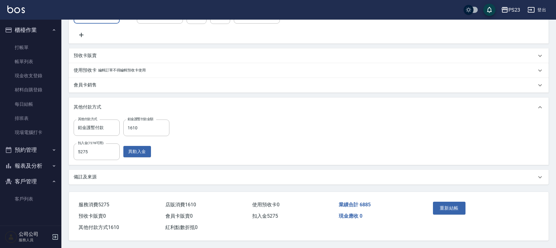
drag, startPoint x: 86, startPoint y: 173, endPoint x: 91, endPoint y: 172, distance: 5.1
click at [86, 174] on p "備註及來源" at bounding box center [85, 177] width 23 height 6
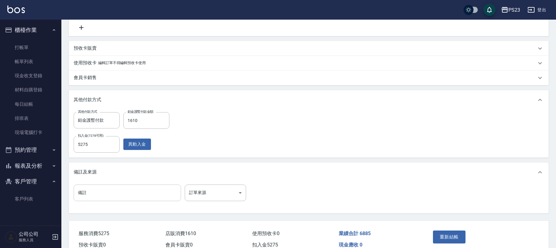
scroll to position [251, 0]
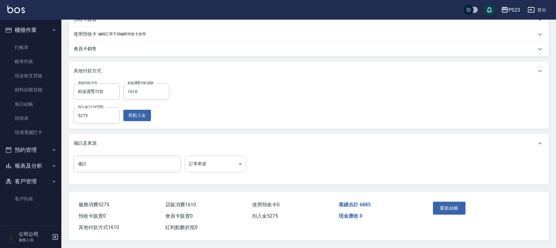
click at [231, 160] on body "PS23 登出 櫃檯作業 打帳單 帳單列表 現金收支登錄 材料自購登錄 每日結帳 排班表 現場電腦打卡 預約管理 預約管理 單日預約紀錄 單週預約紀錄 報表及…" at bounding box center [278, 3] width 556 height 492
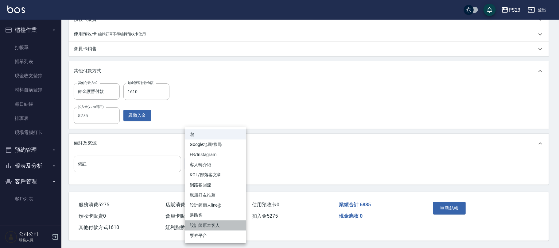
click at [202, 225] on li "設計師原本客人" at bounding box center [215, 226] width 61 height 10
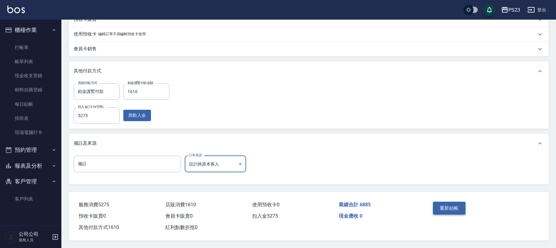
click at [452, 208] on button "重新結帳" at bounding box center [449, 208] width 33 height 13
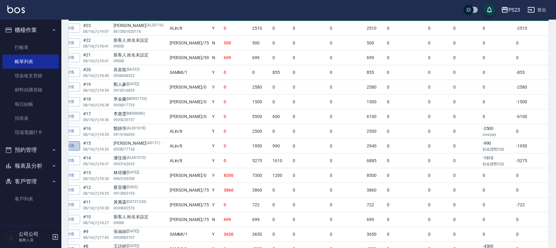
click at [76, 146] on link "詳情" at bounding box center [70, 147] width 20 height 10
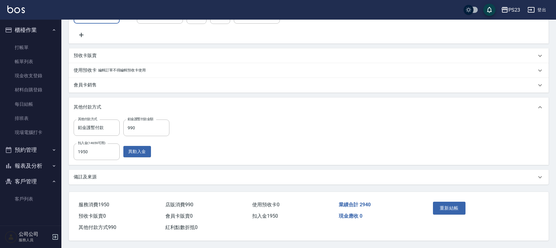
click at [101, 176] on div "備註及來源" at bounding box center [305, 177] width 463 height 6
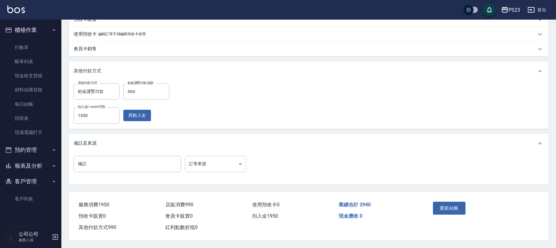
click at [219, 160] on body "PS23 登出 櫃檯作業 打帳單 帳單列表 現金收支登錄 材料自購登錄 每日結帳 排班表 現場電腦打卡 預約管理 預約管理 單日預約紀錄 單週預約紀錄 報表及…" at bounding box center [278, 3] width 556 height 492
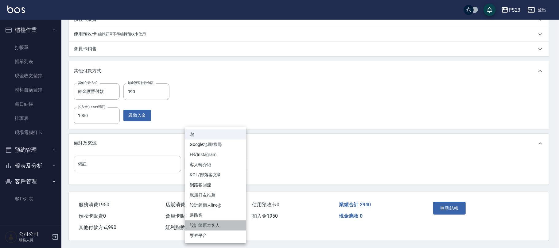
click at [212, 226] on li "設計師原本客人" at bounding box center [215, 226] width 61 height 10
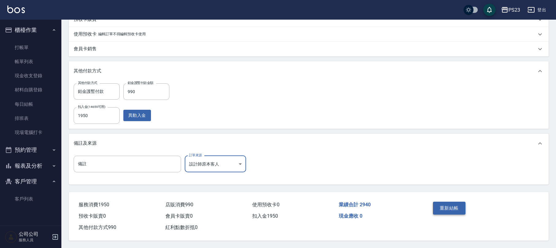
click at [440, 207] on button "重新結帳" at bounding box center [449, 208] width 33 height 13
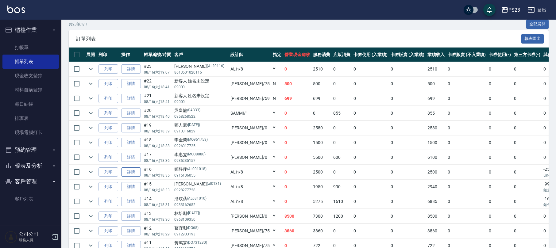
click at [130, 169] on link "詳情" at bounding box center [131, 173] width 20 height 10
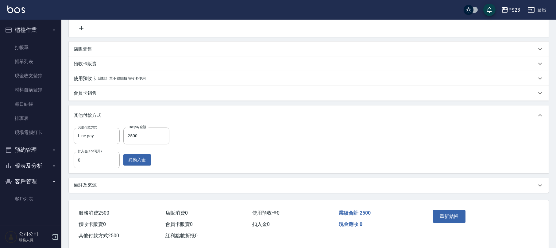
scroll to position [160, 0]
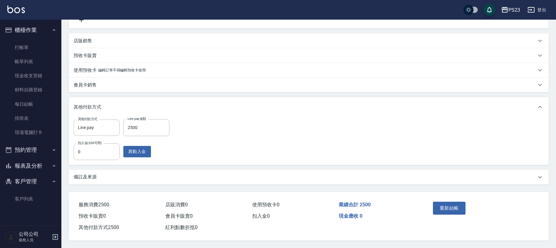
click at [95, 174] on p "備註及來源" at bounding box center [85, 177] width 23 height 6
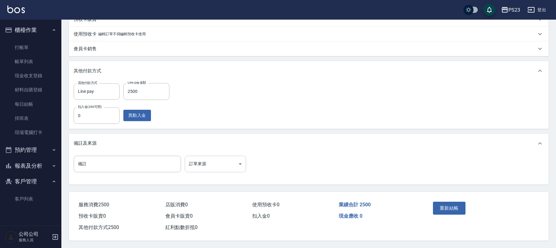
click at [219, 168] on body "PS23 登出 櫃檯作業 打帳單 帳單列表 現金收支登錄 材料自購登錄 每日結帳 排班表 現場電腦打卡 預約管理 預約管理 單日預約紀錄 單週預約紀錄 報表及…" at bounding box center [278, 26] width 556 height 443
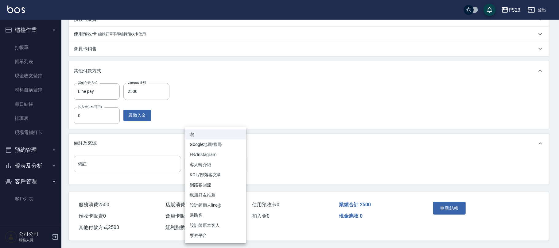
click at [204, 224] on li "設計師原本客人" at bounding box center [215, 226] width 61 height 10
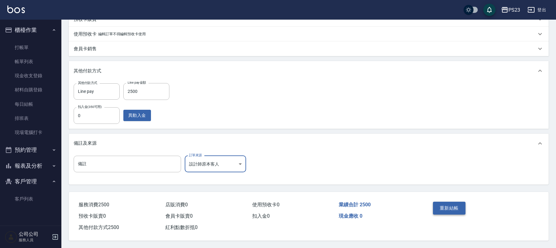
click at [456, 207] on button "重新結帳" at bounding box center [449, 208] width 33 height 13
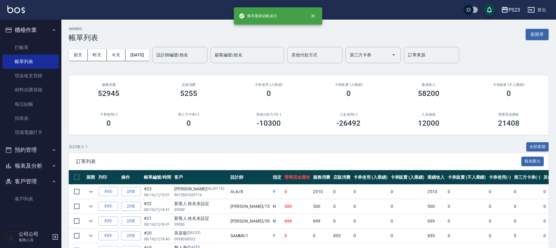
scroll to position [123, 0]
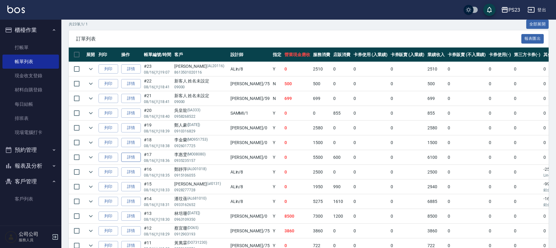
click at [133, 156] on link "詳情" at bounding box center [131, 158] width 20 height 10
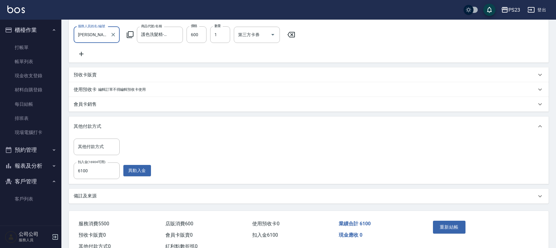
scroll to position [190, 0]
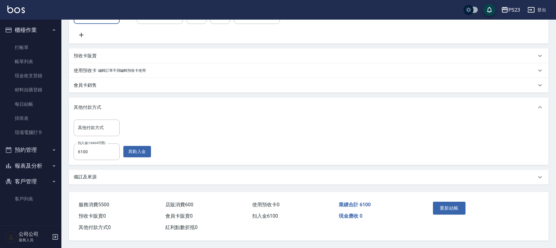
click at [101, 172] on div "備註及來源" at bounding box center [309, 177] width 480 height 15
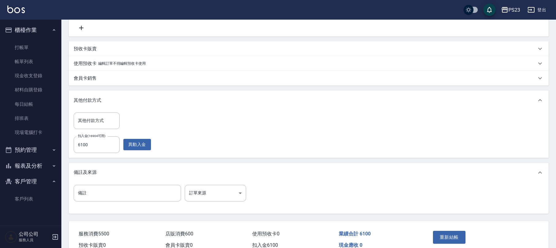
scroll to position [226, 0]
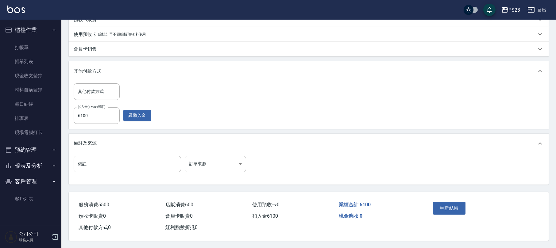
click at [212, 154] on div "備註 備註 訂單來源 ​ 訂單來源" at bounding box center [309, 169] width 480 height 31
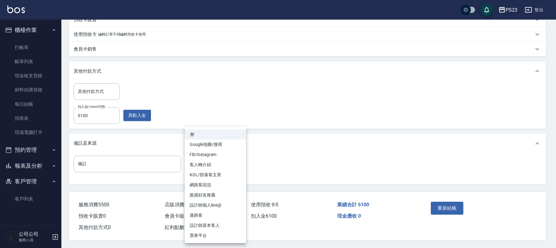
click at [216, 168] on body "PS23 登出 櫃檯作業 打帳單 帳單列表 現金收支登錄 材料自購登錄 每日結帳 排班表 現場電腦打卡 預約管理 預約管理 單日預約紀錄 單週預約紀錄 報表及…" at bounding box center [278, 14] width 556 height 467
click at [206, 227] on li "設計師原本客人" at bounding box center [215, 226] width 61 height 10
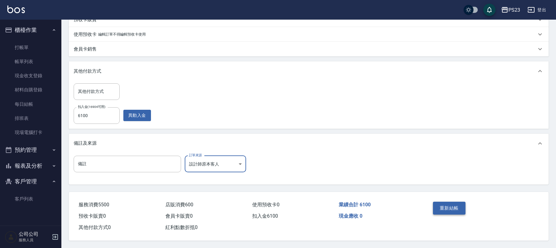
click at [455, 206] on button "重新結帳" at bounding box center [449, 208] width 33 height 13
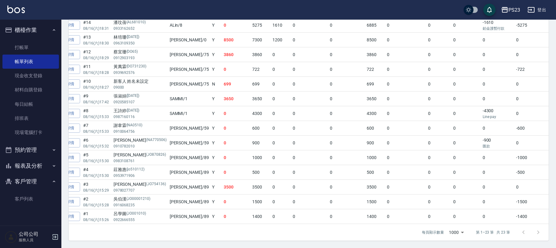
scroll to position [187, 0]
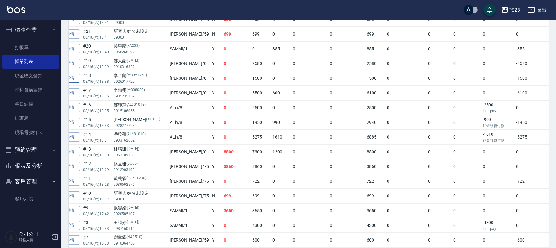
click at [77, 79] on link "詳情" at bounding box center [70, 79] width 20 height 10
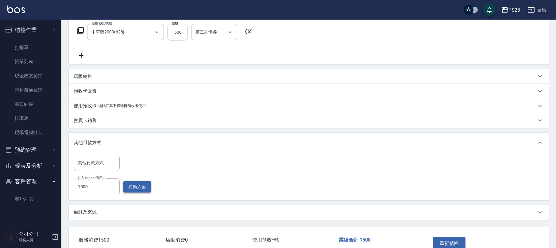
scroll to position [135, 0]
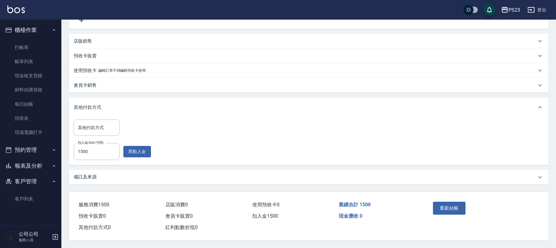
click at [102, 174] on div "備註及來源" at bounding box center [305, 177] width 463 height 6
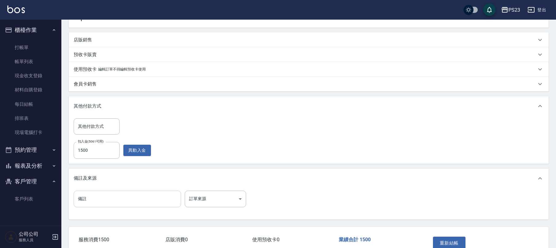
scroll to position [171, 0]
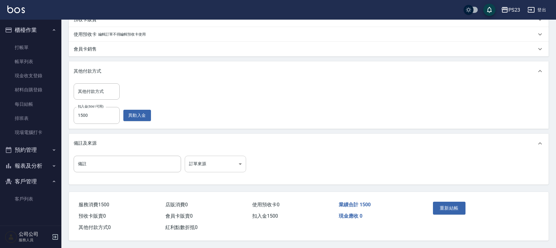
click at [197, 166] on body "PS23 登出 櫃檯作業 打帳單 帳單列表 現金收支登錄 材料自購登錄 每日結帳 排班表 現場電腦打卡 預約管理 預約管理 單日預約紀錄 單週預約紀錄 報表及…" at bounding box center [278, 39] width 556 height 419
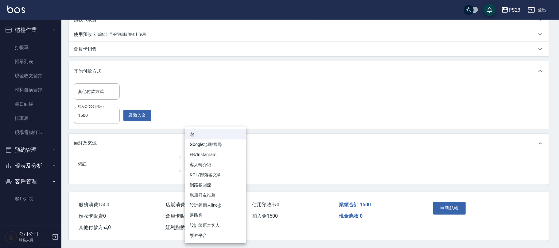
click at [216, 224] on li "設計師原本客人" at bounding box center [215, 226] width 61 height 10
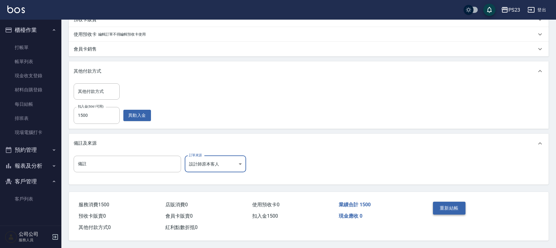
click at [455, 206] on button "重新結帳" at bounding box center [449, 208] width 33 height 13
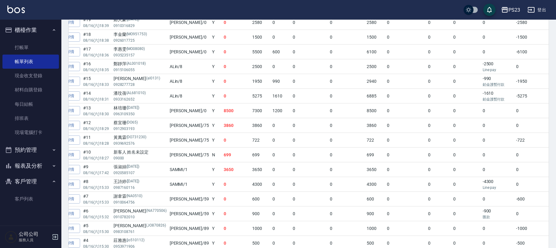
scroll to position [146, 0]
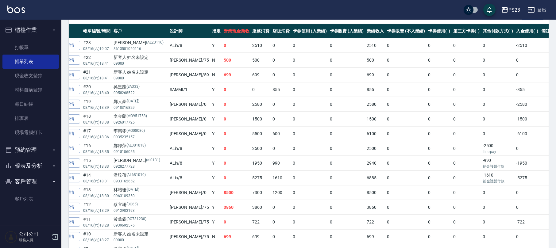
click at [74, 106] on link "詳情" at bounding box center [70, 105] width 20 height 10
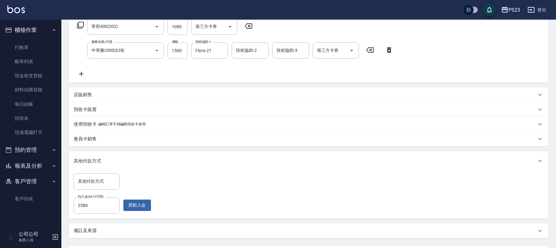
scroll to position [159, 0]
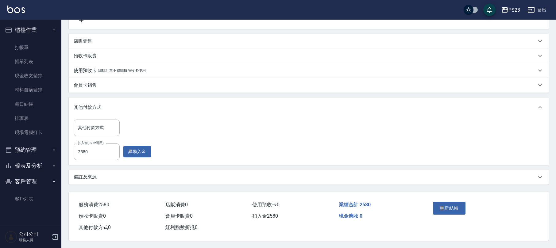
drag, startPoint x: 109, startPoint y: 176, endPoint x: 127, endPoint y: 172, distance: 18.5
click at [109, 176] on div "備註及來源" at bounding box center [305, 177] width 463 height 6
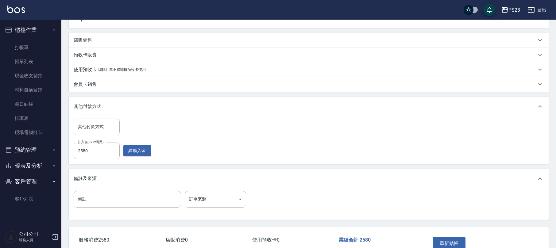
scroll to position [196, 0]
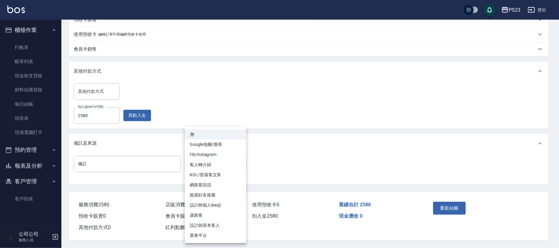
click at [241, 166] on body "PS23 登出 櫃檯作業 打帳單 帳單列表 現金收支登錄 材料自購登錄 每日結帳 排班表 現場電腦打卡 預約管理 預約管理 單日預約紀錄 單週預約紀錄 報表及…" at bounding box center [279, 27] width 559 height 443
click at [211, 223] on li "設計師原本客人" at bounding box center [215, 226] width 61 height 10
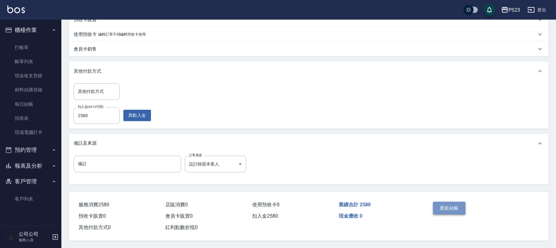
click at [459, 210] on button "重新結帳" at bounding box center [449, 208] width 33 height 13
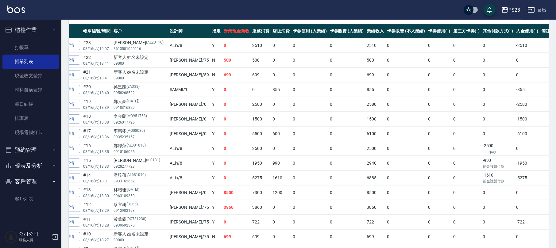
scroll to position [106, 0]
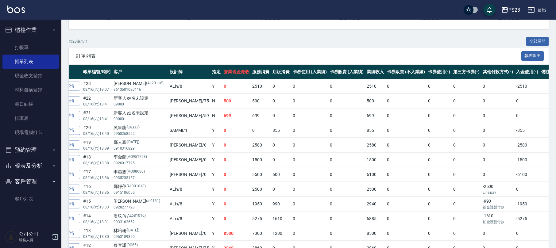
click at [75, 128] on link "詳情" at bounding box center [70, 131] width 20 height 10
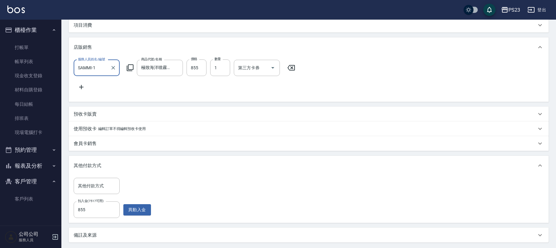
scroll to position [10, 0]
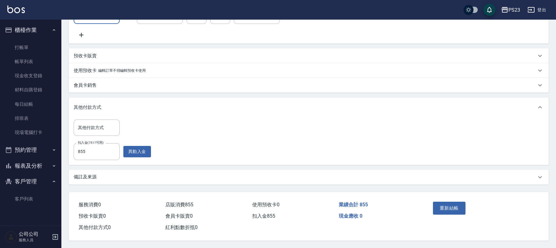
click at [101, 178] on div "備註及來源" at bounding box center [305, 177] width 463 height 6
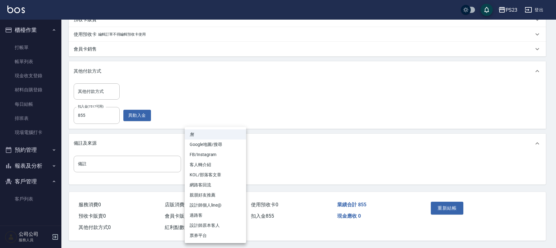
click at [212, 170] on body "PS23 登出 櫃檯作業 打帳單 帳單列表 現金收支登錄 材料自購登錄 每日結帳 排班表 現場電腦打卡 預約管理 預約管理 單日預約紀錄 單週預約紀錄 報表及…" at bounding box center [278, 39] width 556 height 420
click at [225, 225] on li "設計師原本客人" at bounding box center [215, 226] width 61 height 10
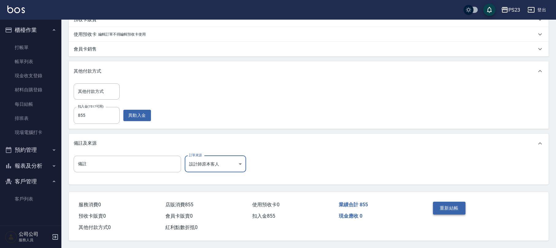
click at [449, 205] on button "重新結帳" at bounding box center [449, 208] width 33 height 13
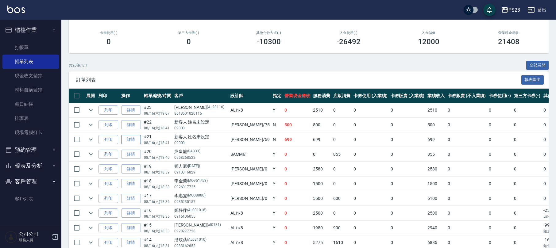
click at [128, 142] on link "詳情" at bounding box center [131, 140] width 20 height 10
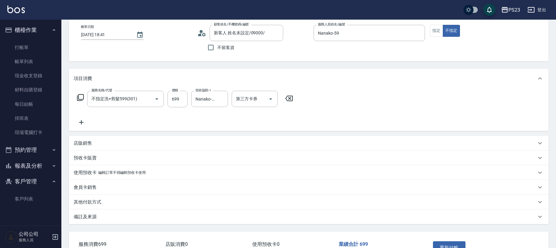
drag, startPoint x: 100, startPoint y: 219, endPoint x: 103, endPoint y: 216, distance: 3.9
click at [100, 218] on div "備註及來源" at bounding box center [305, 217] width 463 height 6
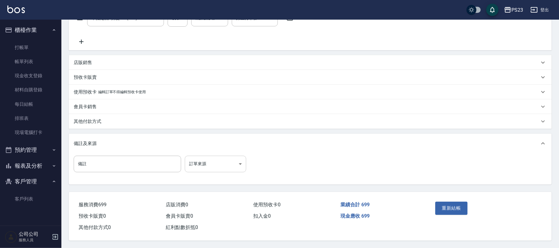
click at [209, 159] on body "PS23 登出 櫃檯作業 打帳單 帳單列表 現金收支登錄 材料自購登錄 每日結帳 排班表 現場電腦打卡 預約管理 預約管理 單日預約紀錄 單週預約紀錄 報表及…" at bounding box center [279, 67] width 559 height 361
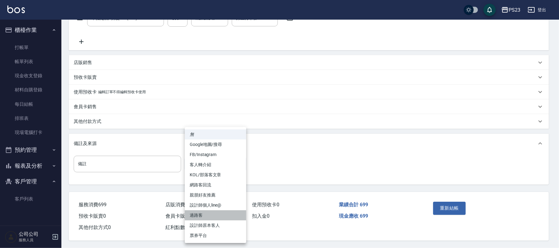
click at [196, 213] on li "過路客" at bounding box center [215, 216] width 61 height 10
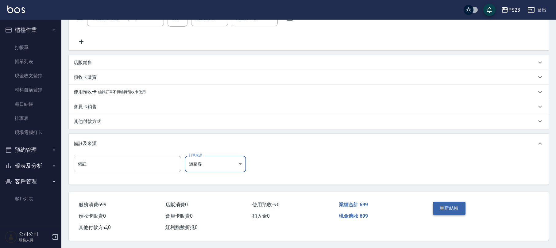
click at [446, 207] on button "重新結帳" at bounding box center [449, 208] width 33 height 13
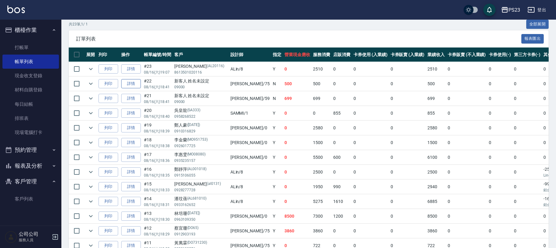
click at [127, 83] on link "詳情" at bounding box center [131, 84] width 20 height 10
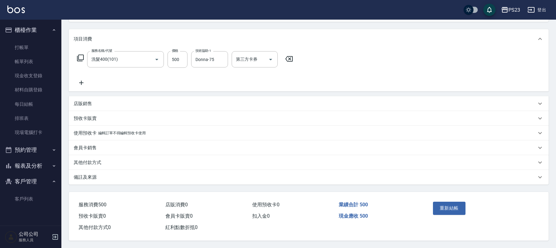
click at [85, 176] on p "備註及來源" at bounding box center [85, 177] width 23 height 6
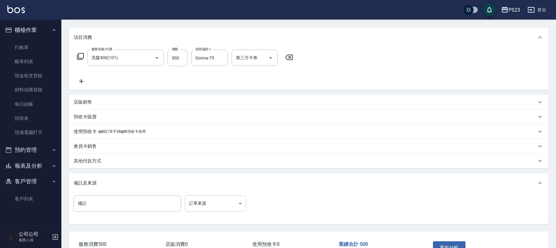
click at [220, 207] on body "PS23 登出 櫃檯作業 打帳單 帳單列表 現金收支登錄 材料自購登錄 每日結帳 排班表 現場電腦打卡 預約管理 預約管理 單日預約紀錄 單週預約紀錄 報表及…" at bounding box center [278, 107] width 556 height 361
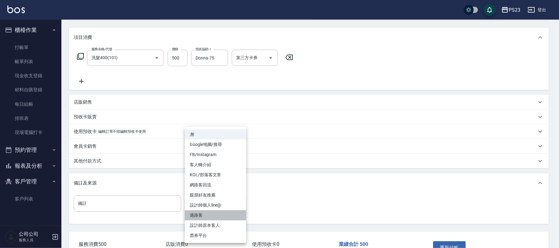
click at [202, 214] on li "過路客" at bounding box center [215, 216] width 61 height 10
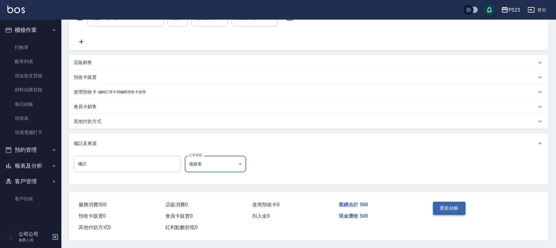
click at [451, 211] on button "重新結帳" at bounding box center [449, 208] width 33 height 13
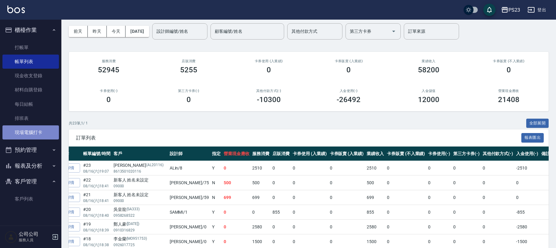
click at [41, 127] on link "現場電腦打卡" at bounding box center [30, 133] width 56 height 14
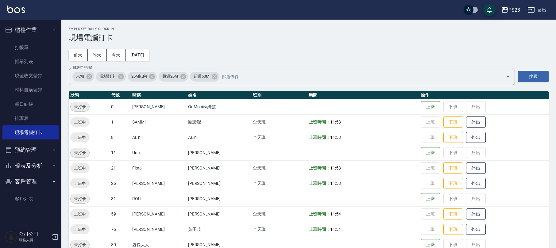
click at [35, 164] on button "報表及分析" at bounding box center [30, 166] width 56 height 16
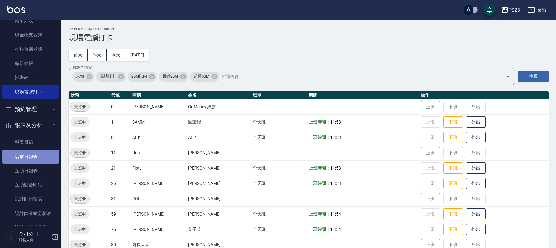
click at [34, 157] on link "店家日報表" at bounding box center [30, 157] width 56 height 14
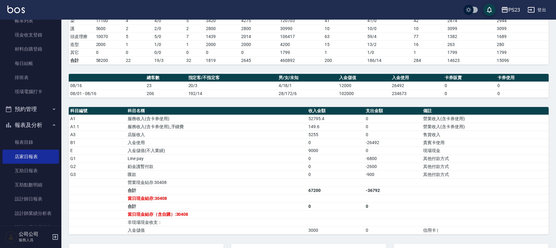
scroll to position [164, 0]
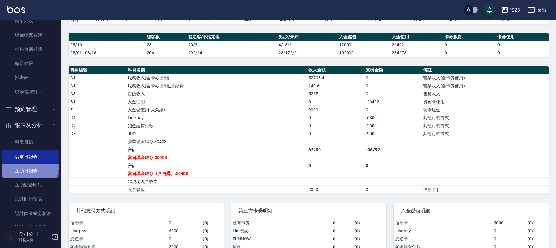
click at [23, 165] on link "互助日報表" at bounding box center [30, 171] width 56 height 14
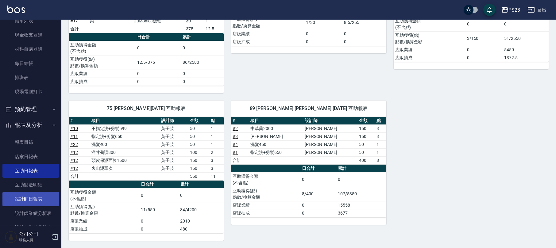
scroll to position [109, 0]
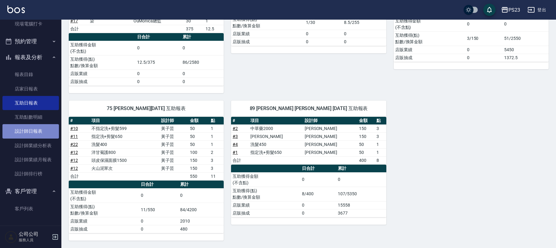
click at [32, 133] on link "設計師日報表" at bounding box center [30, 131] width 56 height 14
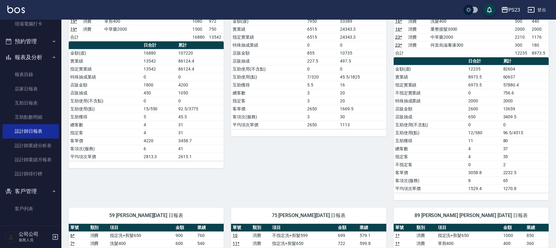
scroll to position [139, 0]
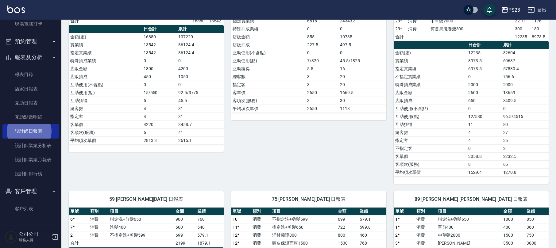
drag, startPoint x: 285, startPoint y: 163, endPoint x: 287, endPoint y: 160, distance: 3.5
click at [286, 162] on div "1 SAMMI [PERSON_NAME][DATE] 日報表 單號 類別 項目 金額 業績 8 * 消費 調配燙3000 4300 3370 9 * 消費 …" at bounding box center [305, 53] width 162 height 262
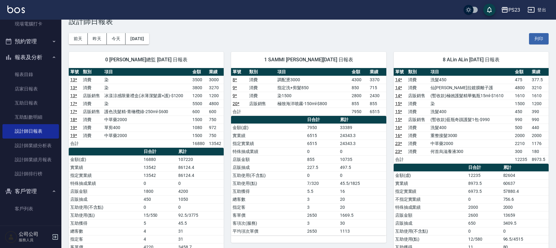
scroll to position [0, 0]
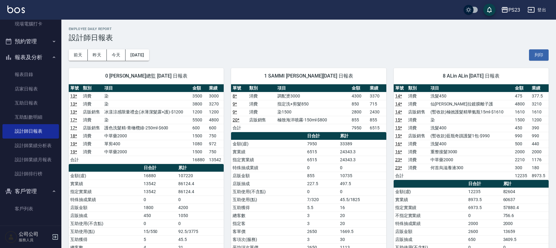
click at [465, 52] on div "[DATE] [DATE] [DATE] [DATE] 列印" at bounding box center [309, 55] width 480 height 26
click at [387, 62] on div "8 ALin ALin [DATE] 日報表 單號 類別 項目 金額 業績 14 * 消費 洗髮450 475 377.5 14 * 消費 仙[PERSON_…" at bounding box center [468, 192] width 162 height 262
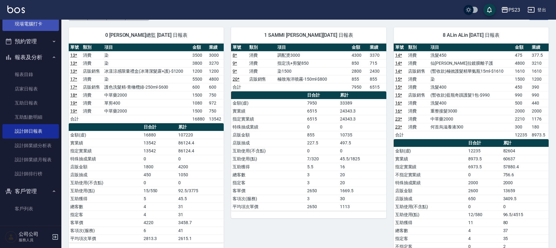
click at [50, 28] on link "現場電腦打卡" at bounding box center [30, 24] width 56 height 14
